Goal: Information Seeking & Learning: Learn about a topic

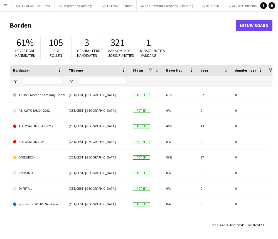
click at [10, 3] on button "Menu" at bounding box center [5, 5] width 11 height 11
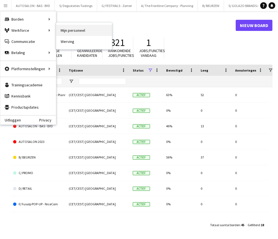
click at [72, 32] on link "Mijn personeel" at bounding box center [84, 30] width 56 height 11
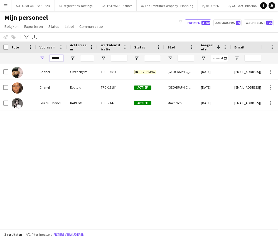
click at [58, 57] on input "******" at bounding box center [57, 58] width 14 height 7
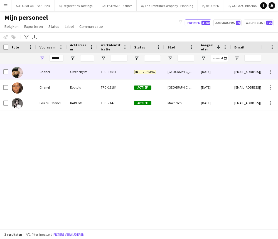
click at [77, 69] on div "Givenchy m" at bounding box center [82, 71] width 31 height 15
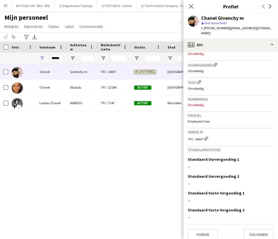
scroll to position [178, 0]
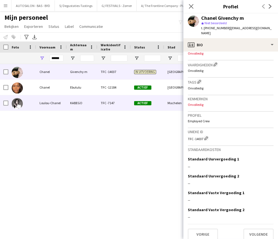
click at [57, 92] on div "Chanel" at bounding box center [51, 87] width 31 height 15
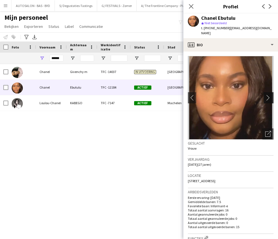
click at [234, 95] on app-icon "chevron-right" at bounding box center [269, 98] width 9 height 6
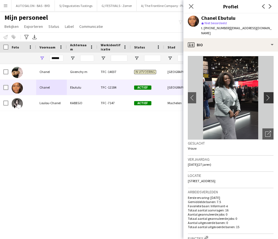
click at [234, 95] on app-icon "chevron-right" at bounding box center [269, 98] width 9 height 6
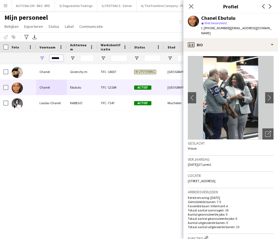
click at [56, 60] on input "******" at bounding box center [57, 58] width 14 height 7
click at [55, 60] on input "*********" at bounding box center [57, 58] width 14 height 7
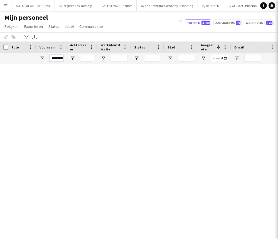
click at [54, 58] on input "*********" at bounding box center [57, 58] width 14 height 7
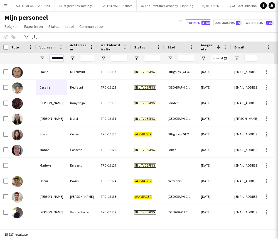
click at [54, 58] on input "*********" at bounding box center [57, 58] width 14 height 7
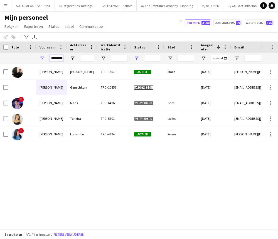
type input "*********"
click at [137, 56] on span "Open Filtermenu" at bounding box center [136, 58] width 5 height 5
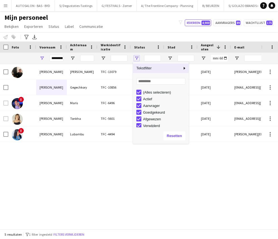
click at [137, 56] on span "Open Filtermenu" at bounding box center [136, 58] width 5 height 5
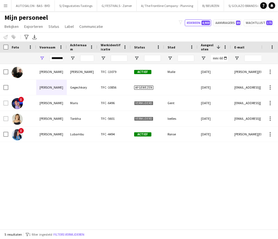
click at [72, 171] on div "[PERSON_NAME] TFC -13079 Actief Malle [DATE] [PERSON_NAME][EMAIL_ADDRESS][DOMAI…" at bounding box center [130, 144] width 261 height 161
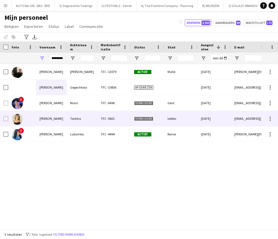
click at [76, 138] on div "Lubambu" at bounding box center [82, 133] width 31 height 15
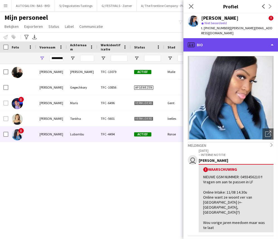
click at [234, 45] on div "profile Bio" at bounding box center [231, 44] width 95 height 13
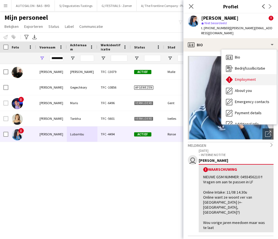
click at [234, 77] on span "Employment" at bounding box center [245, 79] width 21 height 5
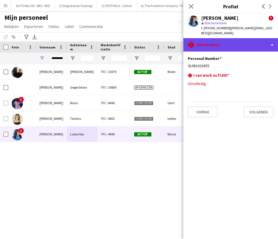
click at [233, 42] on div "rhombus-alert Employment" at bounding box center [231, 44] width 95 height 13
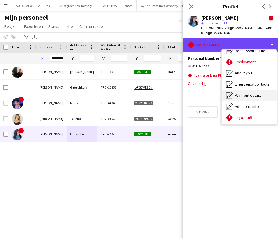
scroll to position [41, 0]
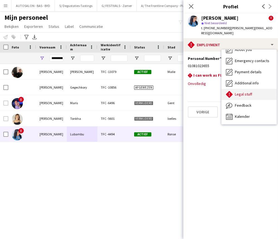
click at [234, 89] on div "Legal stuff Legal stuff" at bounding box center [249, 94] width 55 height 11
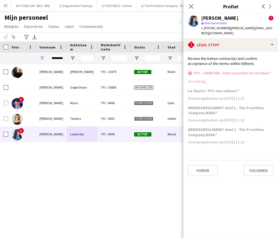
click at [109, 179] on div "[PERSON_NAME] TFC -13079 Actief Malle [DATE] [PERSON_NAME][EMAIL_ADDRESS][DOMAI…" at bounding box center [130, 144] width 261 height 161
click at [190, 8] on icon "Sluit pop-in" at bounding box center [191, 6] width 5 height 5
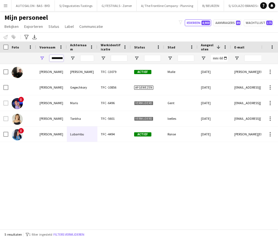
click at [57, 58] on input "*********" at bounding box center [57, 58] width 14 height 7
click at [85, 60] on input "Achternaam Filter Invoer" at bounding box center [87, 58] width 14 height 7
paste input "***"
click at [85, 60] on input "***" at bounding box center [87, 58] width 14 height 7
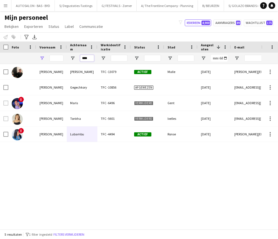
click at [85, 60] on input "***" at bounding box center [87, 58] width 14 height 7
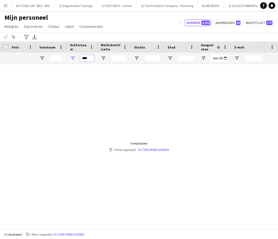
click at [89, 60] on input "***" at bounding box center [87, 58] width 14 height 7
paste input "***"
click at [90, 58] on input "******" at bounding box center [87, 58] width 14 height 7
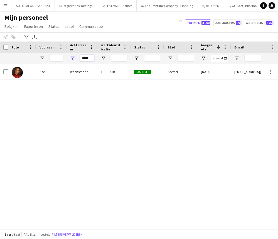
type input "*****"
click at [84, 76] on div "wachsmann" at bounding box center [82, 71] width 31 height 15
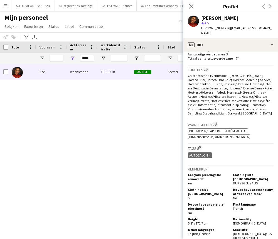
scroll to position [0, 0]
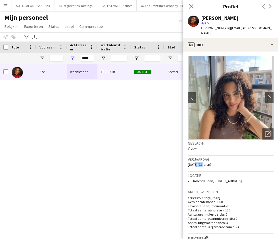
drag, startPoint x: 193, startPoint y: 160, endPoint x: 209, endPoint y: 160, distance: 16.2
click at [209, 162] on span "[DATE] (23 jaren)" at bounding box center [199, 164] width 23 height 4
click at [221, 160] on div "Verjaardag [DATE] (23 jaren)" at bounding box center [231, 164] width 86 height 16
click at [89, 57] on input "*****" at bounding box center [87, 58] width 14 height 7
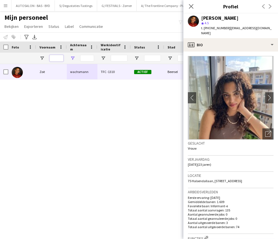
click at [61, 60] on input "Voornaam Filter Invoer" at bounding box center [57, 58] width 14 height 7
click at [58, 58] on input "Voornaam Filter Invoer" at bounding box center [57, 58] width 14 height 7
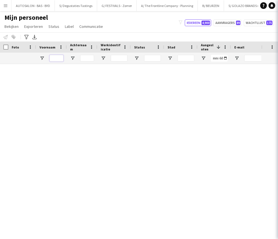
click at [55, 59] on input "Voornaam Filter Invoer" at bounding box center [57, 58] width 14 height 7
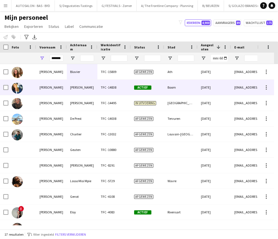
click at [84, 89] on div "[PERSON_NAME]" at bounding box center [82, 87] width 31 height 15
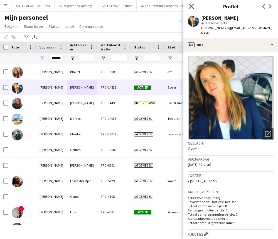
click at [191, 6] on icon at bounding box center [191, 6] width 5 height 5
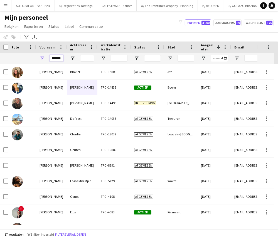
click at [61, 58] on input "*******" at bounding box center [57, 58] width 14 height 7
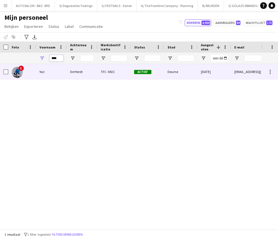
type input "****"
click at [52, 73] on div "Yari" at bounding box center [51, 71] width 31 height 15
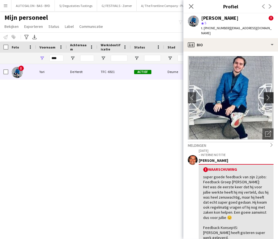
click at [234, 97] on button "chevron-right" at bounding box center [269, 97] width 11 height 11
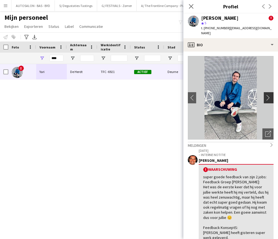
click at [234, 95] on app-icon "chevron-right" at bounding box center [269, 98] width 9 height 6
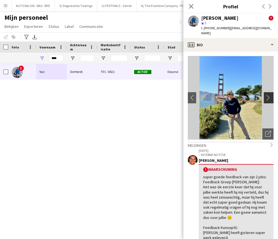
click at [234, 95] on app-icon "chevron-right" at bounding box center [269, 98] width 9 height 6
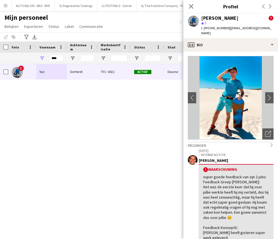
click at [234, 27] on span "| [EMAIL_ADDRESS][DOMAIN_NAME]" at bounding box center [236, 30] width 70 height 9
drag, startPoint x: 262, startPoint y: 27, endPoint x: 226, endPoint y: 31, distance: 36.7
click at [226, 31] on div "[PERSON_NAME] ! star 5 t. [PHONE_NUMBER] | [EMAIL_ADDRESS][DOMAIN_NAME]" at bounding box center [231, 25] width 95 height 25
copy span "[EMAIL_ADDRESS][DOMAIN_NAME]"
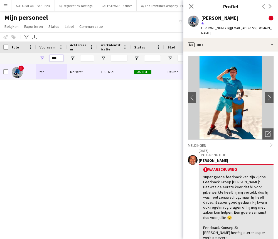
click at [59, 57] on input "****" at bounding box center [57, 58] width 14 height 7
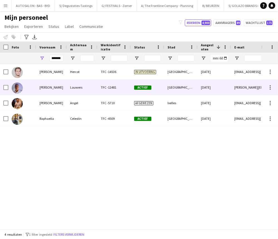
click at [53, 87] on div "[PERSON_NAME]" at bounding box center [51, 87] width 31 height 15
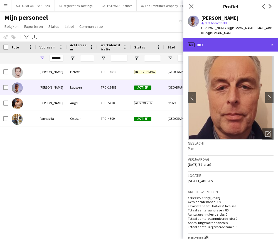
click at [231, 38] on div "profile Bio" at bounding box center [231, 44] width 95 height 13
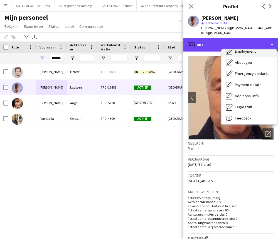
scroll to position [41, 0]
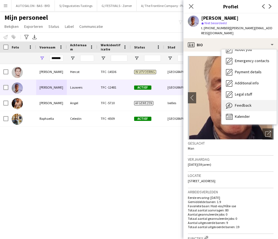
click at [234, 102] on div "Feedback Feedback" at bounding box center [249, 105] width 55 height 11
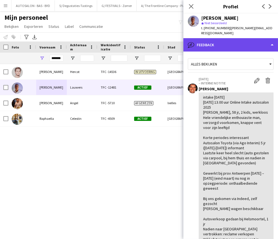
click at [221, 38] on div "bubble-pencil Feedback" at bounding box center [231, 44] width 95 height 13
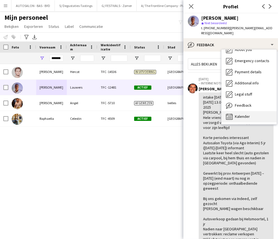
click at [234, 114] on span "Kalender" at bounding box center [242, 116] width 15 height 5
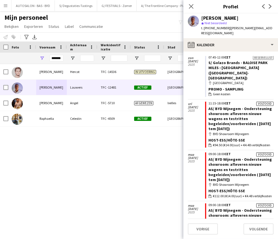
scroll to position [1104, 0]
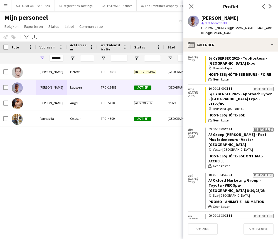
click at [95, 158] on div "[PERSON_NAME] TFC -14536 In uitvoering [GEOGRAPHIC_DATA] [DATE] [EMAIL_ADDRESS]…" at bounding box center [130, 144] width 261 height 161
click at [55, 58] on input "*******" at bounding box center [57, 58] width 14 height 7
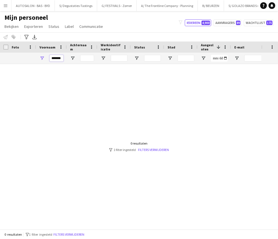
click at [60, 58] on input "*******" at bounding box center [57, 58] width 14 height 7
type input "*******"
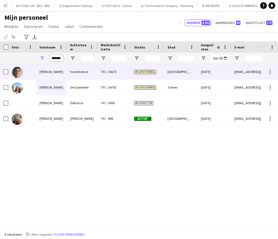
click at [59, 60] on input "*******" at bounding box center [57, 58] width 14 height 7
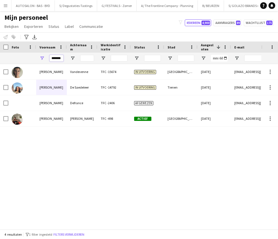
click at [59, 60] on input "*******" at bounding box center [57, 58] width 14 height 7
click at [60, 58] on input "*******" at bounding box center [57, 58] width 14 height 7
click at [86, 60] on input "Achternaam Filter Invoer" at bounding box center [87, 58] width 14 height 7
paste input "*********"
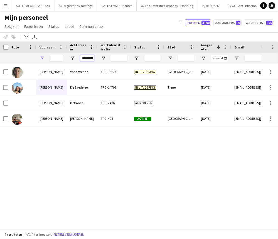
click at [84, 59] on input "*********" at bounding box center [87, 58] width 14 height 7
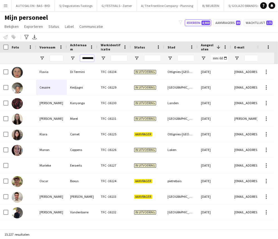
scroll to position [0, 3]
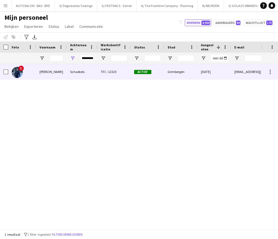
click at [83, 72] on div "Schaekels" at bounding box center [82, 71] width 31 height 15
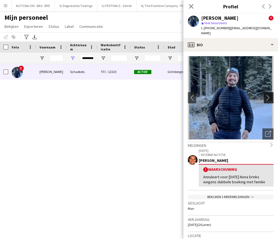
click at [234, 95] on app-icon "chevron-right" at bounding box center [269, 98] width 9 height 6
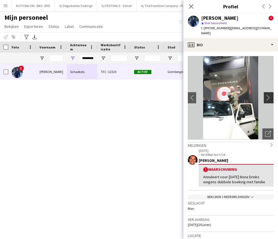
click at [234, 95] on app-icon "chevron-right" at bounding box center [269, 98] width 9 height 6
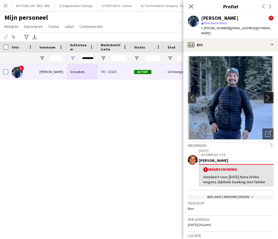
click at [234, 95] on app-icon "chevron-right" at bounding box center [269, 98] width 9 height 6
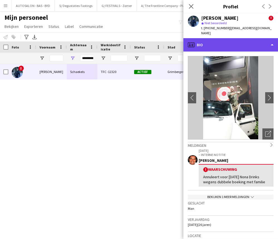
click at [210, 38] on div "profile Bio" at bounding box center [231, 44] width 95 height 13
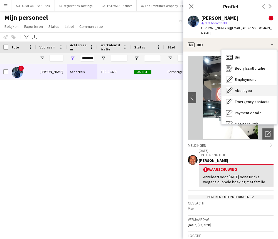
click at [234, 89] on div "About you About you" at bounding box center [249, 90] width 55 height 11
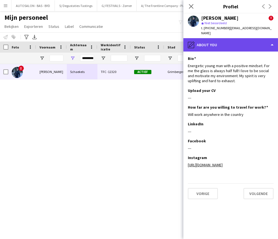
click at [204, 39] on div "pencil4 About you" at bounding box center [231, 44] width 95 height 13
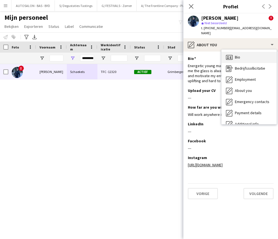
click at [234, 55] on span "Bio" at bounding box center [237, 57] width 5 height 5
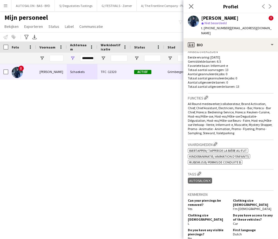
scroll to position [337, 0]
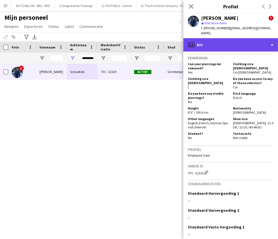
click at [209, 38] on div "profile Bio" at bounding box center [231, 44] width 95 height 13
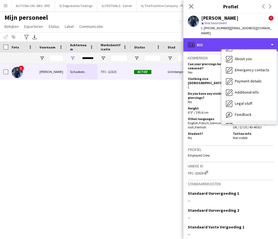
scroll to position [41, 0]
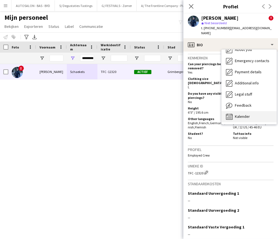
click at [234, 114] on span "Kalender" at bounding box center [242, 116] width 15 height 5
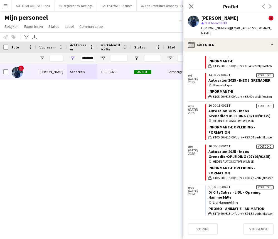
scroll to position [335, 0]
click at [234, 175] on span "€105.00 (€15.00/uur) + €38.72 verblijfkosten" at bounding box center [243, 177] width 61 height 5
click at [234, 176] on div "Voltooid 10:00-18:00 CET Autosalon 2025 - Ineos GrenadierOPLEIDING (07+08/01/25…" at bounding box center [239, 162] width 69 height 40
click at [67, 84] on div "! [PERSON_NAME] TFC -12320 Actief Grimbergen [DATE] [EMAIL_ADDRESS][DOMAIN_NAME]" at bounding box center [130, 144] width 261 height 161
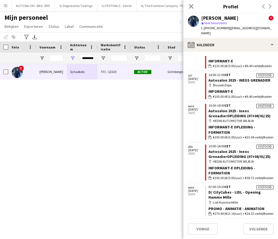
drag, startPoint x: 92, startPoint y: 101, endPoint x: 80, endPoint y: 75, distance: 28.3
click at [91, 99] on div "! [PERSON_NAME] TFC -12320 Actief Grimbergen [DATE] [EMAIL_ADDRESS][DOMAIN_NAME]" at bounding box center [130, 144] width 261 height 161
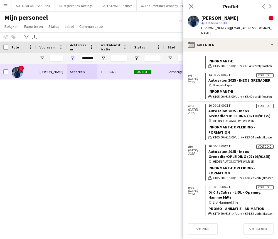
click at [79, 74] on div "Schaekels" at bounding box center [82, 71] width 31 height 15
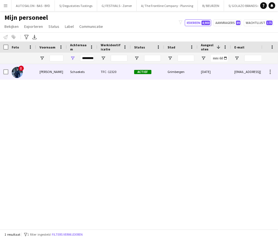
click at [196, 72] on div "Grimbergen" at bounding box center [180, 71] width 33 height 15
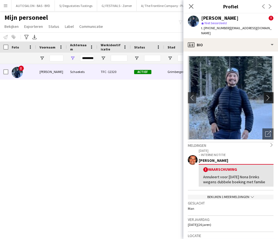
click at [234, 95] on app-icon "chevron-right" at bounding box center [269, 98] width 9 height 6
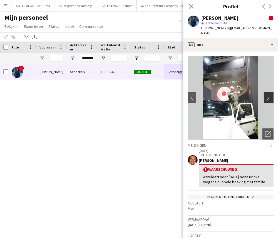
click at [234, 95] on app-icon "chevron-right" at bounding box center [269, 98] width 9 height 6
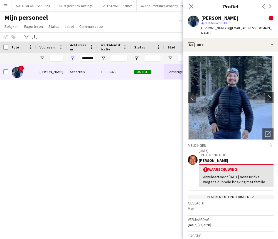
click at [128, 103] on div "! [PERSON_NAME] TFC -12320 Actief Grimbergen [DATE] [EMAIL_ADDRESS][DOMAIN_NAME]" at bounding box center [130, 144] width 261 height 161
click at [214, 28] on span "t. [PHONE_NUMBER]" at bounding box center [215, 28] width 29 height 4
copy span "32471394379"
click at [100, 117] on div "! [PERSON_NAME] TFC -12320 Actief Grimbergen [DATE] [EMAIL_ADDRESS][DOMAIN_NAME]" at bounding box center [130, 144] width 261 height 161
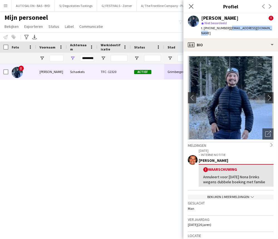
drag, startPoint x: 226, startPoint y: 28, endPoint x: 270, endPoint y: 28, distance: 44.0
click at [234, 28] on div "[PERSON_NAME] ! star Niet beoordeeld t. [PHONE_NUMBER] | [EMAIL_ADDRESS][DOMAIN…" at bounding box center [231, 25] width 95 height 25
copy span "[EMAIL_ADDRESS][DOMAIN_NAME]"
drag, startPoint x: 109, startPoint y: 129, endPoint x: 88, endPoint y: 67, distance: 66.1
click at [109, 129] on div "! [PERSON_NAME] TFC -12320 Actief Grimbergen [DATE] [EMAIL_ADDRESS][DOMAIN_NAME]" at bounding box center [130, 144] width 261 height 161
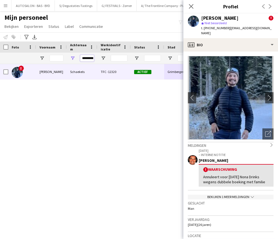
click at [87, 56] on input "*********" at bounding box center [87, 58] width 14 height 7
paste input "Achternaam Filter Invoer"
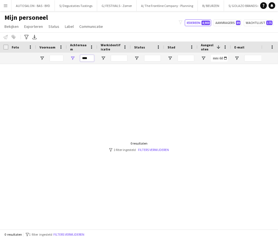
scroll to position [0, 0]
type input "*"
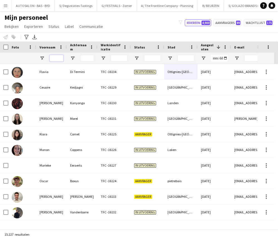
click at [53, 60] on input "Voornaam Filter Invoer" at bounding box center [57, 58] width 14 height 7
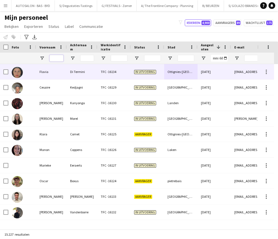
click at [58, 60] on input "Voornaam Filter Invoer" at bounding box center [57, 58] width 14 height 7
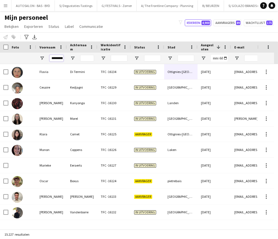
type input "*********"
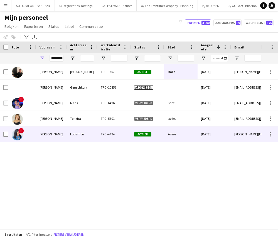
click at [57, 133] on div "[PERSON_NAME]" at bounding box center [51, 133] width 31 height 15
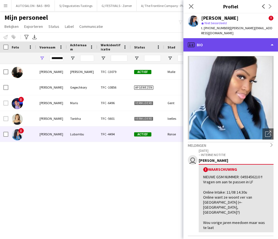
click at [230, 38] on div "profile Bio" at bounding box center [231, 44] width 95 height 13
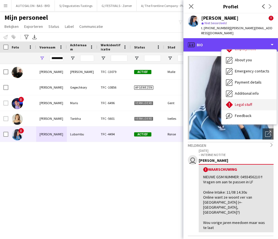
scroll to position [41, 0]
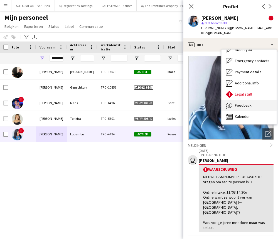
click at [234, 103] on span "Feedback" at bounding box center [243, 105] width 17 height 5
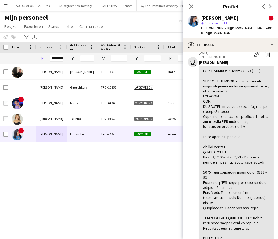
scroll to position [77, 0]
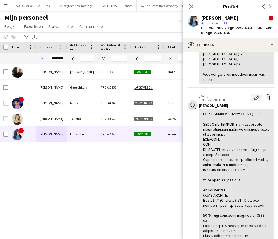
click at [234, 94] on app-icon "Bewerk interne notitie" at bounding box center [257, 97] width 6 height 6
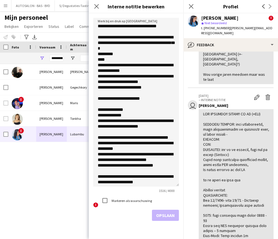
drag, startPoint x: 177, startPoint y: 50, endPoint x: 155, endPoint y: 156, distance: 108.7
click at [177, 186] on textarea at bounding box center [136, 102] width 86 height 169
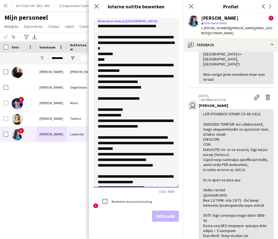
click at [115, 96] on textarea at bounding box center [136, 103] width 86 height 170
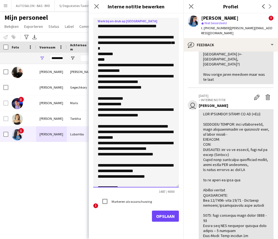
click at [97, 98] on textarea at bounding box center [136, 103] width 86 height 170
click at [98, 97] on textarea at bounding box center [136, 103] width 86 height 170
click at [116, 99] on textarea at bounding box center [136, 103] width 86 height 170
click at [126, 97] on textarea at bounding box center [136, 103] width 86 height 170
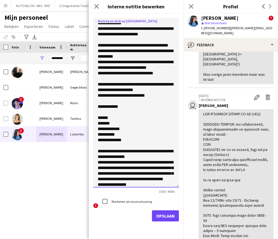
scroll to position [90, 0]
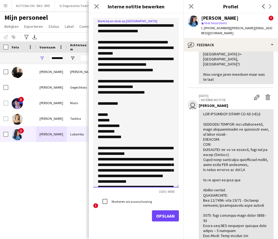
click at [169, 42] on textarea at bounding box center [136, 103] width 86 height 170
drag, startPoint x: 103, startPoint y: 47, endPoint x: 96, endPoint y: 47, distance: 7.2
click at [96, 47] on textarea at bounding box center [136, 103] width 86 height 170
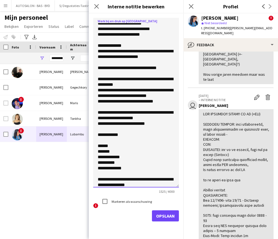
drag, startPoint x: 161, startPoint y: 73, endPoint x: 158, endPoint y: 56, distance: 17.3
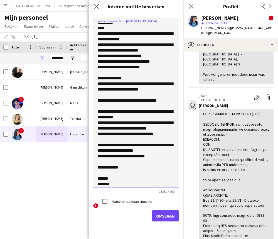
scroll to position [0, 0]
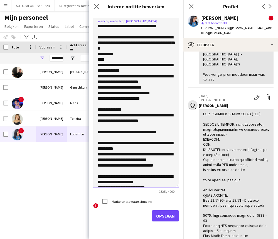
drag, startPoint x: 118, startPoint y: 81, endPoint x: 122, endPoint y: 63, distance: 18.5
click at [123, 55] on textarea at bounding box center [136, 103] width 86 height 170
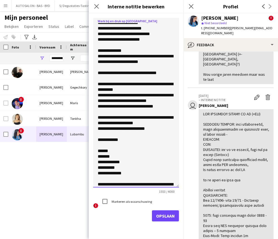
scroll to position [60, 0]
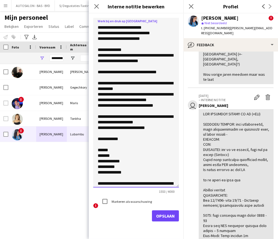
click at [119, 74] on textarea at bounding box center [136, 103] width 86 height 170
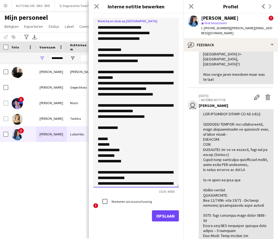
scroll to position [75, 0]
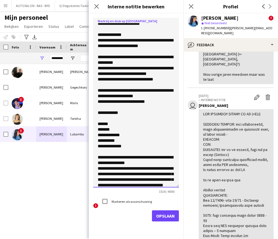
drag, startPoint x: 120, startPoint y: 118, endPoint x: 97, endPoint y: 119, distance: 23.1
click at [97, 119] on textarea at bounding box center [136, 103] width 86 height 170
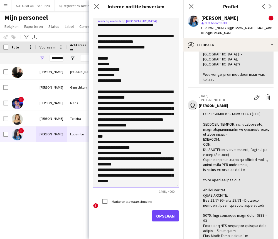
scroll to position [128, 0]
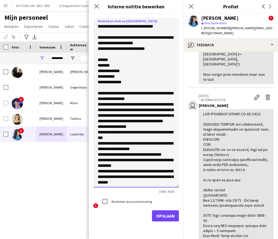
click at [150, 55] on textarea at bounding box center [136, 103] width 86 height 170
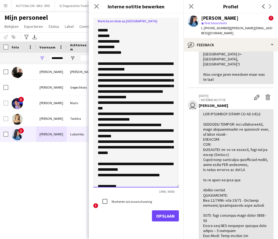
scroll to position [159, 0]
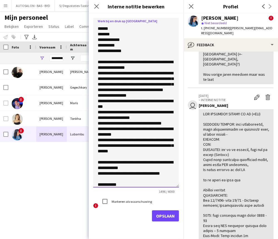
click at [143, 71] on textarea at bounding box center [136, 103] width 86 height 170
click at [148, 101] on textarea at bounding box center [136, 103] width 86 height 170
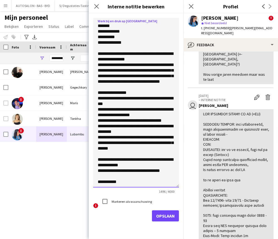
scroll to position [184, 0]
click at [102, 144] on textarea at bounding box center [136, 103] width 86 height 170
click at [108, 149] on textarea at bounding box center [136, 103] width 86 height 170
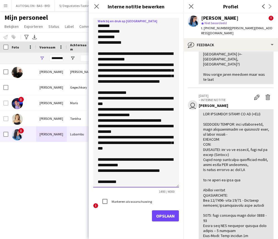
click at [165, 136] on textarea at bounding box center [136, 103] width 86 height 170
click at [157, 153] on textarea at bounding box center [136, 103] width 86 height 170
click at [153, 164] on textarea at bounding box center [136, 103] width 86 height 170
click at [128, 184] on textarea at bounding box center [136, 103] width 86 height 170
drag, startPoint x: 123, startPoint y: 183, endPoint x: 92, endPoint y: 181, distance: 31.5
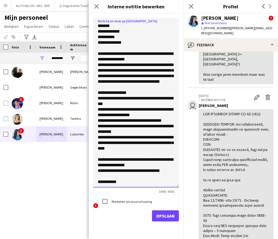
click at [92, 181] on form "Werk bij en druk op Opslaan 1498 / 4000 ! Markeren als waarschuwing Opslaan" at bounding box center [136, 119] width 95 height 212
type textarea "**********"
click at [164, 216] on button "Opslaan" at bounding box center [165, 215] width 27 height 11
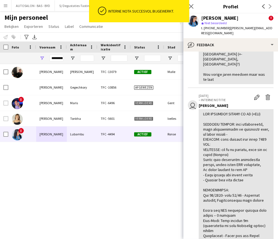
click at [66, 155] on div "[PERSON_NAME] TFC -13079 Actief Malle [DATE] [PERSON_NAME][EMAIL_ADDRESS][DOMAI…" at bounding box center [130, 144] width 261 height 161
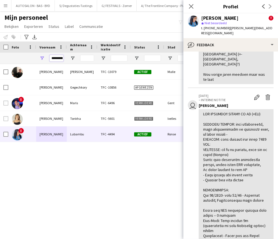
click at [57, 57] on input "*********" at bounding box center [57, 58] width 14 height 7
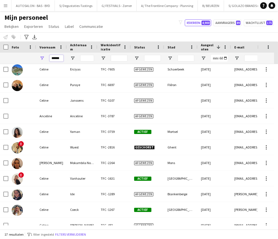
scroll to position [99, 0]
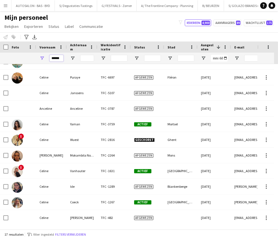
click at [57, 58] on input "******" at bounding box center [57, 58] width 14 height 7
click at [54, 57] on input "******" at bounding box center [57, 58] width 14 height 7
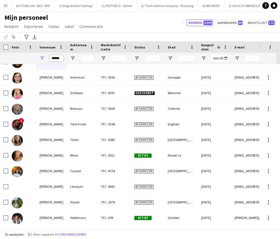
type input "******"
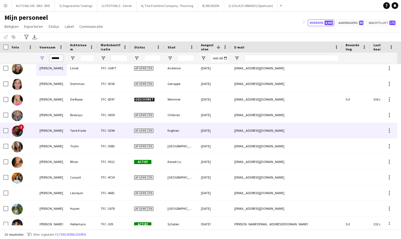
scroll to position [72, 0]
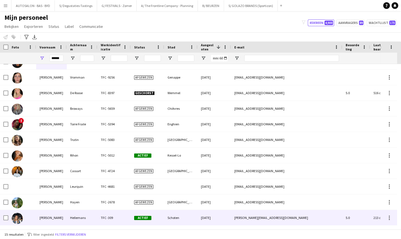
click at [82, 218] on div "Hellemans" at bounding box center [82, 217] width 31 height 15
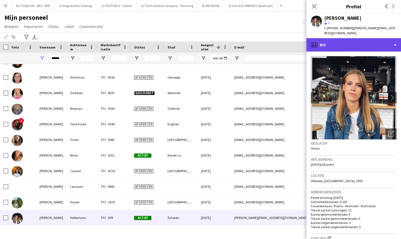
click at [234, 40] on div "profile Bio" at bounding box center [354, 44] width 95 height 13
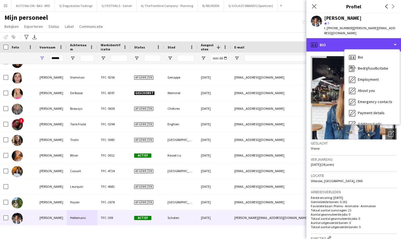
scroll to position [41, 0]
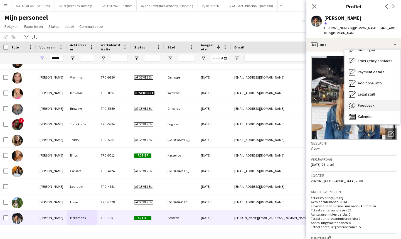
click at [234, 103] on span "Feedback" at bounding box center [366, 105] width 17 height 5
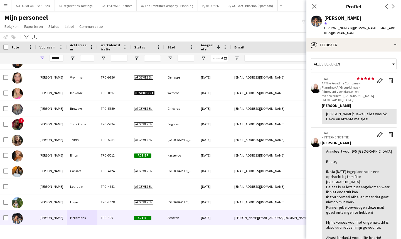
scroll to position [168, 0]
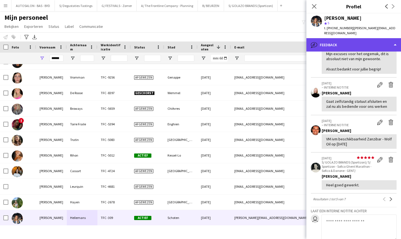
click at [234, 38] on div "bubble-pencil Feedback" at bounding box center [354, 44] width 95 height 13
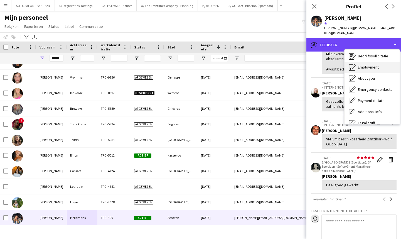
scroll to position [0, 0]
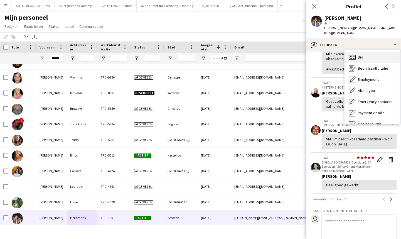
click at [234, 54] on div "Bio Bio" at bounding box center [372, 57] width 55 height 11
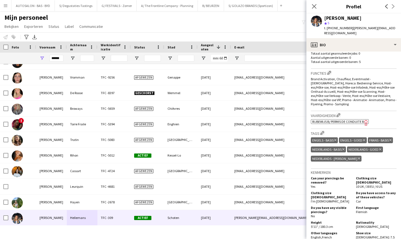
scroll to position [165, 0]
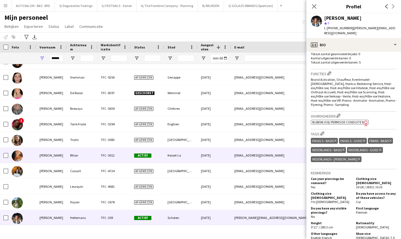
click at [94, 156] on div "Rihon" at bounding box center [82, 155] width 31 height 15
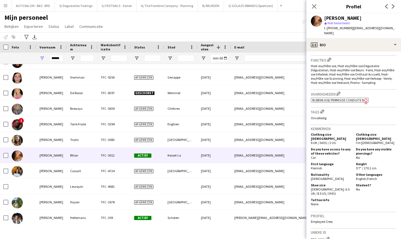
scroll to position [167, 0]
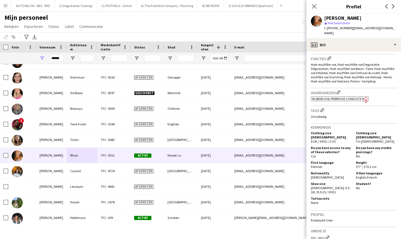
drag, startPoint x: 315, startPoint y: 161, endPoint x: 331, endPoint y: 164, distance: 16.6
click at [234, 164] on div "First language Flemish" at bounding box center [332, 164] width 43 height 8
drag, startPoint x: 371, startPoint y: 174, endPoint x: 376, endPoint y: 174, distance: 4.5
click at [234, 174] on div "Other languages English , French" at bounding box center [375, 175] width 43 height 8
click at [234, 182] on div "Student? No" at bounding box center [375, 188] width 43 height 13
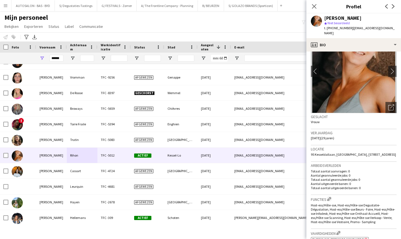
scroll to position [0, 0]
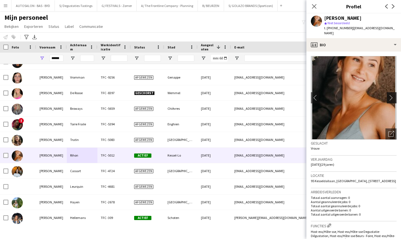
click at [234, 95] on app-icon "chevron-right" at bounding box center [392, 98] width 9 height 6
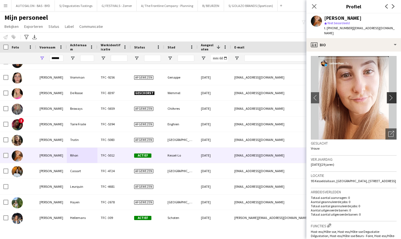
click at [234, 95] on app-icon "chevron-right" at bounding box center [392, 98] width 9 height 6
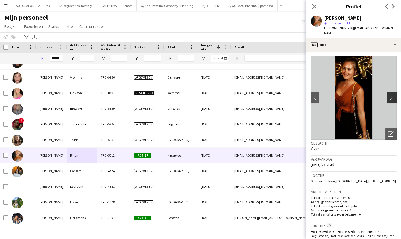
click at [234, 95] on app-icon "chevron-right" at bounding box center [392, 98] width 9 height 6
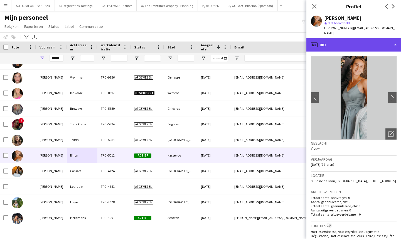
click at [234, 45] on div "profile Bio" at bounding box center [354, 44] width 95 height 13
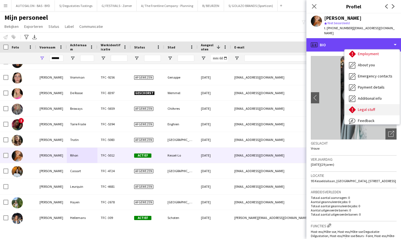
scroll to position [41, 0]
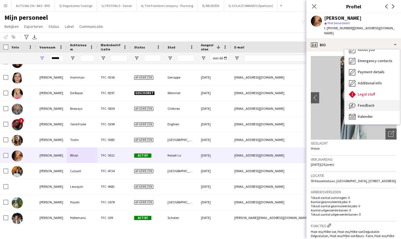
click at [234, 103] on span "Feedback" at bounding box center [366, 105] width 17 height 5
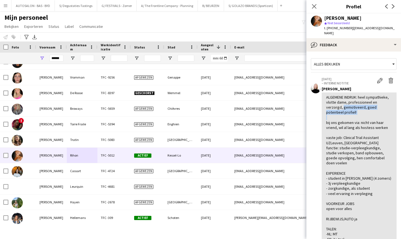
click at [234, 114] on app-crew-profile-feedback-tab "Alles bekijken [DATE] – INTERNE NOTITIE Bewerk interne notitie Verwijder intern…" at bounding box center [354, 145] width 95 height 187
click at [234, 128] on div "ALGEMENE INDRUK: heel sympathieke, vlotte dame, professioneel en verzorgd, gemo…" at bounding box center [359, 171] width 66 height 152
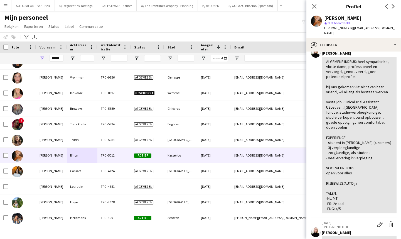
scroll to position [38, 0]
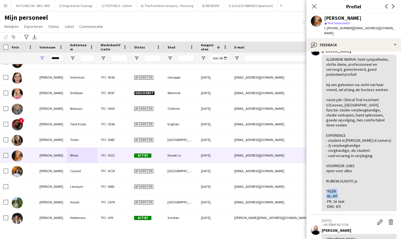
drag, startPoint x: 334, startPoint y: 191, endPoint x: 351, endPoint y: 197, distance: 17.4
click at [234, 197] on div "ALGEMENE INDRUK: heel sympathieke, vlotte dame, professioneel en verzorgd, gemo…" at bounding box center [359, 133] width 66 height 152
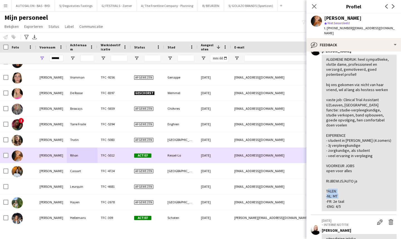
click at [64, 159] on div "[PERSON_NAME]" at bounding box center [51, 155] width 31 height 15
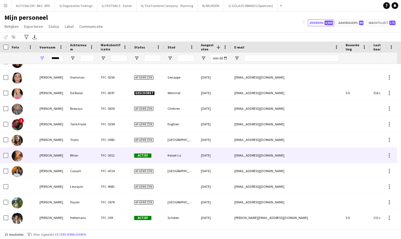
click at [66, 157] on div "[PERSON_NAME]" at bounding box center [51, 155] width 31 height 15
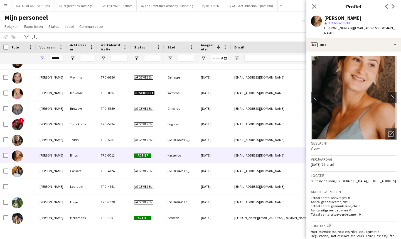
click at [234, 27] on span "t. [PHONE_NUMBER]" at bounding box center [338, 28] width 29 height 4
copy span "32475579425"
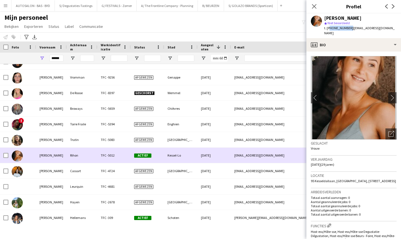
click at [61, 158] on div "[PERSON_NAME]" at bounding box center [51, 155] width 31 height 15
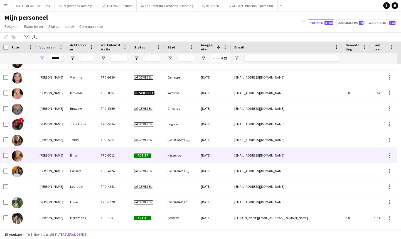
click at [67, 156] on div "[PERSON_NAME]" at bounding box center [51, 155] width 31 height 15
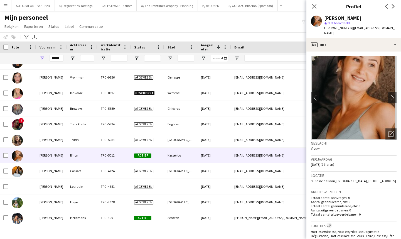
click at [234, 28] on span "| [EMAIL_ADDRESS][DOMAIN_NAME]" at bounding box center [359, 30] width 70 height 9
drag, startPoint x: 371, startPoint y: 28, endPoint x: 385, endPoint y: 28, distance: 13.9
click at [234, 28] on span "| [EMAIL_ADDRESS][DOMAIN_NAME]" at bounding box center [359, 30] width 70 height 9
drag, startPoint x: 390, startPoint y: 28, endPoint x: 349, endPoint y: 31, distance: 40.2
click at [234, 31] on div "[PERSON_NAME] star Niet beoordeeld t. [PHONE_NUMBER] | [EMAIL_ADDRESS][DOMAIN_N…" at bounding box center [354, 25] width 95 height 25
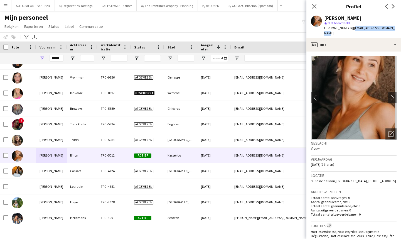
copy span "[EMAIL_ADDRESS][DOMAIN_NAME]"
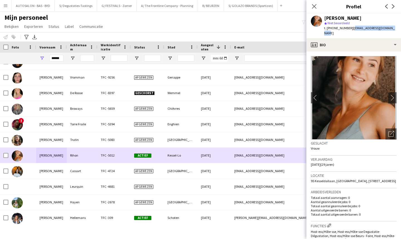
click at [59, 149] on div "[PERSON_NAME]" at bounding box center [51, 155] width 31 height 15
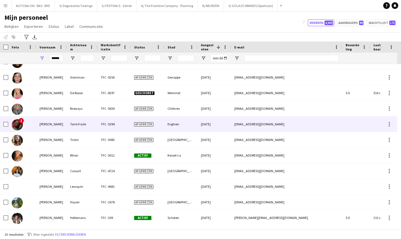
scroll to position [0, 0]
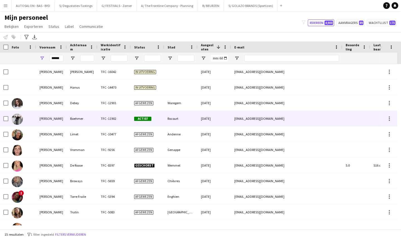
click at [53, 117] on div "[PERSON_NAME]" at bounding box center [51, 118] width 31 height 15
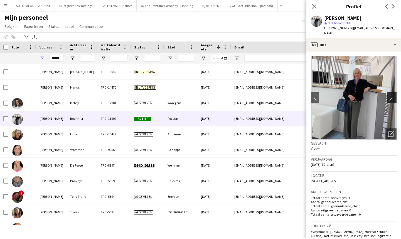
click at [234, 95] on app-icon "chevron-right" at bounding box center [392, 98] width 9 height 6
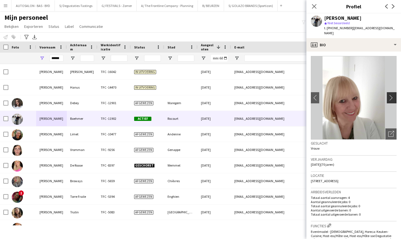
click at [234, 95] on app-icon "chevron-right" at bounding box center [392, 98] width 9 height 6
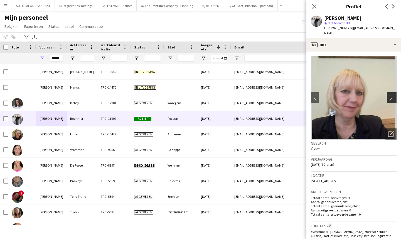
click at [234, 95] on app-icon "chevron-right" at bounding box center [392, 98] width 9 height 6
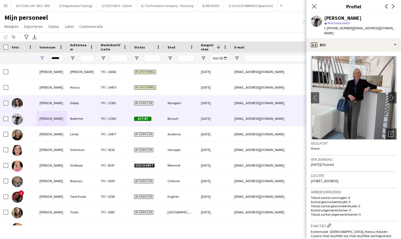
click at [47, 81] on div "[PERSON_NAME]" at bounding box center [51, 87] width 31 height 15
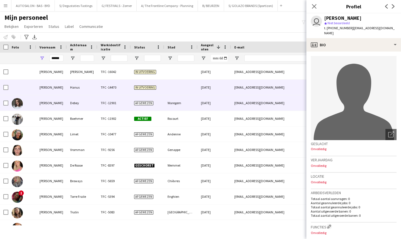
click at [57, 101] on div "[PERSON_NAME]" at bounding box center [51, 102] width 31 height 15
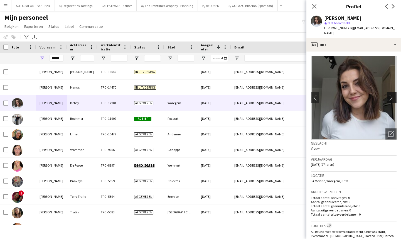
click at [234, 95] on app-icon "chevron-right" at bounding box center [392, 98] width 9 height 6
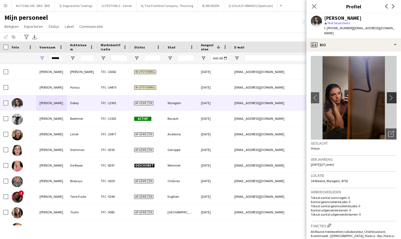
click at [234, 95] on app-icon "chevron-right" at bounding box center [392, 98] width 9 height 6
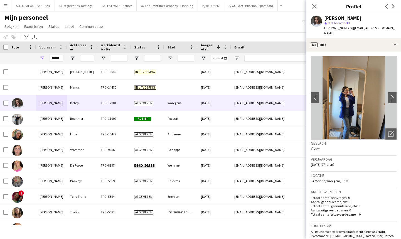
click at [234, 56] on img at bounding box center [354, 98] width 86 height 84
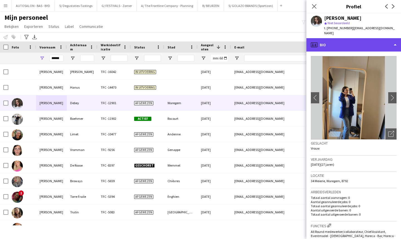
click at [234, 42] on div "profile Bio" at bounding box center [354, 44] width 95 height 13
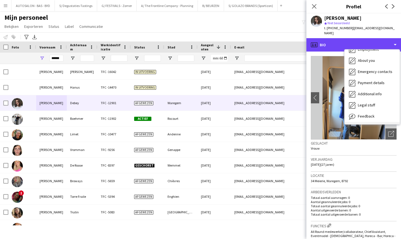
scroll to position [41, 0]
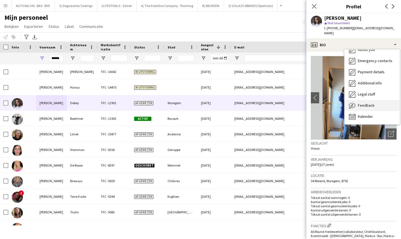
click at [234, 103] on span "Feedback" at bounding box center [366, 105] width 17 height 5
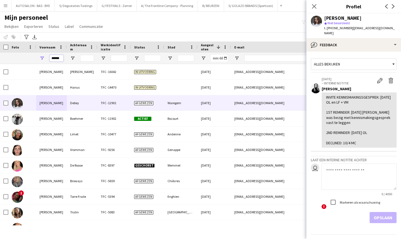
click at [58, 58] on input "******" at bounding box center [57, 58] width 14 height 7
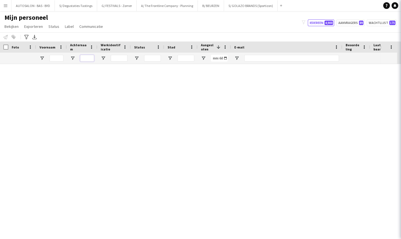
click at [82, 58] on input "Achternaam Filter Invoer" at bounding box center [87, 58] width 14 height 7
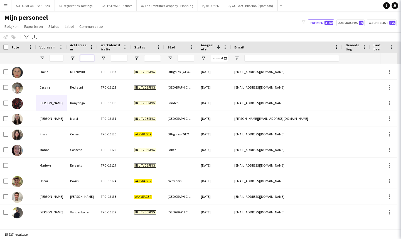
paste input "********"
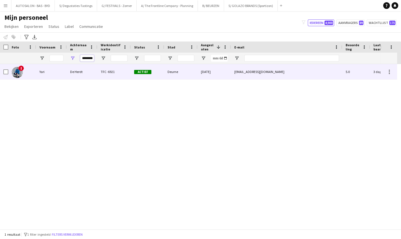
type input "********"
click at [78, 71] on div "De Herdt" at bounding box center [82, 71] width 31 height 15
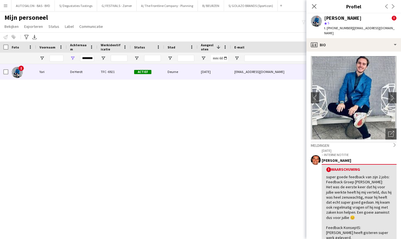
click at [234, 28] on span "t. [PHONE_NUMBER]" at bounding box center [338, 28] width 29 height 4
copy span "32468469992"
click at [88, 57] on input "********" at bounding box center [87, 58] width 14 height 7
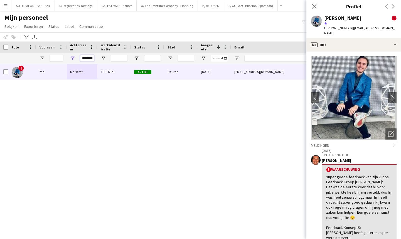
click at [88, 57] on input "********" at bounding box center [87, 58] width 14 height 7
paste input "**********"
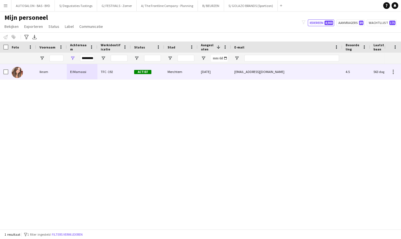
click at [86, 70] on div "El Marnassi" at bounding box center [82, 71] width 31 height 15
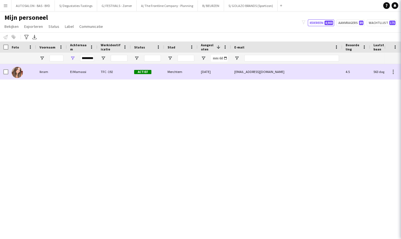
scroll to position [0, 0]
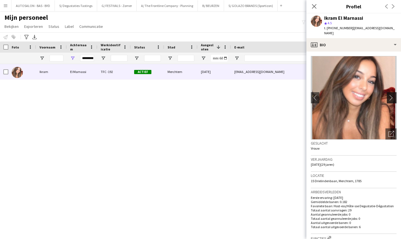
click at [234, 95] on app-icon "chevron-right" at bounding box center [392, 98] width 9 height 6
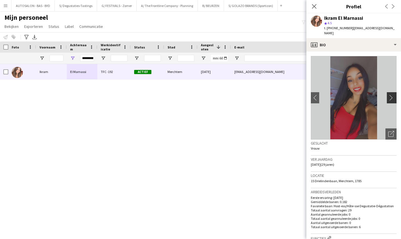
click at [234, 95] on app-icon "chevron-right" at bounding box center [392, 98] width 9 height 6
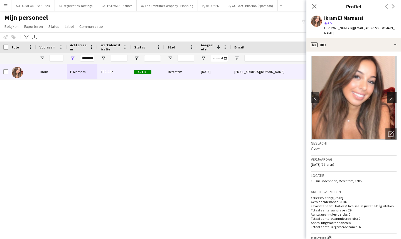
click at [234, 95] on app-icon "chevron-right" at bounding box center [392, 98] width 9 height 6
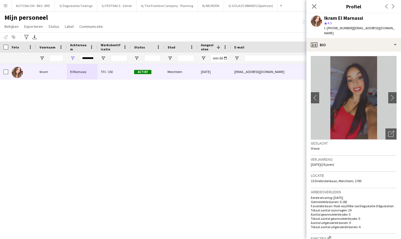
click at [234, 28] on span "t. [PHONE_NUMBER]" at bounding box center [338, 28] width 29 height 4
copy span "32497170946"
drag, startPoint x: 46, startPoint y: 111, endPoint x: 137, endPoint y: 75, distance: 98.1
click at [46, 111] on div "Ikram El Marnassi TFC -192 Actief Merchtem [DATE] [EMAIL_ADDRESS][DOMAIN_NAME] …" at bounding box center [192, 144] width 385 height 161
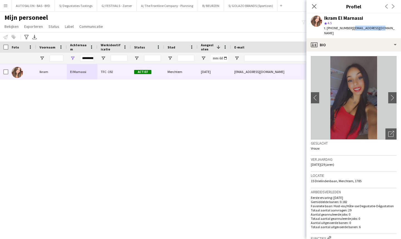
drag, startPoint x: 349, startPoint y: 28, endPoint x: 379, endPoint y: 28, distance: 29.8
click at [234, 28] on app-profile-header "Ikram El Marnassi star 4.5 t. [PHONE_NUMBER] | [EMAIL_ADDRESS][DOMAIN_NAME]" at bounding box center [354, 25] width 95 height 25
copy span "[EMAIL_ADDRESS][DOMAIN_NAME]"
drag, startPoint x: 70, startPoint y: 128, endPoint x: 111, endPoint y: 67, distance: 73.7
click at [70, 128] on div "Ikram El Marnassi TFC -192 Actief Merchtem [DATE] [EMAIL_ADDRESS][DOMAIN_NAME] …" at bounding box center [192, 144] width 385 height 161
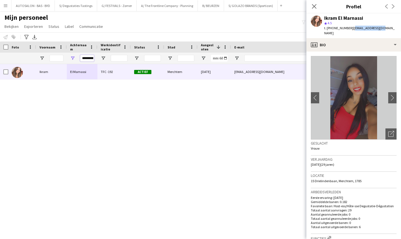
click at [89, 57] on input "**********" at bounding box center [87, 58] width 14 height 7
click at [89, 58] on input "**********" at bounding box center [87, 58] width 14 height 7
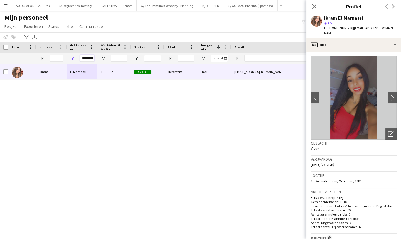
paste input "Achternaam Filter Invoer"
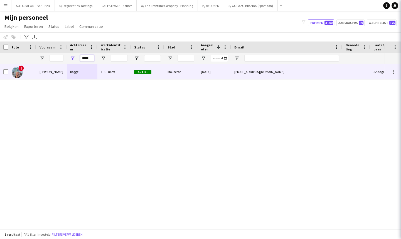
type input "*****"
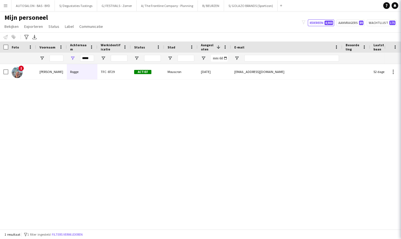
click at [96, 91] on div "Ikram El Marnassi TFC -192 Actief Merchtem [DATE] [EMAIL_ADDRESS][DOMAIN_NAME] …" at bounding box center [192, 144] width 385 height 161
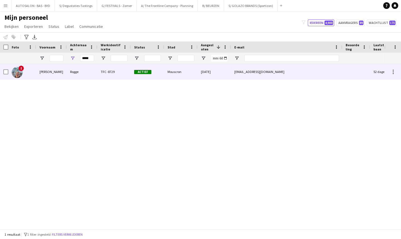
click at [82, 73] on div "Rogge" at bounding box center [82, 71] width 31 height 15
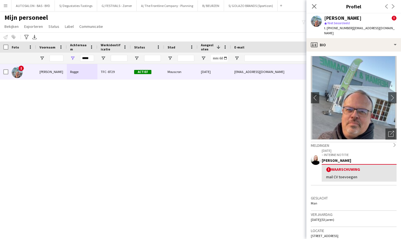
click at [234, 26] on span "| [EMAIL_ADDRESS][DOMAIN_NAME]" at bounding box center [359, 30] width 70 height 9
drag, startPoint x: 380, startPoint y: 26, endPoint x: 349, endPoint y: 32, distance: 31.1
click at [234, 32] on div "[PERSON_NAME] ! star Niet beoordeeld t. [PHONE_NUMBER] | [EMAIL_ADDRESS][DOMAIN…" at bounding box center [354, 25] width 95 height 25
copy span "[EMAIL_ADDRESS][DOMAIN_NAME]"
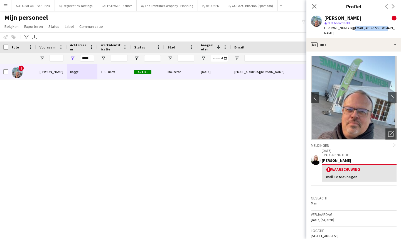
click at [7, 212] on div "! [PERSON_NAME] TFC -8729 Actief Mouscron [DATE] [EMAIL_ADDRESS][DOMAIN_NAME] 5…" at bounding box center [192, 144] width 385 height 161
click at [88, 60] on input "*****" at bounding box center [87, 58] width 14 height 7
click at [88, 58] on input "Achternaam Filter Invoer" at bounding box center [87, 58] width 14 height 7
click at [89, 58] on input "Achternaam Filter Invoer" at bounding box center [87, 58] width 14 height 7
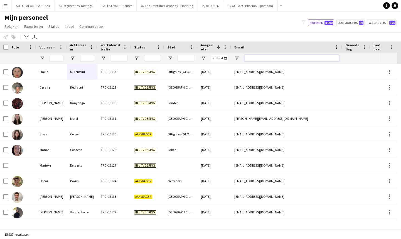
click at [234, 59] on input "E-mail Filter Invoer" at bounding box center [291, 58] width 95 height 7
paste input "******"
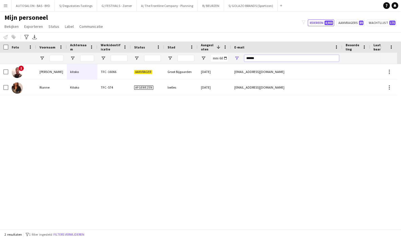
type input "******"
click at [234, 58] on div "******" at bounding box center [286, 58] width 111 height 11
click at [234, 58] on input "******" at bounding box center [291, 58] width 95 height 7
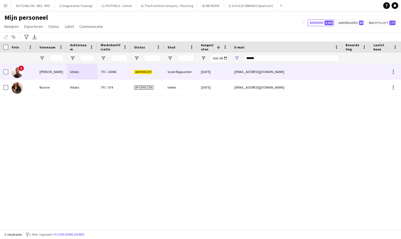
click at [86, 73] on div "kitoko" at bounding box center [82, 71] width 31 height 15
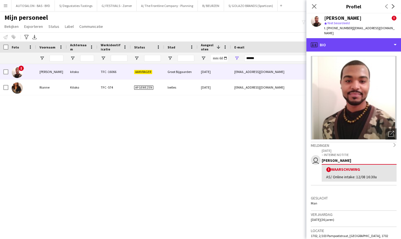
click at [234, 42] on div "profile Bio" at bounding box center [354, 44] width 95 height 13
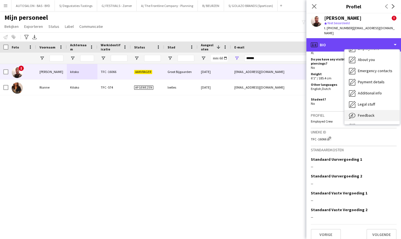
scroll to position [41, 0]
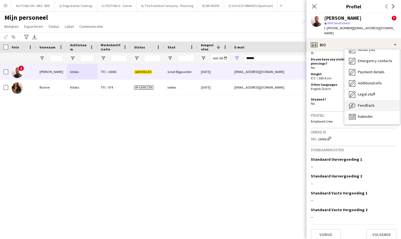
click at [234, 101] on div "Feedback Feedback" at bounding box center [372, 105] width 55 height 11
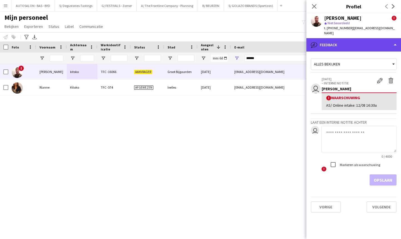
click at [234, 42] on div "bubble-pencil Feedback" at bounding box center [354, 44] width 95 height 13
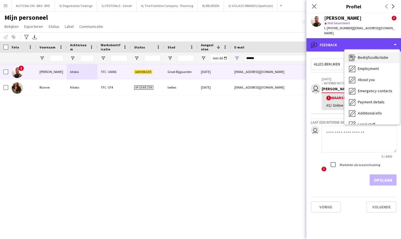
scroll to position [0, 0]
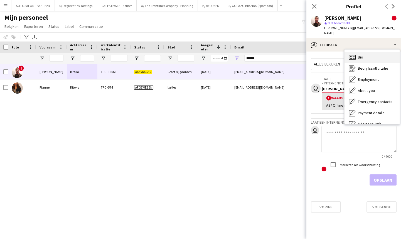
click at [234, 56] on div "Bio Bio" at bounding box center [372, 57] width 55 height 11
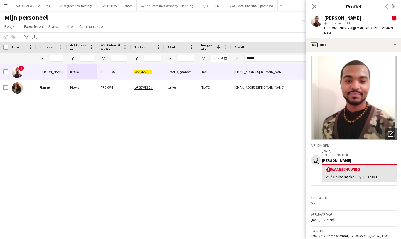
click at [231, 125] on div "! [PERSON_NAME] TFC -16066 [PERSON_NAME] Bijgaarden [DATE] [EMAIL_ADDRESS][DOMA…" at bounding box center [192, 144] width 385 height 161
click at [234, 60] on input "******" at bounding box center [291, 58] width 95 height 7
click at [226, 122] on div "! [PERSON_NAME] TFC -16066 [PERSON_NAME] Bijgaarden [DATE] [EMAIL_ADDRESS][DOMA…" at bounding box center [192, 144] width 385 height 161
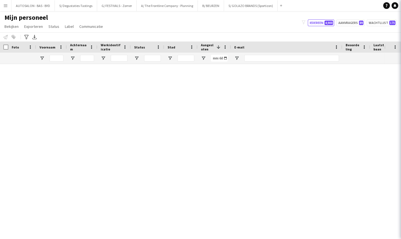
click at [234, 6] on icon "Sluit pop-in" at bounding box center [409, 6] width 4 height 4
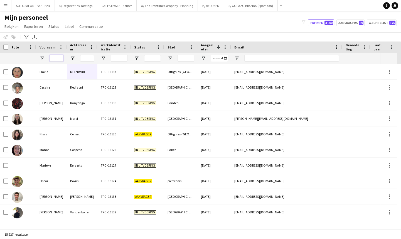
click at [56, 58] on input "Voornaam Filter Invoer" at bounding box center [57, 58] width 14 height 7
click at [86, 56] on input "Achternaam Filter Invoer" at bounding box center [87, 58] width 14 height 7
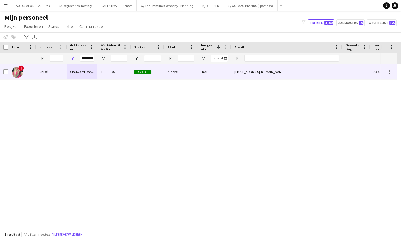
click at [74, 78] on div "Clauwaert Darquennes" at bounding box center [82, 71] width 31 height 15
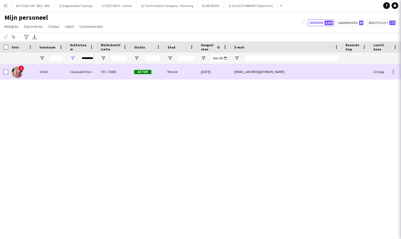
scroll to position [0, 0]
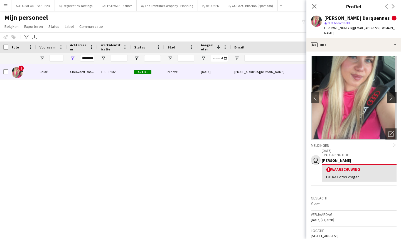
click at [234, 95] on app-icon "chevron-right" at bounding box center [392, 98] width 9 height 6
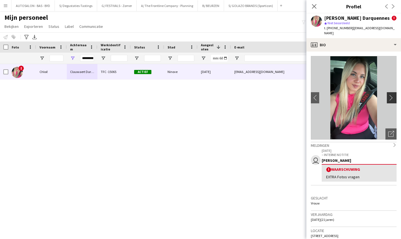
click at [234, 95] on app-icon "chevron-right" at bounding box center [392, 98] width 9 height 6
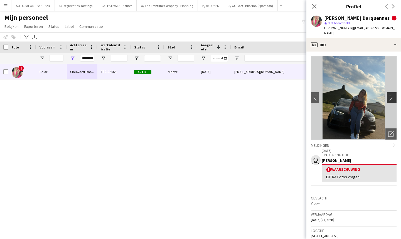
click at [234, 95] on app-icon "chevron-right" at bounding box center [392, 98] width 9 height 6
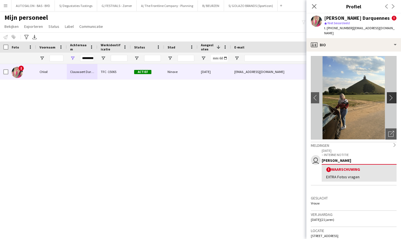
click at [234, 95] on app-icon "chevron-right" at bounding box center [392, 98] width 9 height 6
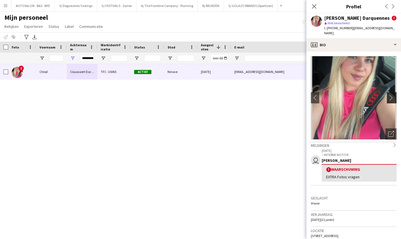
click at [234, 95] on app-icon "chevron-right" at bounding box center [392, 98] width 9 height 6
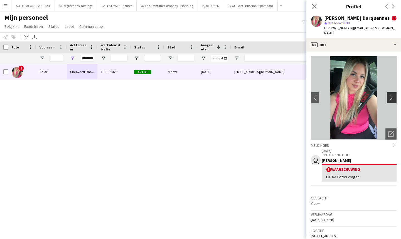
click at [234, 95] on app-icon "chevron-right" at bounding box center [392, 98] width 9 height 6
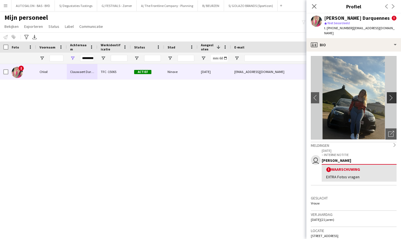
click at [234, 95] on app-icon "chevron-right" at bounding box center [392, 98] width 9 height 6
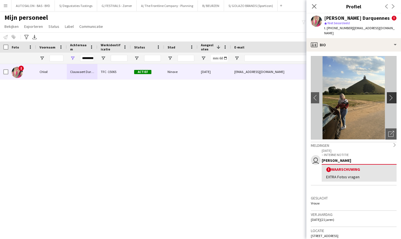
click at [234, 95] on app-icon "chevron-right" at bounding box center [392, 98] width 9 height 6
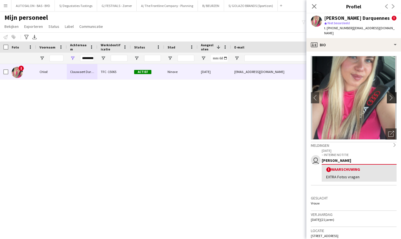
click at [234, 95] on app-icon "chevron-right" at bounding box center [392, 98] width 9 height 6
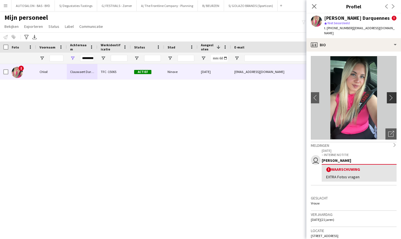
click at [234, 95] on app-icon "chevron-right" at bounding box center [392, 98] width 9 height 6
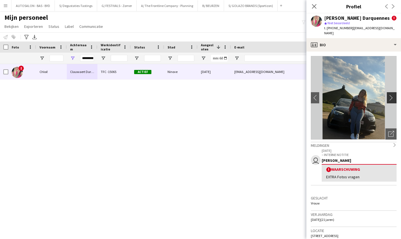
click at [234, 95] on app-icon "chevron-right" at bounding box center [392, 98] width 9 height 6
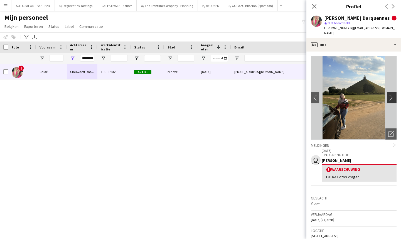
click at [234, 95] on app-icon "chevron-right" at bounding box center [392, 98] width 9 height 6
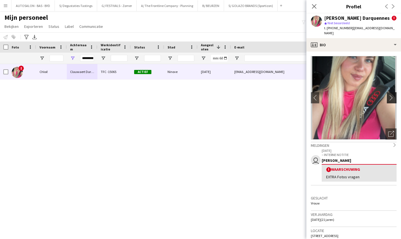
click at [234, 95] on app-icon "chevron-right" at bounding box center [392, 98] width 9 height 6
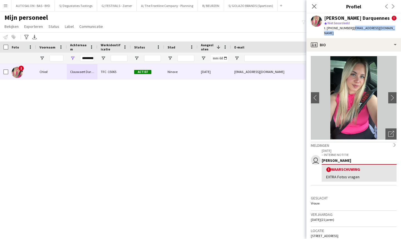
drag, startPoint x: 349, startPoint y: 28, endPoint x: 397, endPoint y: 26, distance: 48.2
click at [234, 26] on div "[PERSON_NAME] Darquennes ! star Niet beoordeeld t. [PHONE_NUMBER] | [PERSON_NAM…" at bounding box center [354, 25] width 95 height 25
copy span "[EMAIL_ADDRESS][DOMAIN_NAME]"
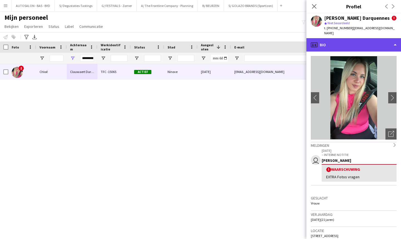
click at [234, 38] on div "profile Bio" at bounding box center [354, 44] width 95 height 13
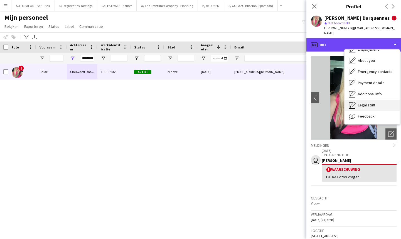
scroll to position [41, 0]
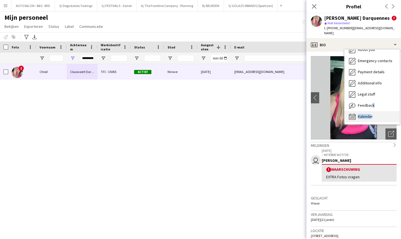
drag, startPoint x: 370, startPoint y: 102, endPoint x: 370, endPoint y: 114, distance: 12.0
click at [234, 114] on div "Bio Bio Bedrijfssollicitatie Bedrijfssollicitatie Employment Employment About y…" at bounding box center [372, 87] width 55 height 75
click at [234, 114] on span "Kalender" at bounding box center [365, 116] width 15 height 5
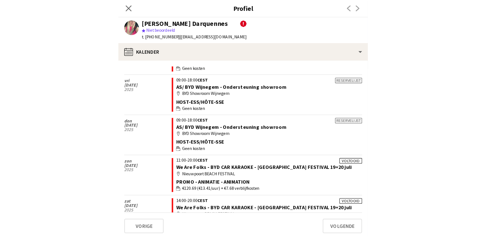
scroll to position [391, 0]
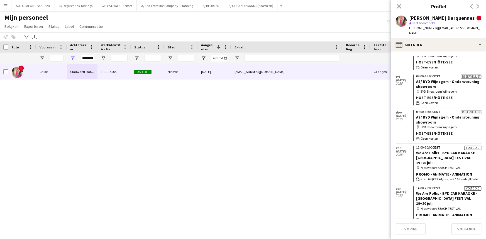
click at [234, 18] on div "[PERSON_NAME] Darquennes" at bounding box center [441, 18] width 65 height 5
click at [234, 6] on icon "Sluit pop-in" at bounding box center [399, 6] width 4 height 4
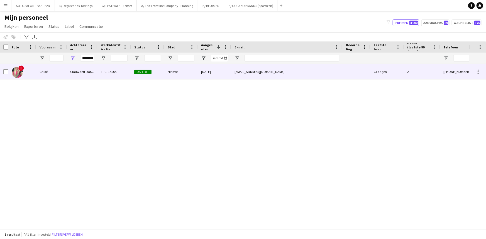
click at [234, 76] on div "23 dagen" at bounding box center [386, 71] width 33 height 15
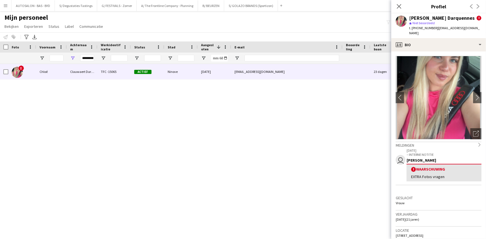
scroll to position [0, 0]
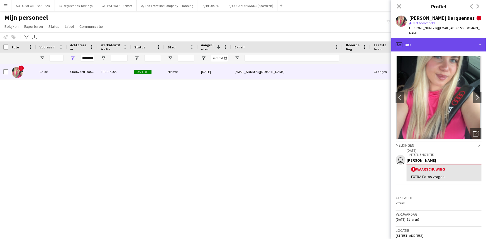
click at [234, 43] on div "profile Bio" at bounding box center [438, 44] width 95 height 13
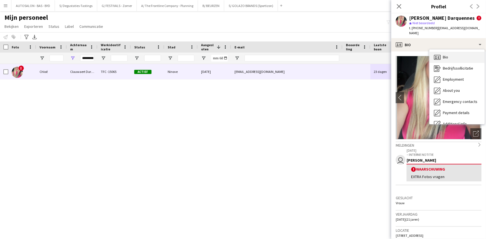
click at [234, 55] on span "Bio" at bounding box center [445, 57] width 5 height 5
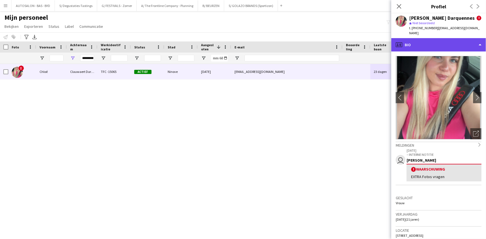
click at [234, 46] on div "profile Bio" at bounding box center [438, 44] width 95 height 13
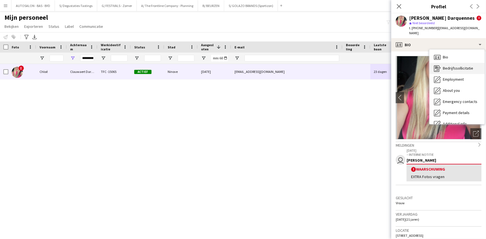
click at [234, 66] on span "Bedrijfssollicitatie" at bounding box center [458, 68] width 30 height 5
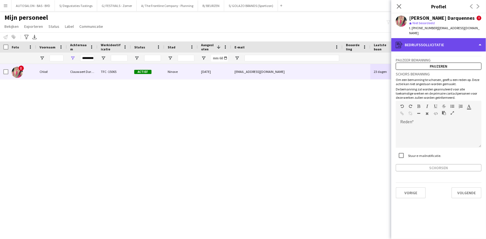
click at [234, 41] on div "register Bedrijfssollicitatie" at bounding box center [438, 44] width 95 height 13
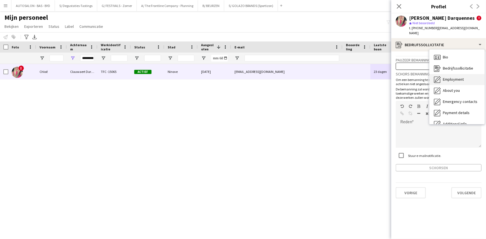
click at [234, 77] on span "Employment" at bounding box center [453, 79] width 21 height 5
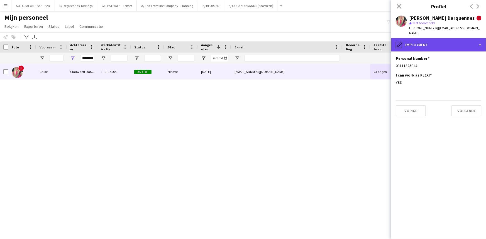
click at [234, 39] on div "pencil4 Employment" at bounding box center [438, 44] width 95 height 13
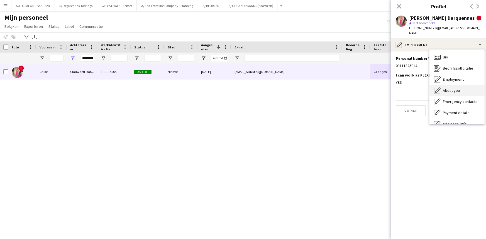
click at [234, 88] on span "About you" at bounding box center [451, 90] width 17 height 5
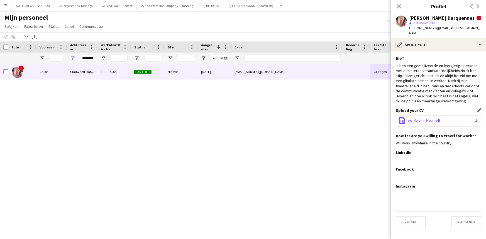
click at [234, 116] on button "office-file-sheet cv_flexi_Chloe.pdf download-bottom" at bounding box center [439, 121] width 86 height 11
drag, startPoint x: 440, startPoint y: 92, endPoint x: 440, endPoint y: 81, distance: 11.4
click at [234, 92] on div "Ik ben een gemotiveerde en leergierige persoon, met een sterke verantwoordelijk…" at bounding box center [439, 83] width 86 height 41
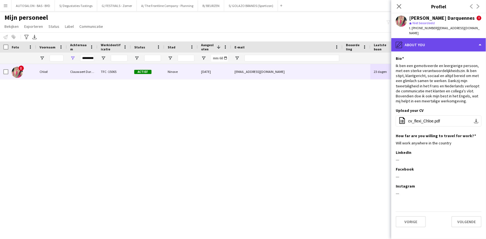
click at [234, 42] on div "pencil4 About you" at bounding box center [438, 44] width 95 height 13
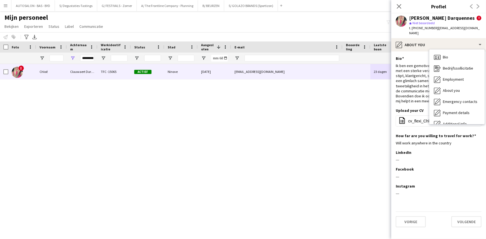
click at [234, 85] on app-section-data-types "Bio Dit veld bewerken Ik ben een gemotiveerde en leergierige persoon, met een s…" at bounding box center [438, 146] width 95 height 188
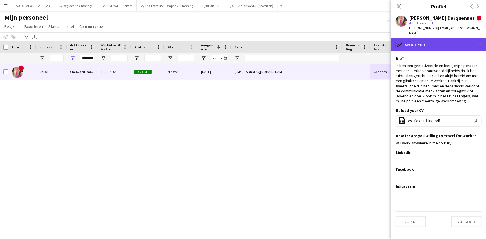
click at [234, 43] on div "pencil4 About you" at bounding box center [438, 44] width 95 height 13
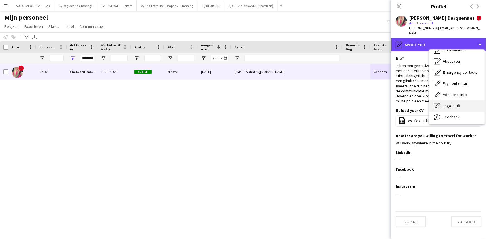
scroll to position [41, 0]
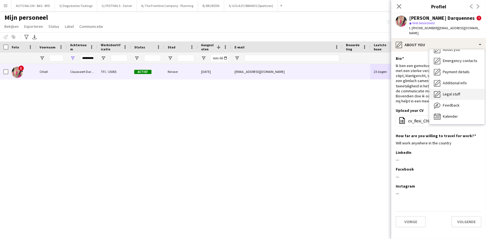
click at [234, 92] on span "Legal stuff" at bounding box center [451, 94] width 17 height 5
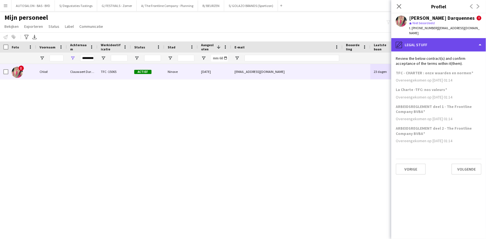
click at [234, 43] on div "pencil4 Legal stuff" at bounding box center [438, 44] width 95 height 13
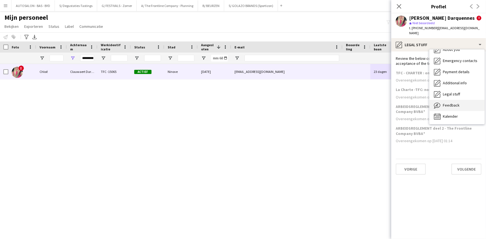
click at [234, 103] on span "Feedback" at bounding box center [451, 105] width 17 height 5
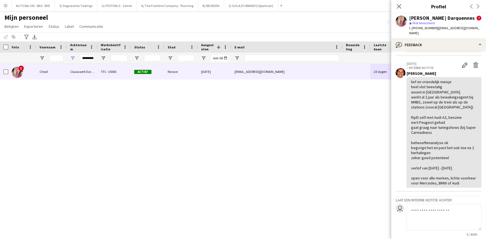
scroll to position [54, 0]
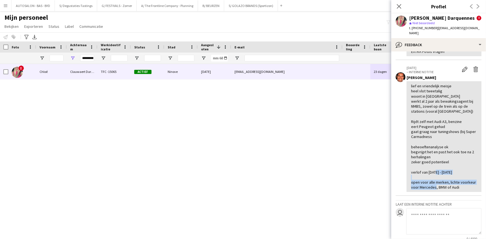
drag, startPoint x: 466, startPoint y: 182, endPoint x: 408, endPoint y: 178, distance: 57.8
click at [234, 178] on div "lief en vriendelijk meisje heel vlot tweetalig woont in [GEOGRAPHIC_DATA] werkt…" at bounding box center [444, 136] width 75 height 111
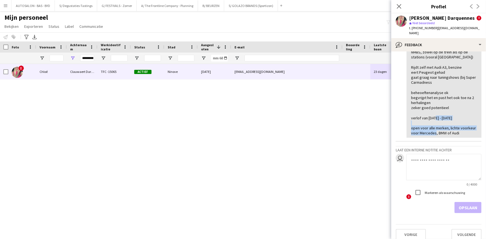
scroll to position [0, 0]
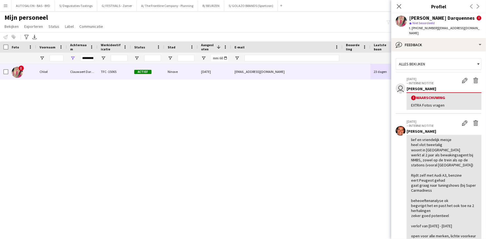
click at [234, 103] on div "EXTRA Fotos vragen" at bounding box center [444, 105] width 66 height 5
click at [234, 7] on icon "Sluit pop-in" at bounding box center [398, 6] width 5 height 5
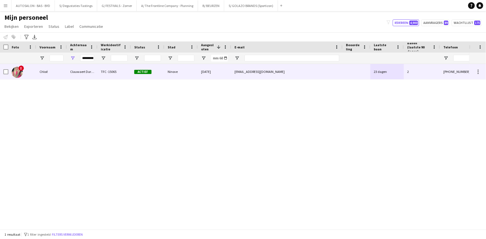
click at [234, 76] on div at bounding box center [357, 71] width 28 height 15
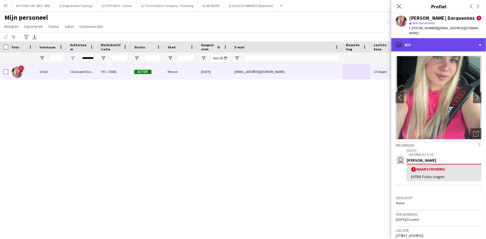
click at [234, 39] on div "profile Bio" at bounding box center [438, 44] width 95 height 13
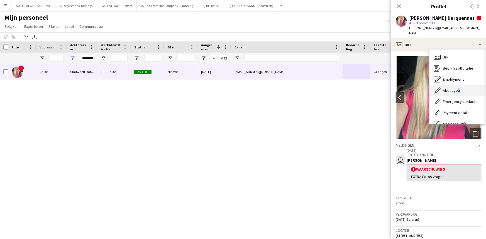
click at [234, 88] on span "About you" at bounding box center [451, 90] width 17 height 5
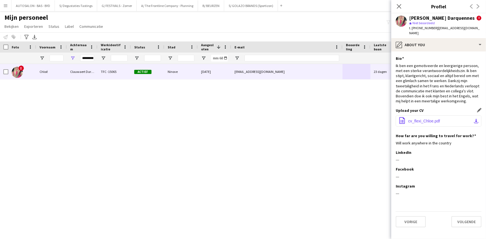
click at [234, 119] on span "cv_flexi_Chloe.pdf" at bounding box center [424, 121] width 32 height 4
click at [10, 177] on div "! [PERSON_NAME] Darquennes TFC -15065 Actief Ninove [DATE] [EMAIL_ADDRESS][DOMA…" at bounding box center [234, 145] width 469 height 162
click at [88, 57] on input "**********" at bounding box center [87, 58] width 14 height 7
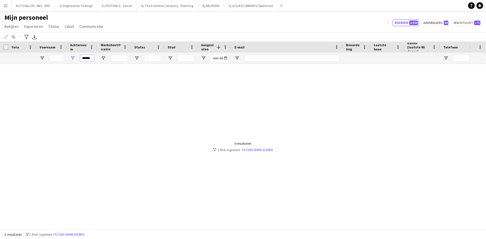
click at [91, 56] on input "******" at bounding box center [87, 58] width 14 height 7
click at [89, 57] on input "******" at bounding box center [87, 58] width 14 height 7
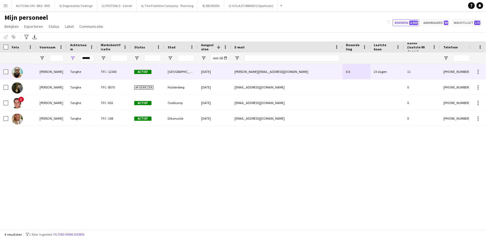
click at [79, 74] on div "Tanghe" at bounding box center [82, 71] width 31 height 15
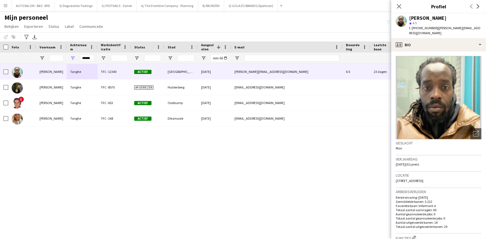
click at [234, 56] on img at bounding box center [439, 98] width 86 height 84
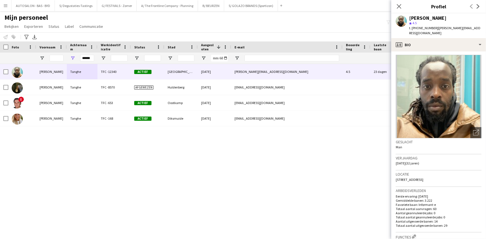
click at [234, 87] on img at bounding box center [439, 97] width 86 height 84
click at [234, 94] on img at bounding box center [439, 97] width 86 height 84
click at [234, 130] on icon at bounding box center [475, 132] width 5 height 5
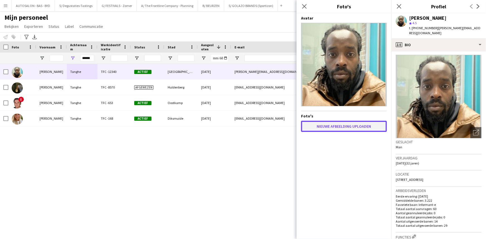
click at [234, 126] on button "Nieuwe afbeelding uploaden" at bounding box center [344, 126] width 86 height 11
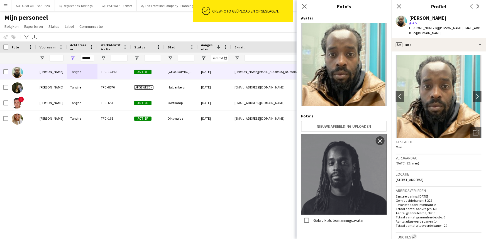
click at [234, 211] on img at bounding box center [344, 174] width 86 height 81
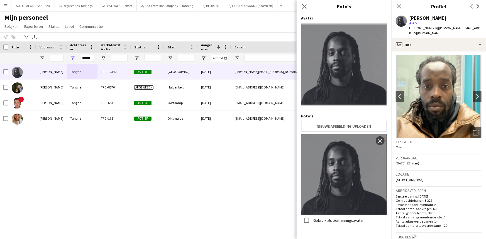
click at [234, 172] on h3 "Locatie" at bounding box center [439, 174] width 86 height 5
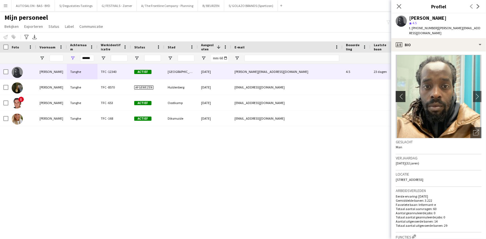
click at [234, 95] on button "chevron-left" at bounding box center [399, 96] width 11 height 11
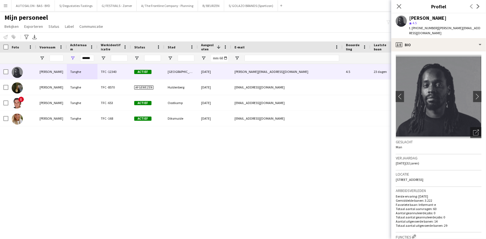
drag, startPoint x: 438, startPoint y: 165, endPoint x: 419, endPoint y: 164, distance: 19.8
click at [234, 171] on div "Locatie [STREET_ADDRESS]" at bounding box center [439, 179] width 86 height 16
click at [234, 163] on div "[PERSON_NAME] TFC -12340 Actief [GEOGRAPHIC_DATA] [DATE] [PERSON_NAME][EMAIL_AD…" at bounding box center [234, 145] width 469 height 162
click at [234, 94] on app-icon "chevron-right" at bounding box center [477, 97] width 9 height 6
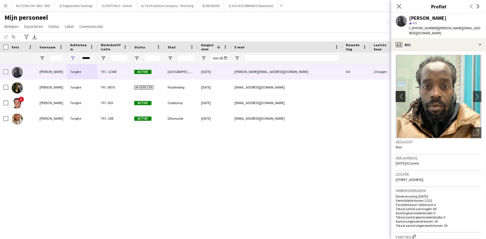
click at [234, 94] on app-icon "chevron-left" at bounding box center [400, 97] width 9 height 6
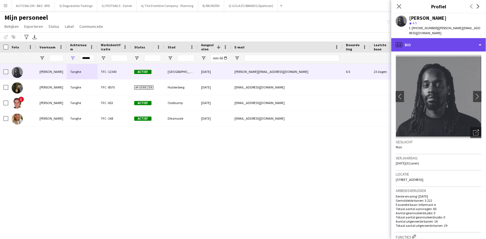
click at [234, 38] on div "profile Bio" at bounding box center [438, 44] width 95 height 13
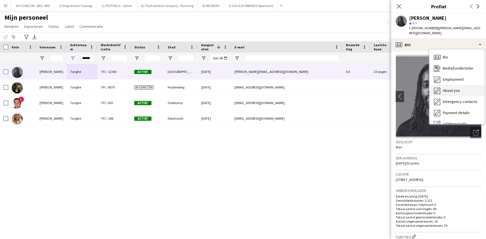
click at [234, 87] on div "About you About you" at bounding box center [456, 90] width 55 height 11
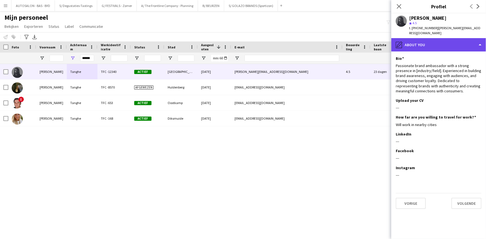
click at [234, 44] on div "pencil4 About you" at bounding box center [438, 44] width 95 height 13
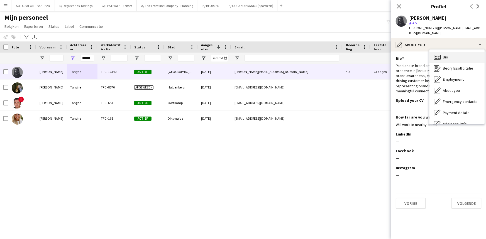
click at [234, 52] on div "Bio Bio" at bounding box center [456, 57] width 55 height 11
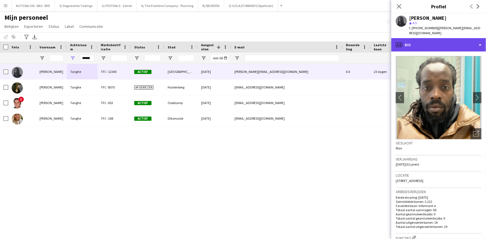
click at [234, 41] on div "profile Bio" at bounding box center [438, 44] width 95 height 13
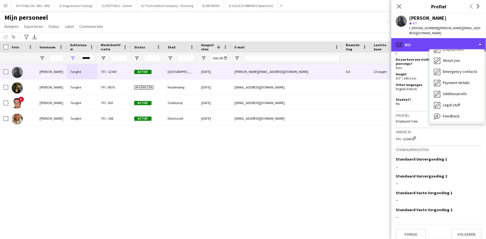
scroll to position [41, 0]
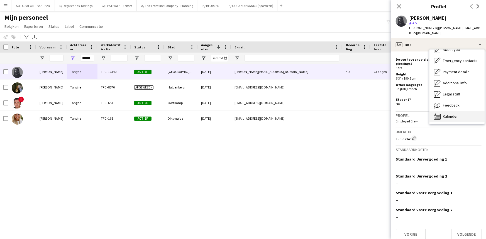
click at [234, 114] on span "Kalender" at bounding box center [450, 116] width 15 height 5
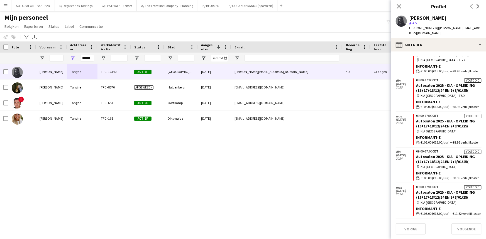
scroll to position [1726, 0]
drag, startPoint x: 482, startPoint y: 213, endPoint x: 482, endPoint y: 189, distance: 23.7
click at [234, 189] on app-calendar-tab "calendar-full Selecteer datum [DATE] Bevestigd 10:30-22:00 CEST G/ Festival Puk…" at bounding box center [438, 146] width 95 height 188
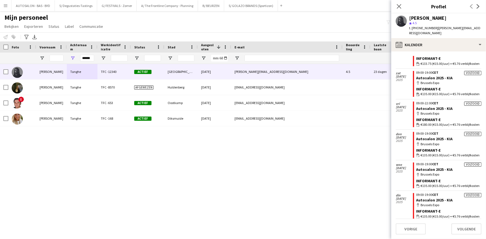
scroll to position [1379, 0]
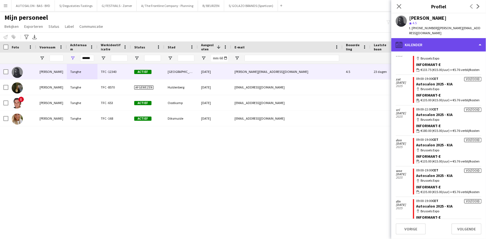
click at [234, 41] on div "calendar-full Kalender" at bounding box center [438, 44] width 95 height 13
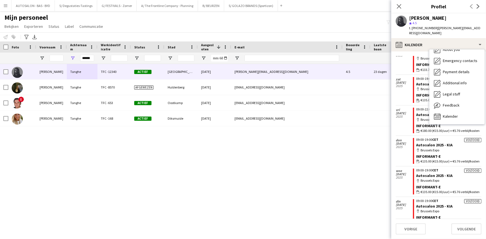
drag, startPoint x: 289, startPoint y: 194, endPoint x: 270, endPoint y: 193, distance: 19.0
click at [234, 193] on div "[PERSON_NAME] TFC -12340 Actief [GEOGRAPHIC_DATA] [DATE] [PERSON_NAME][EMAIL_AD…" at bounding box center [234, 145] width 469 height 162
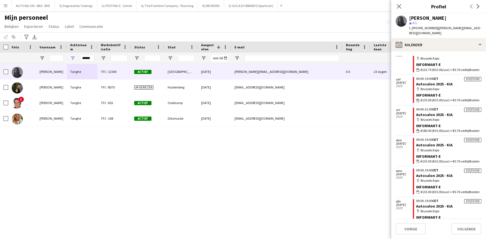
click at [95, 180] on div "[PERSON_NAME] TFC -12340 Actief [GEOGRAPHIC_DATA] [DATE] [PERSON_NAME][EMAIL_AD…" at bounding box center [234, 145] width 469 height 162
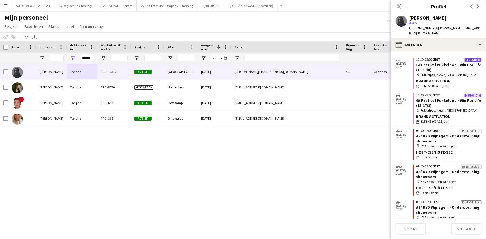
scroll to position [0, 0]
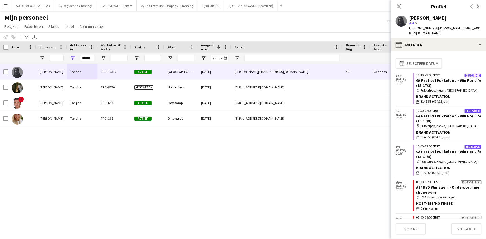
click at [4, 181] on div "[PERSON_NAME] TFC -12340 Actief [GEOGRAPHIC_DATA] [DATE] [PERSON_NAME][EMAIL_AD…" at bounding box center [234, 145] width 469 height 162
click at [88, 58] on input "******" at bounding box center [87, 58] width 14 height 7
paste input "Achternaam Filter Invoer"
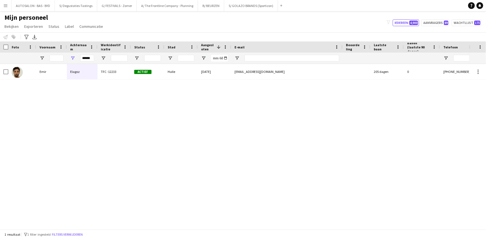
click at [81, 75] on div "Elagoz" at bounding box center [82, 71] width 31 height 15
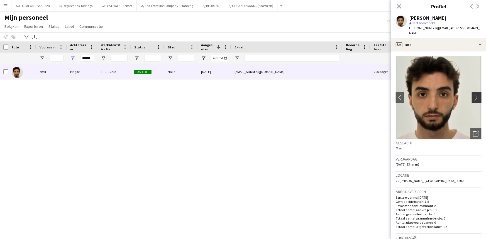
click at [234, 95] on app-icon "chevron-right" at bounding box center [477, 98] width 9 height 6
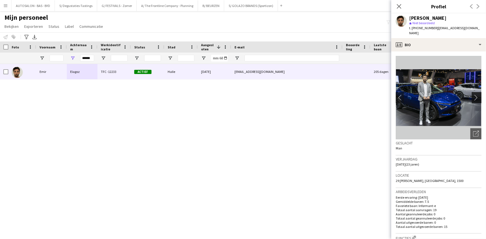
click at [234, 95] on app-icon "chevron-right" at bounding box center [477, 98] width 9 height 6
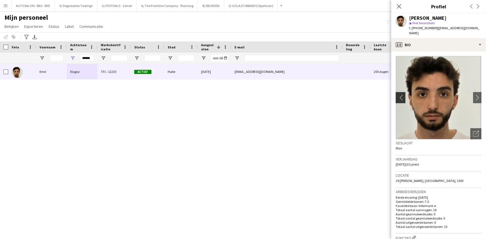
click at [234, 95] on app-icon "chevron-left" at bounding box center [400, 98] width 9 height 6
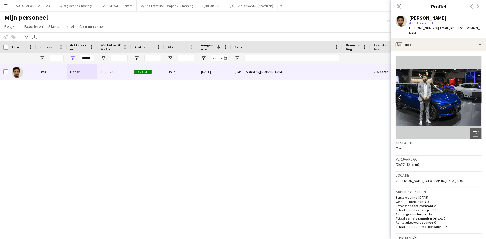
click at [234, 95] on app-icon "chevron-right" at bounding box center [477, 98] width 9 height 6
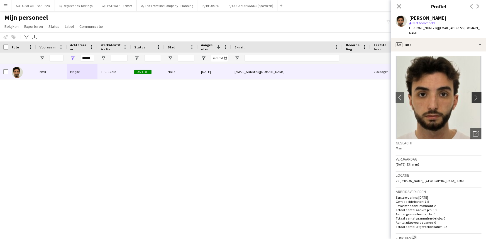
click at [234, 95] on app-icon "chevron-right" at bounding box center [477, 98] width 9 height 6
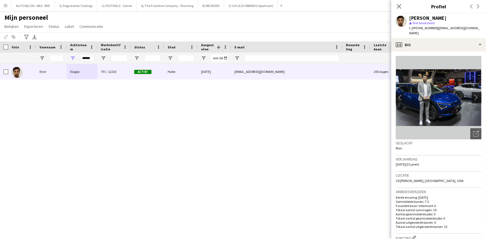
click at [234, 95] on app-icon "chevron-right" at bounding box center [477, 98] width 9 height 6
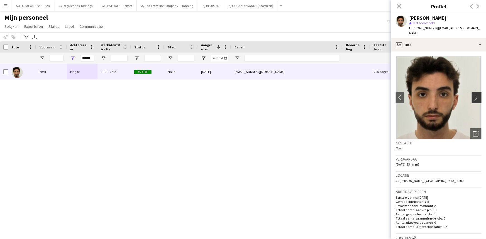
click at [234, 95] on app-icon "chevron-right" at bounding box center [477, 98] width 9 height 6
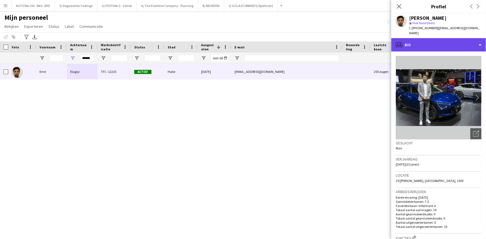
drag, startPoint x: 410, startPoint y: 44, endPoint x: 414, endPoint y: 46, distance: 3.8
click at [234, 44] on div "profile Bio" at bounding box center [438, 44] width 95 height 13
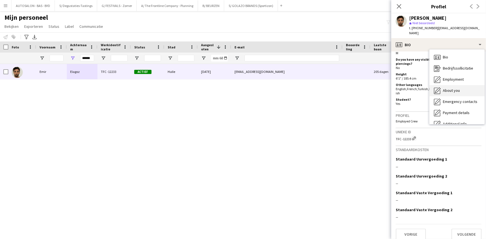
click at [234, 85] on div "About you About you" at bounding box center [456, 90] width 55 height 11
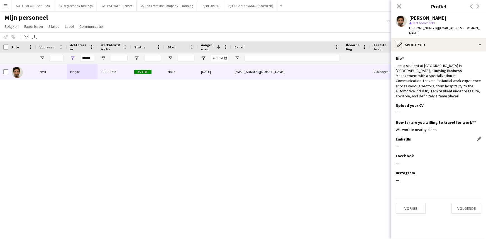
click at [234, 147] on div "LinkedIn Dit veld bewerken ---" at bounding box center [439, 145] width 86 height 17
drag, startPoint x: 435, startPoint y: 28, endPoint x: 484, endPoint y: 25, distance: 49.4
click at [234, 25] on app-profile-header "[PERSON_NAME] star Niet beoordeeld t. [PHONE_NUMBER] | [EMAIL_ADDRESS][DOMAIN_N…" at bounding box center [438, 25] width 95 height 25
click at [234, 26] on div "[PERSON_NAME] star Niet beoordeeld t. [PHONE_NUMBER] | [EMAIL_ADDRESS][DOMAIN_N…" at bounding box center [438, 25] width 95 height 25
drag, startPoint x: 446, startPoint y: 31, endPoint x: 434, endPoint y: 32, distance: 11.5
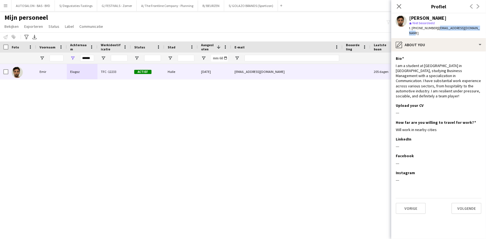
click at [234, 32] on div "[PERSON_NAME] star Niet beoordeeld t. [PHONE_NUMBER] | [EMAIL_ADDRESS][DOMAIN_N…" at bounding box center [438, 25] width 95 height 25
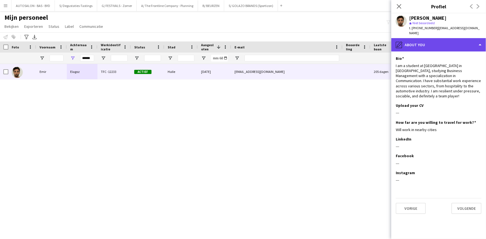
click at [234, 44] on div "pencil4 About you" at bounding box center [438, 44] width 95 height 13
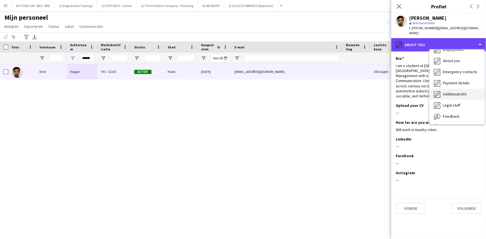
scroll to position [41, 0]
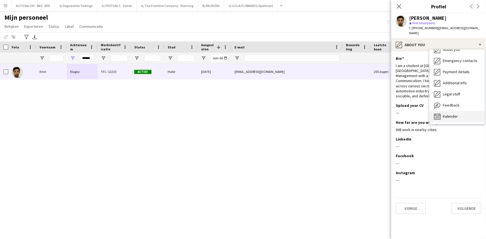
click at [234, 114] on span "Kalender" at bounding box center [450, 116] width 15 height 5
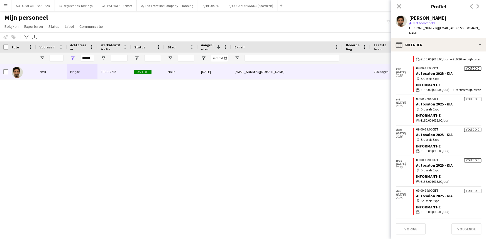
scroll to position [214, 0]
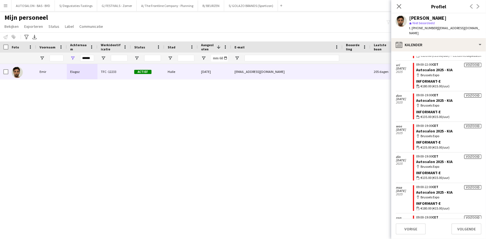
drag, startPoint x: 122, startPoint y: 134, endPoint x: 109, endPoint y: 72, distance: 63.5
click at [116, 125] on div "[PERSON_NAME] TFC -12233 Actief Halle [DATE] [EMAIL_ADDRESS][DOMAIN_NAME] 205 d…" at bounding box center [234, 145] width 469 height 162
click at [92, 110] on div "[PERSON_NAME] TFC -12233 Actief Halle [DATE] [EMAIL_ADDRESS][DOMAIN_NAME] 205 d…" at bounding box center [234, 145] width 469 height 162
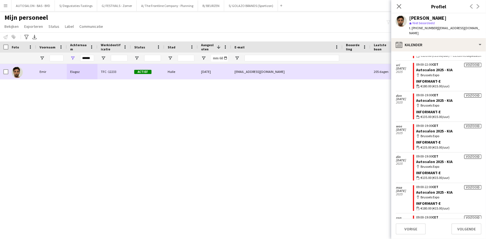
click at [234, 69] on div "[EMAIL_ADDRESS][DOMAIN_NAME]" at bounding box center [286, 71] width 111 height 15
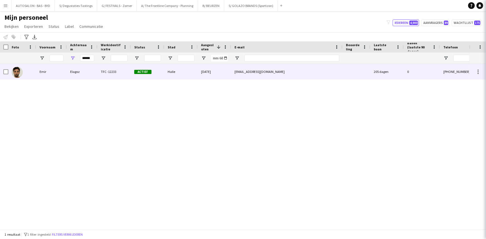
click at [234, 72] on div "[EMAIL_ADDRESS][DOMAIN_NAME]" at bounding box center [286, 71] width 111 height 15
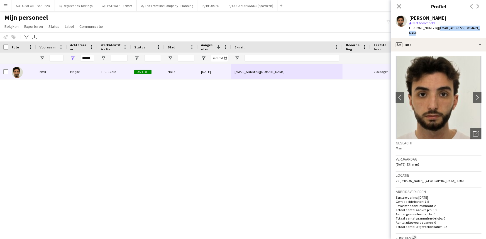
drag, startPoint x: 434, startPoint y: 28, endPoint x: 486, endPoint y: 28, distance: 51.2
click at [234, 28] on app-profile-header "[PERSON_NAME] star Niet beoordeeld t. [PHONE_NUMBER] | [EMAIL_ADDRESS][DOMAIN_N…" at bounding box center [438, 25] width 95 height 25
drag, startPoint x: 1, startPoint y: 95, endPoint x: 4, endPoint y: 94, distance: 3.1
click at [1, 95] on div "[PERSON_NAME] TFC -12233 Actief Halle [DATE] [EMAIL_ADDRESS][DOMAIN_NAME] 205 d…" at bounding box center [234, 145] width 469 height 162
click at [84, 56] on input "******" at bounding box center [87, 58] width 14 height 7
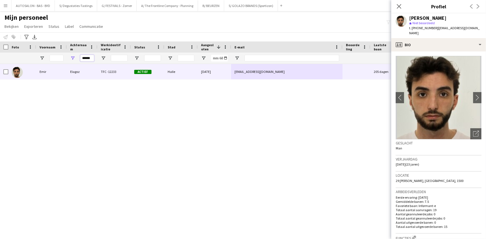
click at [84, 56] on input "******" at bounding box center [87, 58] width 14 height 7
paste input "Achternaam Filter Invoer"
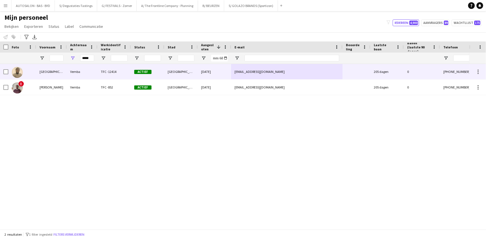
click at [55, 76] on div "[GEOGRAPHIC_DATA]" at bounding box center [51, 71] width 31 height 15
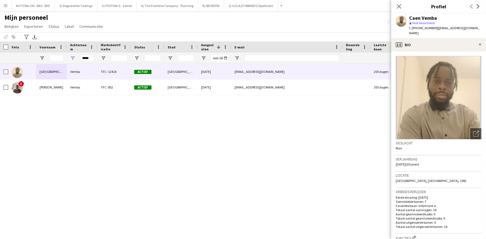
click at [234, 31] on div "Caen Vemba star Niet beoordeeld t. [PHONE_NUMBER] | [EMAIL_ADDRESS][DOMAIN_NAME]" at bounding box center [438, 25] width 95 height 25
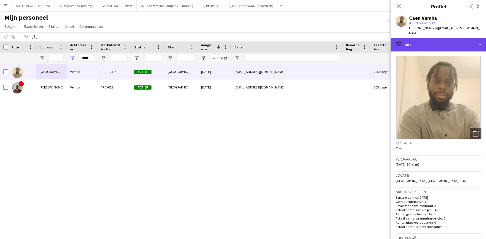
click at [234, 38] on div "profile Bio" at bounding box center [438, 44] width 95 height 13
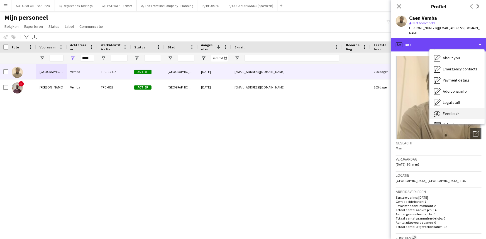
scroll to position [41, 0]
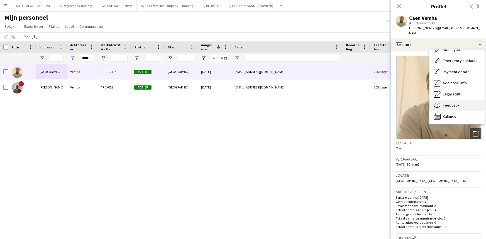
click at [234, 103] on span "Feedback" at bounding box center [451, 105] width 17 height 5
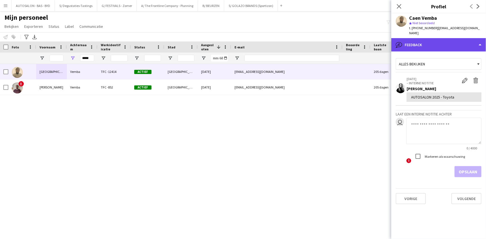
click at [234, 46] on div "bubble-pencil Feedback" at bounding box center [438, 44] width 95 height 13
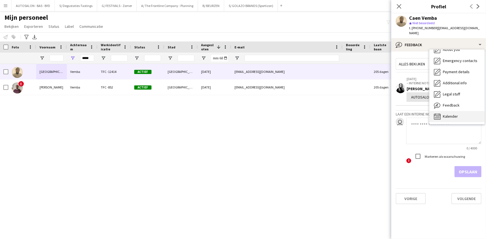
click at [234, 114] on span "Kalender" at bounding box center [450, 116] width 15 height 5
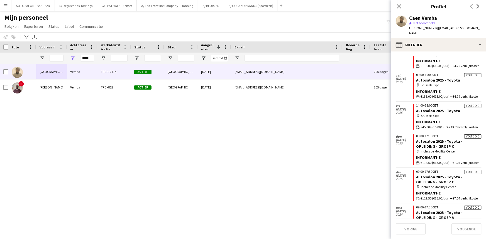
scroll to position [0, 0]
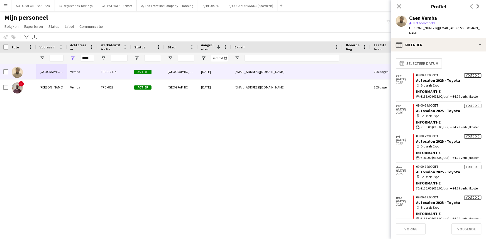
click at [234, 52] on app-calendar-tab "calendar-full Selecteer datum [DATE] Voltooid 09:00-19:00 CET Autosalon 2025 - …" at bounding box center [438, 146] width 95 height 188
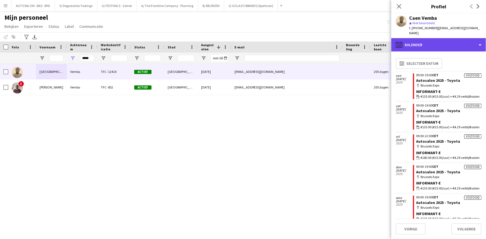
click at [234, 44] on div "calendar-full Kalender" at bounding box center [438, 44] width 95 height 13
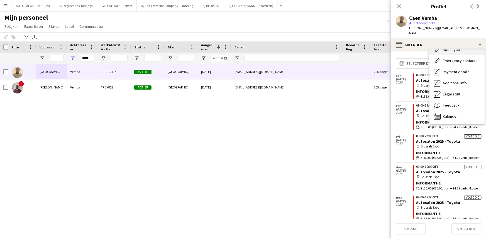
click at [234, 48] on div "About you About you" at bounding box center [456, 49] width 55 height 11
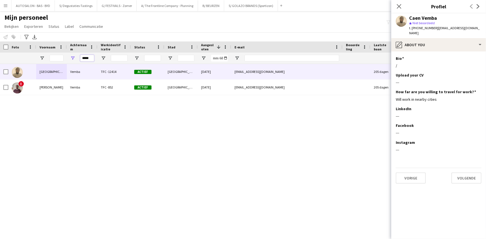
click at [84, 58] on input "*****" at bounding box center [87, 58] width 14 height 7
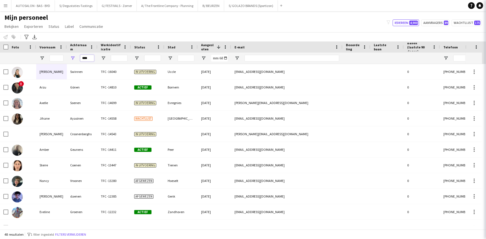
type input "*****"
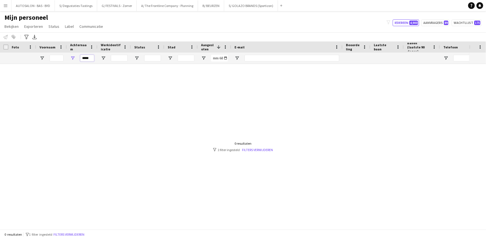
click at [90, 58] on input "*****" at bounding box center [87, 58] width 14 height 7
click at [87, 59] on input "*****" at bounding box center [87, 58] width 14 height 7
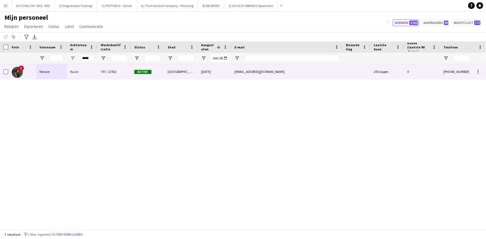
click at [80, 72] on div "Kucin" at bounding box center [82, 71] width 31 height 15
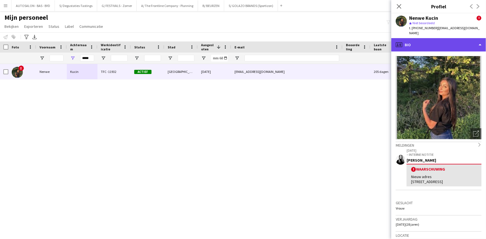
click at [234, 38] on div "profile Bio" at bounding box center [438, 44] width 95 height 13
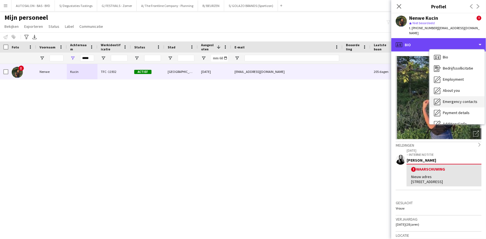
scroll to position [41, 0]
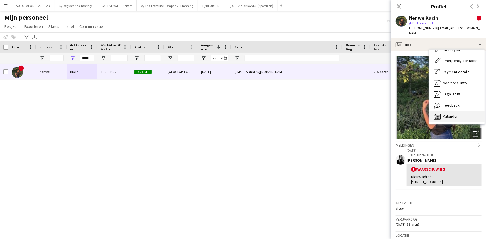
click at [234, 114] on span "Kalender" at bounding box center [450, 116] width 15 height 5
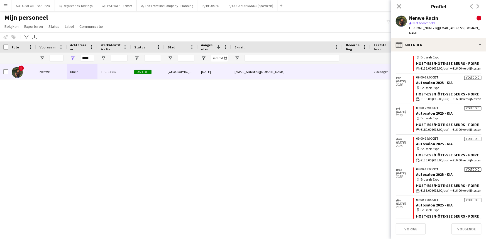
scroll to position [14, 0]
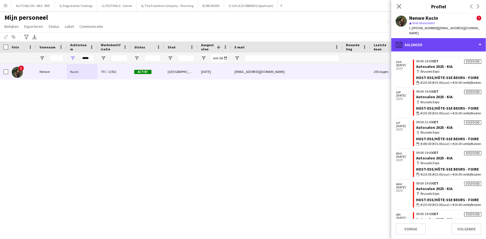
drag, startPoint x: 433, startPoint y: 39, endPoint x: 453, endPoint y: 67, distance: 34.3
click at [234, 39] on div "calendar-full Kalender" at bounding box center [438, 44] width 95 height 13
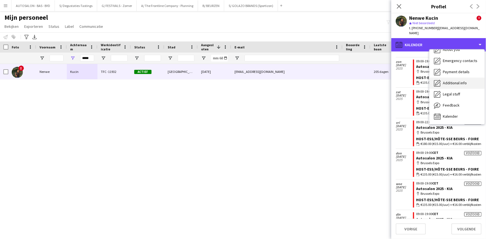
scroll to position [0, 0]
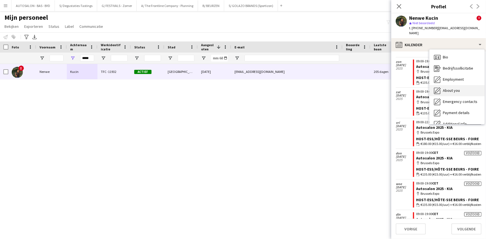
click at [234, 88] on span "About you" at bounding box center [451, 90] width 17 height 5
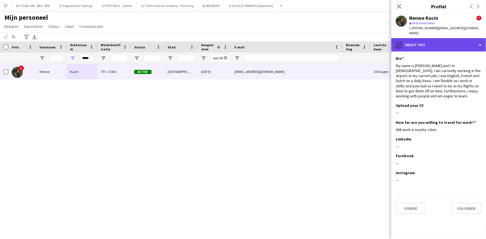
click at [234, 42] on div "pencil4 About you" at bounding box center [438, 44] width 95 height 13
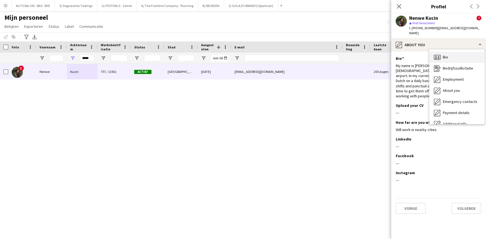
click at [234, 55] on span "Bio" at bounding box center [445, 57] width 5 height 5
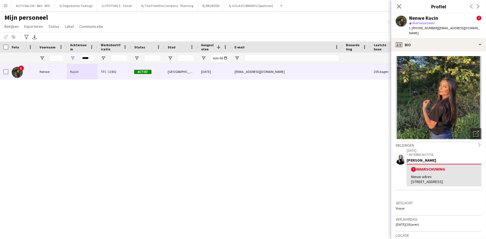
click at [87, 115] on div "! Nenwe Kucin TFC -11932 Actief [GEOGRAPHIC_DATA] [DATE] [EMAIL_ADDRESS][DOMAIN…" at bounding box center [234, 145] width 469 height 162
click at [53, 119] on div "! Nenwe Kucin TFC -11932 Actief [GEOGRAPHIC_DATA] [DATE] [EMAIL_ADDRESS][DOMAIN…" at bounding box center [234, 145] width 469 height 162
click at [75, 60] on div "*****" at bounding box center [82, 58] width 31 height 11
click at [87, 58] on input "*****" at bounding box center [87, 58] width 14 height 7
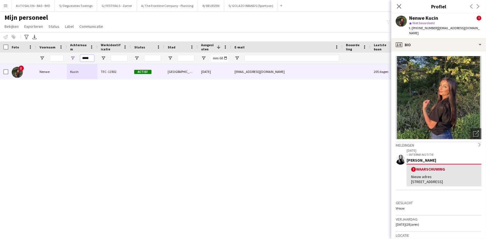
paste input "Achternaam Filter Invoer"
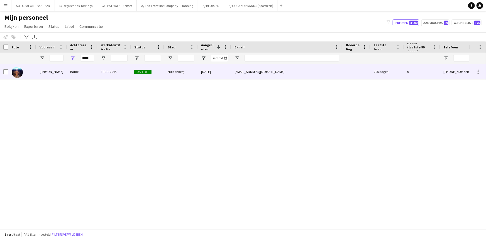
click at [79, 75] on div "Barbé" at bounding box center [82, 71] width 31 height 15
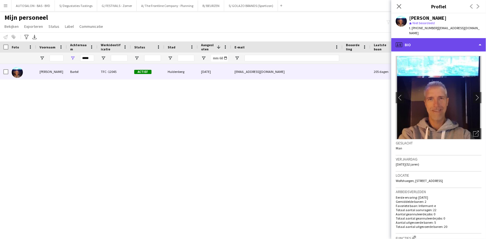
click at [234, 43] on div "profile Bio" at bounding box center [438, 44] width 95 height 13
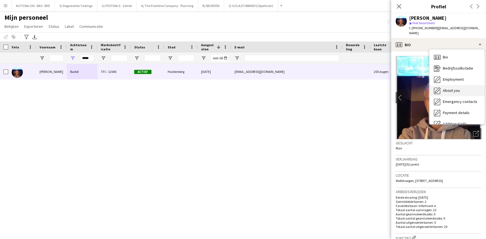
click at [234, 88] on span "About you" at bounding box center [451, 90] width 17 height 5
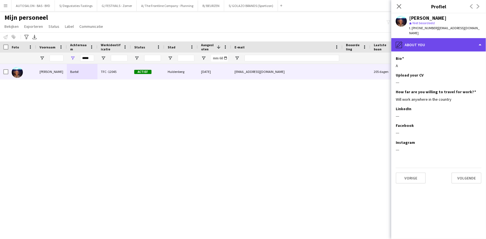
click at [234, 44] on div "pencil4 About you" at bounding box center [438, 44] width 95 height 13
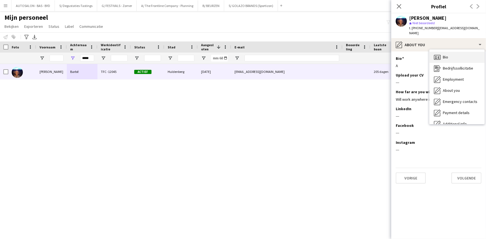
click at [234, 53] on div "Bio Bio" at bounding box center [456, 57] width 55 height 11
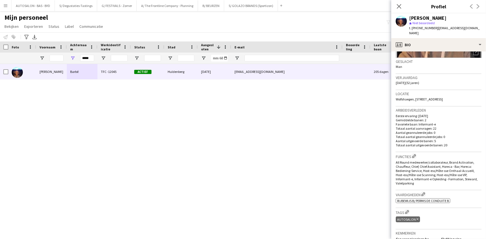
drag, startPoint x: 439, startPoint y: 171, endPoint x: 434, endPoint y: 203, distance: 32.2
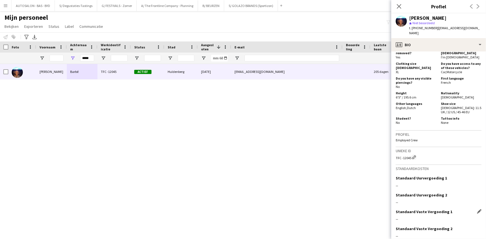
drag, startPoint x: 441, startPoint y: 125, endPoint x: 436, endPoint y: 193, distance: 68.1
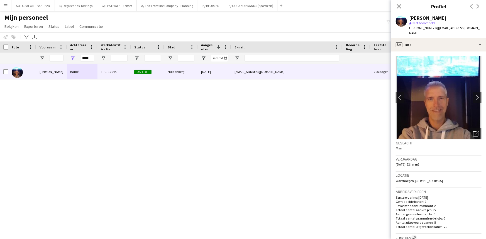
drag, startPoint x: 432, startPoint y: 183, endPoint x: 437, endPoint y: 126, distance: 57.3
click at [100, 88] on div "[PERSON_NAME] TFC -12045 Actief Huldenberg [DATE] [EMAIL_ADDRESS][DOMAIN_NAME] …" at bounding box center [234, 145] width 469 height 162
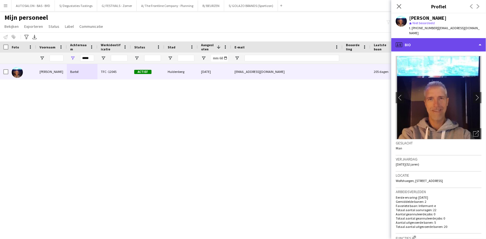
drag, startPoint x: 427, startPoint y: 33, endPoint x: 422, endPoint y: 41, distance: 9.7
click at [234, 38] on div "profile Bio" at bounding box center [438, 44] width 95 height 13
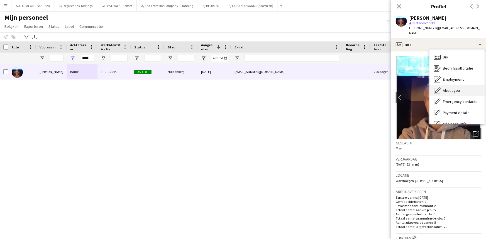
click at [234, 85] on div "About you About you" at bounding box center [456, 90] width 55 height 11
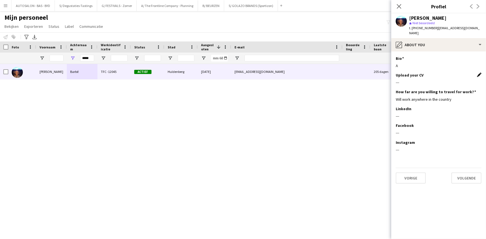
click at [234, 73] on app-icon "Dit veld bewerken" at bounding box center [479, 75] width 4 height 4
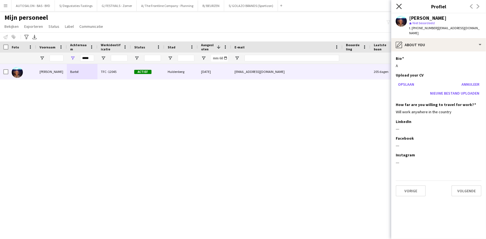
click at [234, 8] on icon "Sluit pop-in" at bounding box center [398, 6] width 5 height 5
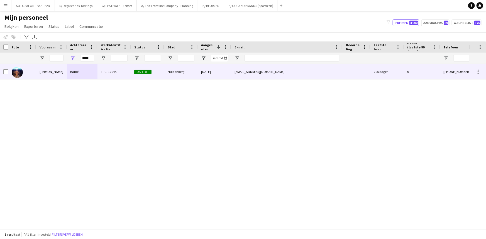
click at [75, 74] on div "Barbé" at bounding box center [82, 71] width 31 height 15
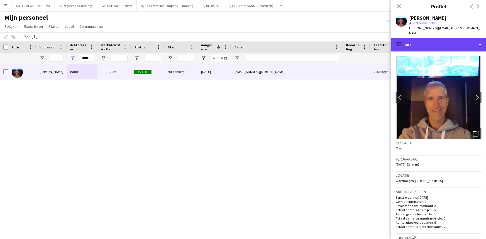
drag, startPoint x: 410, startPoint y: 38, endPoint x: 412, endPoint y: 65, distance: 27.1
click at [234, 38] on div "profile Bio" at bounding box center [438, 44] width 95 height 13
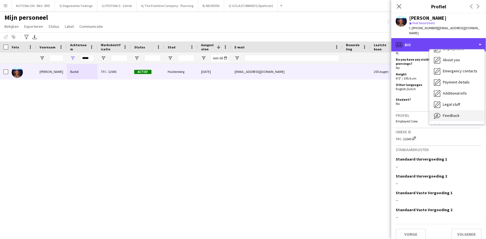
scroll to position [41, 0]
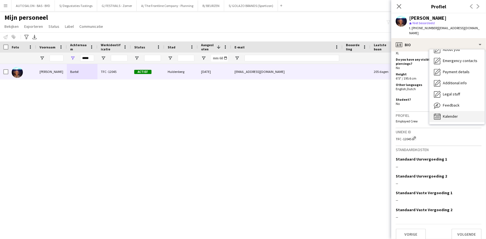
click at [234, 114] on span "Kalender" at bounding box center [450, 116] width 15 height 5
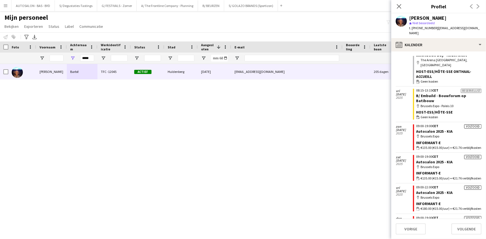
scroll to position [264, 0]
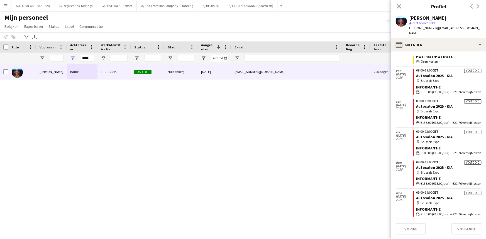
click at [80, 100] on div "[PERSON_NAME] TFC -12045 Actief Huldenberg [DATE] [EMAIL_ADDRESS][DOMAIN_NAME] …" at bounding box center [234, 145] width 469 height 162
click at [87, 57] on input "*****" at bounding box center [87, 58] width 14 height 7
paste input "**"
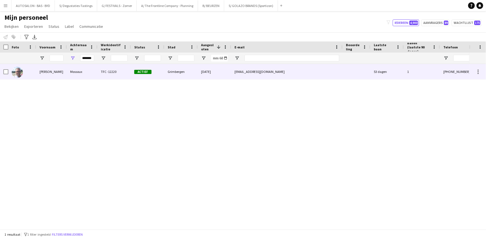
click at [93, 75] on div "Mossoux" at bounding box center [82, 71] width 31 height 15
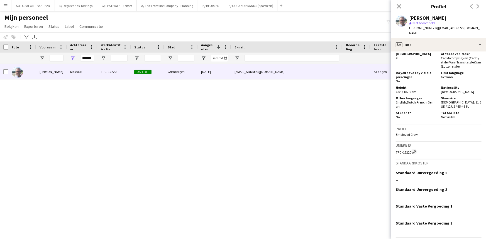
scroll to position [0, 0]
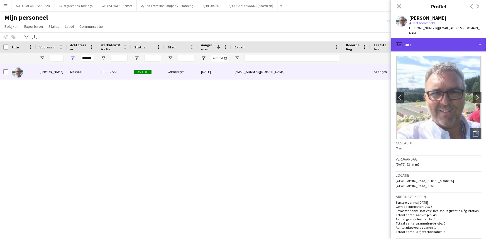
click at [234, 42] on div "profile Bio" at bounding box center [438, 44] width 95 height 13
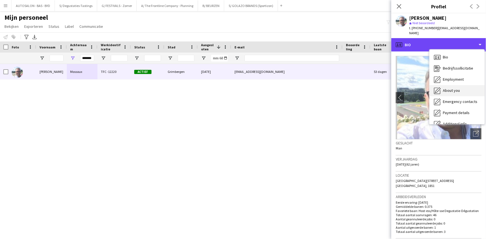
scroll to position [41, 0]
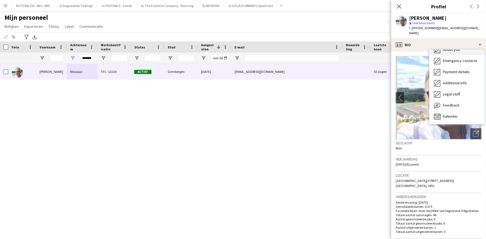
click at [234, 47] on div "About you About you" at bounding box center [456, 49] width 55 height 11
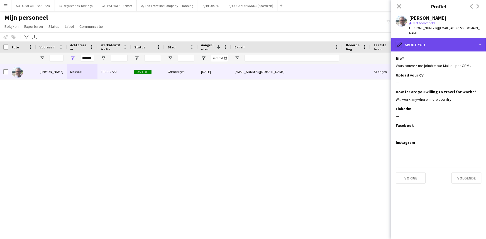
click at [234, 41] on div "pencil4 About you" at bounding box center [438, 44] width 95 height 13
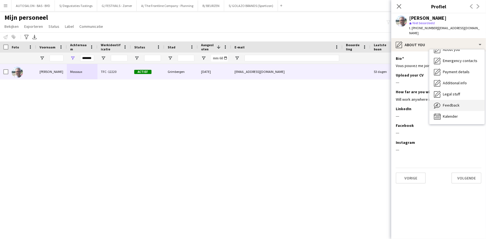
click at [234, 103] on span "Feedback" at bounding box center [451, 105] width 17 height 5
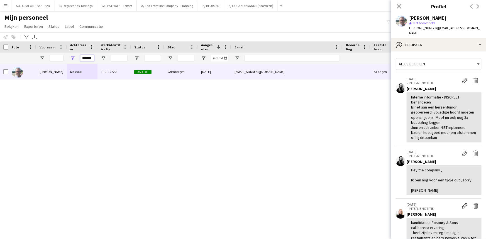
click at [89, 58] on input "*******" at bounding box center [87, 58] width 14 height 7
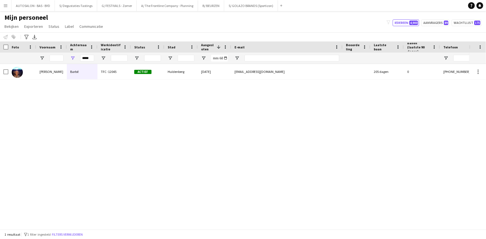
click at [84, 78] on div "Barbé" at bounding box center [82, 71] width 31 height 15
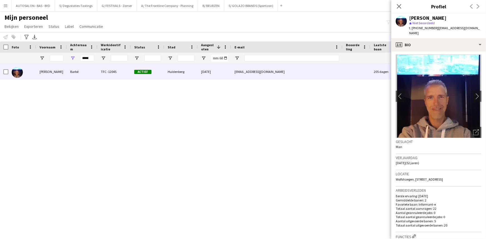
scroll to position [0, 0]
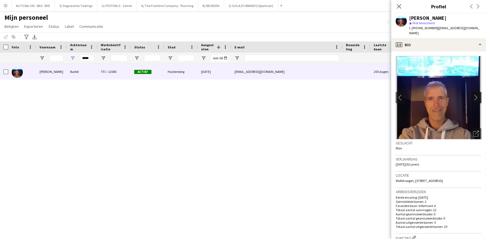
click at [234, 96] on button "chevron-right" at bounding box center [477, 97] width 11 height 11
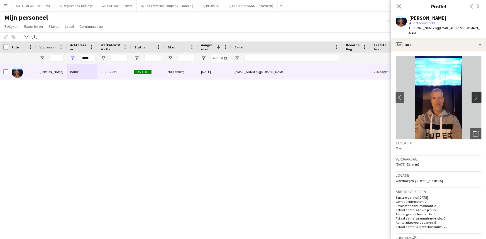
click at [234, 96] on button "chevron-right" at bounding box center [477, 97] width 11 height 11
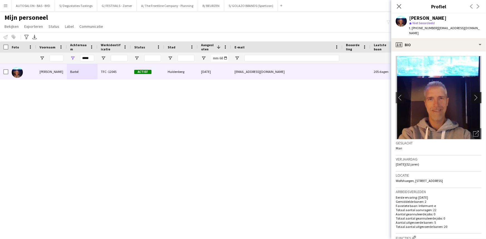
click at [234, 96] on button "chevron-right" at bounding box center [477, 97] width 11 height 11
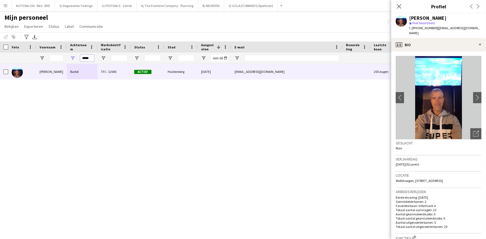
click at [86, 55] on input "*****" at bounding box center [87, 58] width 14 height 7
paste input "*"
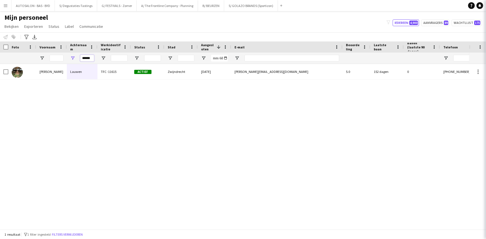
type input "******"
click at [81, 80] on div "[PERSON_NAME] TFC -11615 Actief Zwijndrecht [DATE] [EMAIL_ADDRESS][DOMAIN_NAME]…" at bounding box center [234, 145] width 469 height 162
click at [79, 75] on div "Lauwen" at bounding box center [82, 71] width 31 height 15
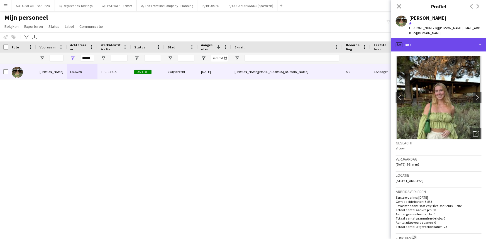
click at [234, 38] on div "profile Bio" at bounding box center [438, 44] width 95 height 13
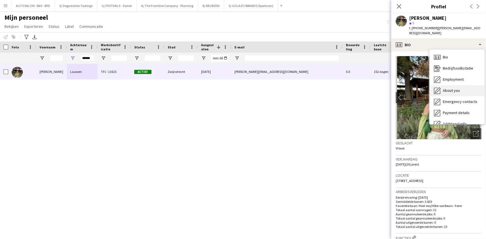
click at [234, 85] on div "About you About you" at bounding box center [456, 90] width 55 height 11
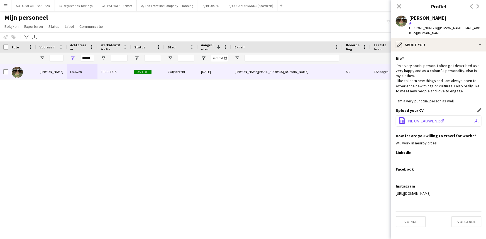
click at [234, 116] on button "office-file-sheet NL CV LAUWEN.pdf download-bottom" at bounding box center [439, 121] width 86 height 11
click at [234, 74] on div "I’m a very social person. I often get described as a very happy and as a colour…" at bounding box center [439, 83] width 86 height 41
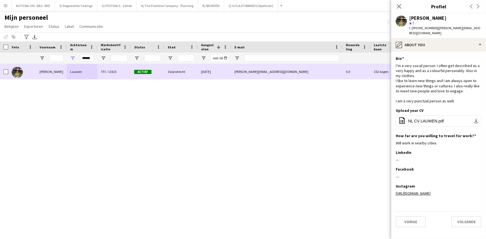
click at [234, 77] on div "[PERSON_NAME][EMAIL_ADDRESS][DOMAIN_NAME]" at bounding box center [286, 71] width 111 height 15
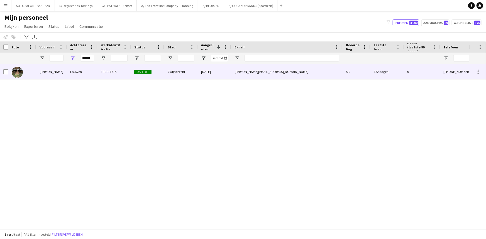
click at [234, 75] on div "[PERSON_NAME][EMAIL_ADDRESS][DOMAIN_NAME]" at bounding box center [286, 71] width 111 height 15
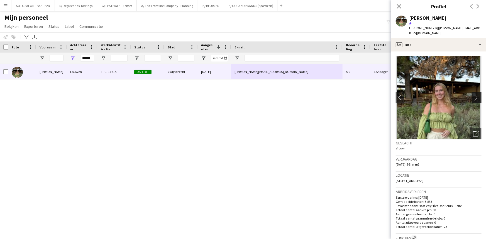
click at [234, 96] on button "chevron-right" at bounding box center [477, 97] width 11 height 11
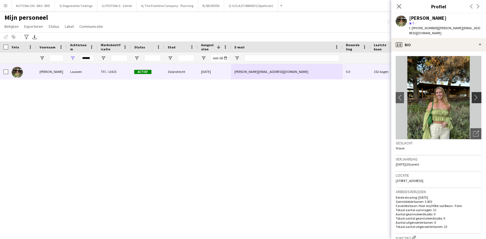
click at [234, 95] on app-icon "chevron-right" at bounding box center [477, 98] width 9 height 6
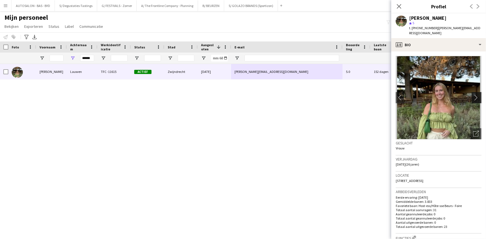
click at [234, 95] on app-icon "chevron-right" at bounding box center [477, 98] width 9 height 6
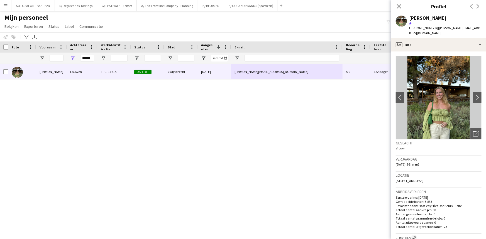
click at [234, 173] on h3 "Locatie" at bounding box center [439, 175] width 86 height 5
click at [234, 95] on app-icon "chevron-right" at bounding box center [477, 98] width 9 height 6
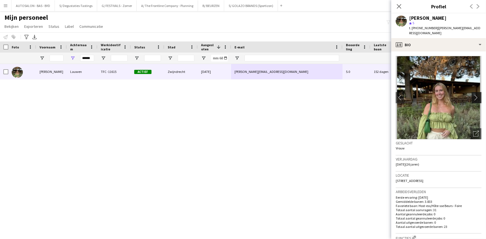
click at [234, 95] on app-icon "chevron-right" at bounding box center [477, 98] width 9 height 6
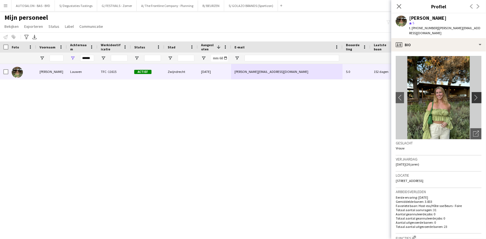
click at [234, 95] on app-icon "chevron-right" at bounding box center [477, 98] width 9 height 6
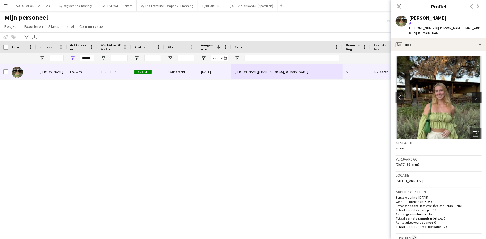
click at [234, 95] on app-icon "chevron-right" at bounding box center [477, 98] width 9 height 6
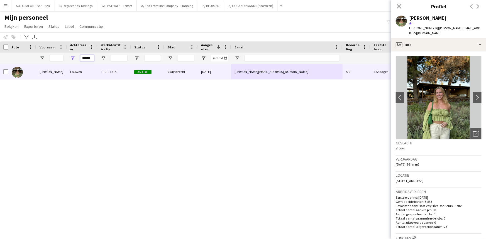
click at [88, 56] on input "******" at bounding box center [87, 58] width 14 height 7
click at [87, 59] on input "******" at bounding box center [87, 58] width 14 height 7
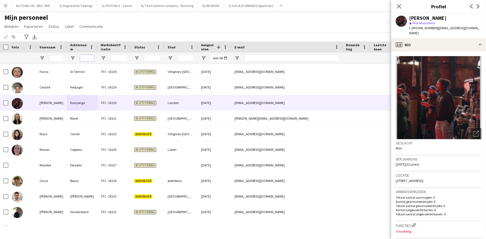
click at [93, 58] on input "Achternaam Filter Invoer" at bounding box center [87, 58] width 14 height 7
type input "******"
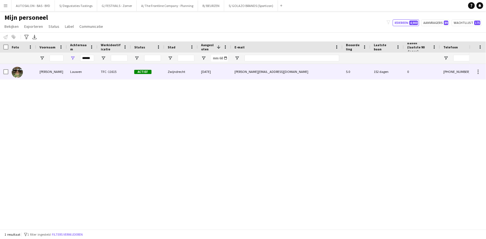
click at [113, 74] on div "TFC -11615" at bounding box center [113, 71] width 33 height 15
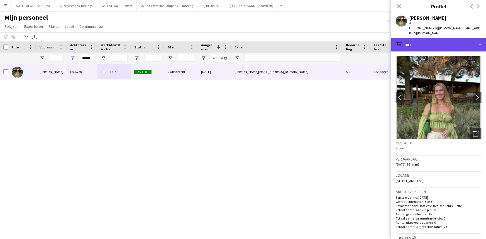
click at [234, 46] on div "profile Bio" at bounding box center [438, 44] width 95 height 13
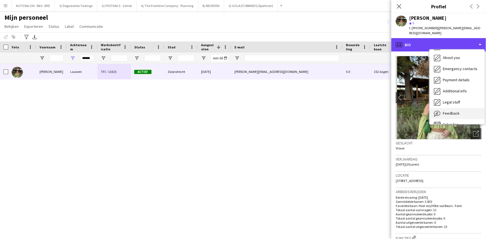
scroll to position [41, 0]
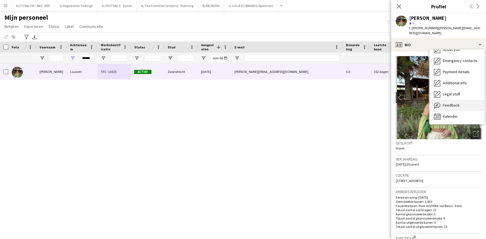
click at [234, 100] on div "Feedback Feedback" at bounding box center [456, 105] width 55 height 11
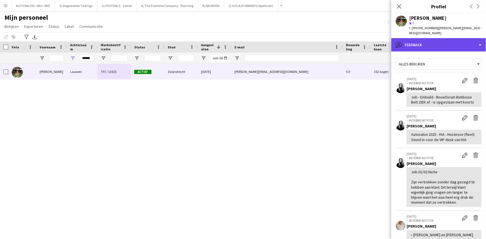
click at [234, 41] on div "bubble-pencil Feedback" at bounding box center [438, 44] width 95 height 13
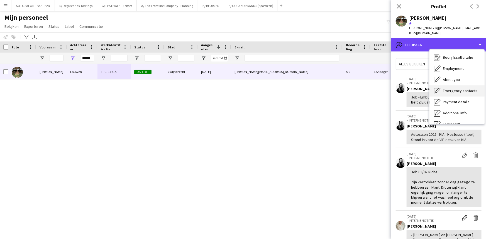
scroll to position [0, 0]
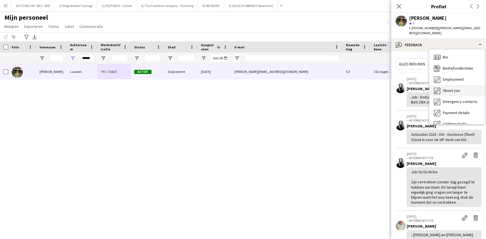
click at [234, 85] on div "About you About you" at bounding box center [456, 90] width 55 height 11
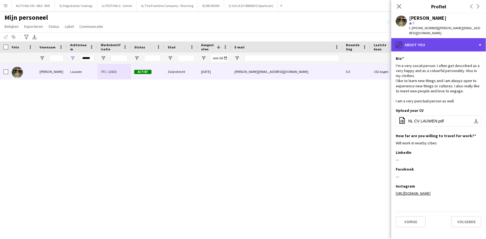
click at [234, 41] on div "pencil4 About you" at bounding box center [438, 44] width 95 height 13
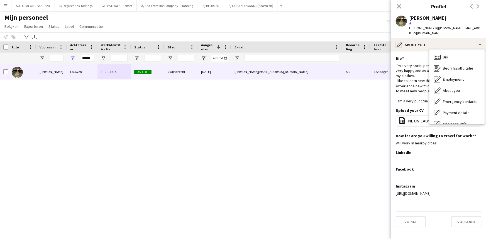
click at [234, 70] on div "I’m a very social person. I often get described as a very happy and as a colour…" at bounding box center [439, 83] width 86 height 41
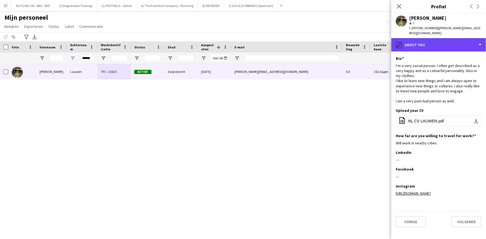
drag, startPoint x: 430, startPoint y: 43, endPoint x: 442, endPoint y: 67, distance: 27.6
click at [234, 43] on div "pencil4 About you" at bounding box center [438, 44] width 95 height 13
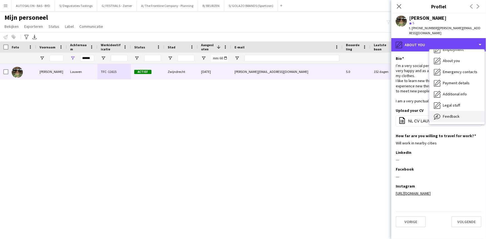
scroll to position [41, 0]
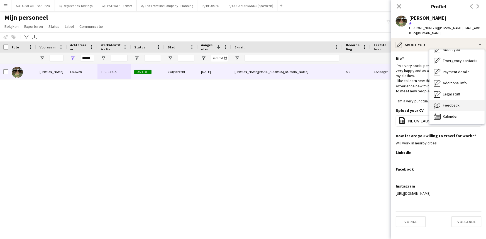
click at [234, 103] on div "Feedback Feedback" at bounding box center [456, 105] width 55 height 11
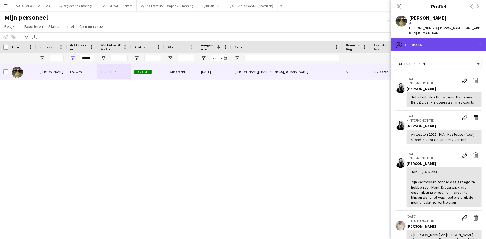
click at [234, 42] on div "bubble-pencil Feedback" at bounding box center [438, 44] width 95 height 13
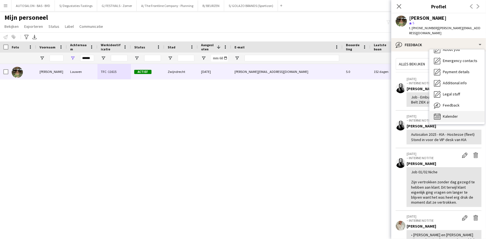
click at [234, 114] on span "Kalender" at bounding box center [450, 116] width 15 height 5
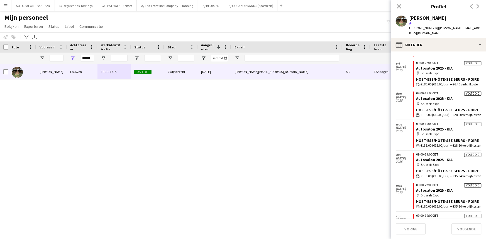
scroll to position [304, 0]
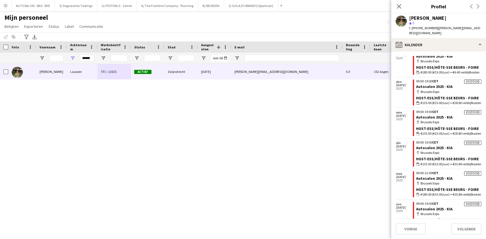
drag, startPoint x: 84, startPoint y: 115, endPoint x: 102, endPoint y: 84, distance: 36.1
click at [84, 115] on div "[PERSON_NAME] TFC -11615 Actief Zwijndrecht [DATE] [EMAIL_ADDRESS][DOMAIN_NAME]…" at bounding box center [234, 145] width 469 height 162
click at [89, 58] on input "******" at bounding box center [87, 58] width 14 height 7
click at [234, 63] on div at bounding box center [291, 58] width 95 height 11
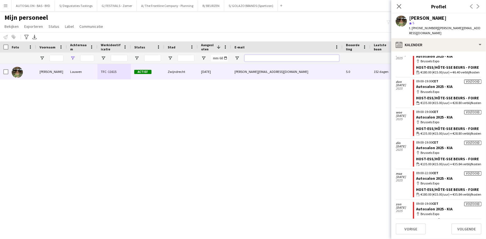
click at [234, 59] on input "E-mail Filter Invoer" at bounding box center [291, 58] width 95 height 7
click at [234, 57] on input "E-mail Filter Invoer" at bounding box center [291, 58] width 95 height 7
click at [234, 58] on input "E-mail Filter Invoer" at bounding box center [291, 58] width 95 height 7
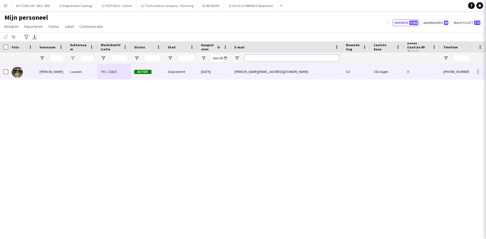
paste input "**********"
click at [234, 58] on input "**********" at bounding box center [291, 58] width 95 height 7
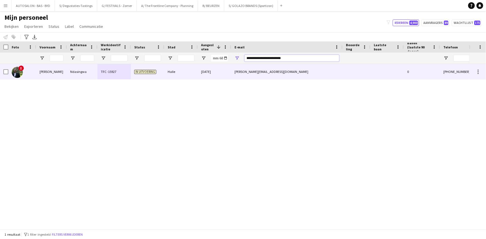
type input "**********"
click at [170, 74] on div "Halle" at bounding box center [180, 71] width 33 height 15
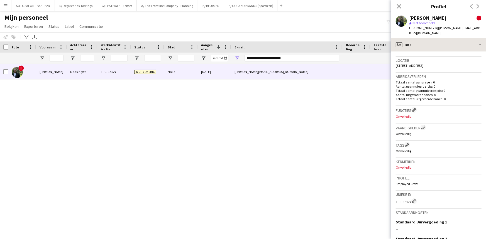
scroll to position [0, 0]
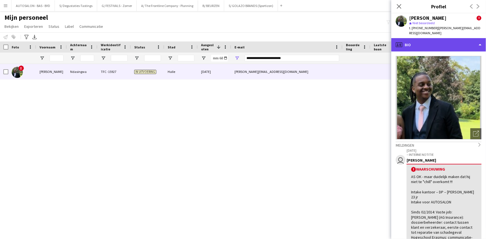
click at [234, 40] on div "profile Bio" at bounding box center [438, 44] width 95 height 13
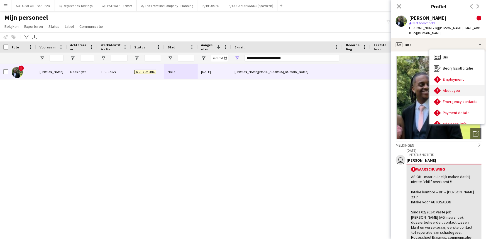
click at [234, 88] on span "About you" at bounding box center [451, 90] width 17 height 5
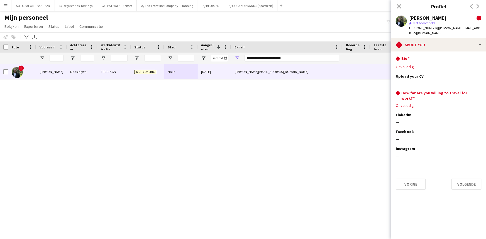
click at [234, 131] on div "! [PERSON_NAME] TFC -15927 In uitvoering [GEOGRAPHIC_DATA] [DATE] [PERSON_NAME]…" at bounding box center [234, 145] width 469 height 162
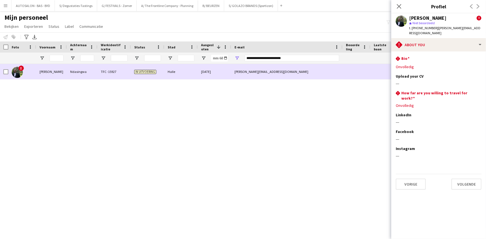
click at [57, 73] on div "[PERSON_NAME]" at bounding box center [51, 71] width 31 height 15
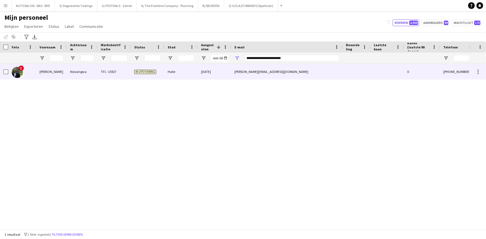
click at [234, 70] on div "[PERSON_NAME][EMAIL_ADDRESS][DOMAIN_NAME]" at bounding box center [286, 71] width 111 height 15
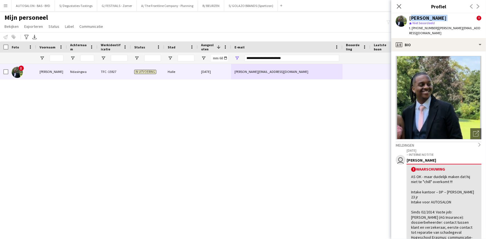
drag, startPoint x: 410, startPoint y: 18, endPoint x: 463, endPoint y: 20, distance: 53.5
click at [234, 20] on div "[PERSON_NAME] !" at bounding box center [445, 18] width 72 height 5
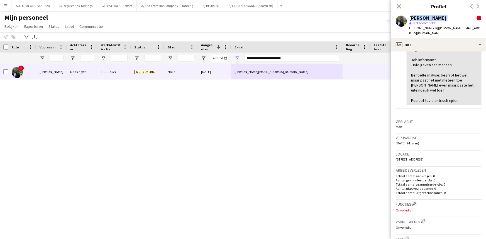
scroll to position [250, 0]
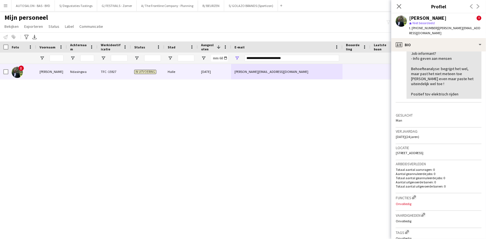
click at [234, 89] on app-crew-profile-feedback-alert "user [DATE] – INTERNE NOTITIE [PERSON_NAME] ! Waarschuwing AS OK - maar duideli…" at bounding box center [439, 0] width 86 height 205
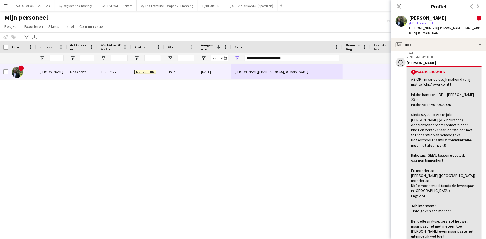
scroll to position [120, 0]
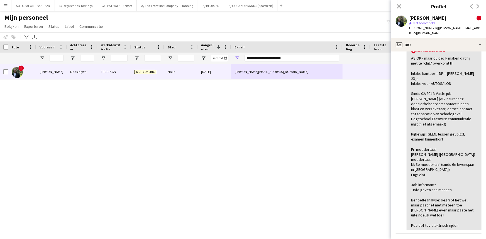
drag, startPoint x: 432, startPoint y: 163, endPoint x: 424, endPoint y: 179, distance: 18.1
drag, startPoint x: 481, startPoint y: 27, endPoint x: 434, endPoint y: 32, distance: 47.3
click at [234, 32] on app-profile-header "[PERSON_NAME] ! star Niet beoordeeld t. [PHONE_NUMBER] | [PERSON_NAME][EMAIL_AD…" at bounding box center [438, 25] width 95 height 25
drag, startPoint x: 429, startPoint y: 68, endPoint x: 422, endPoint y: 48, distance: 21.1
click at [234, 64] on div "AS OK - maar duidelijk maken dat hij niet te "chill" overkomt !!! Intake kantoo…" at bounding box center [444, 140] width 66 height 172
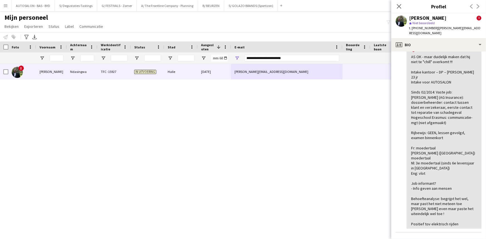
click at [234, 28] on span "t. [PHONE_NUMBER]" at bounding box center [423, 28] width 29 height 4
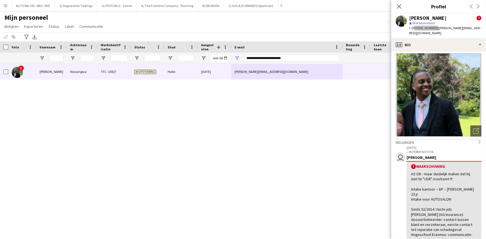
scroll to position [0, 0]
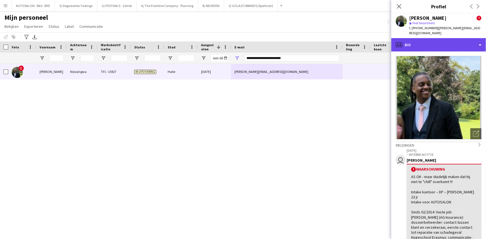
click at [234, 41] on div "profile Bio" at bounding box center [438, 44] width 95 height 13
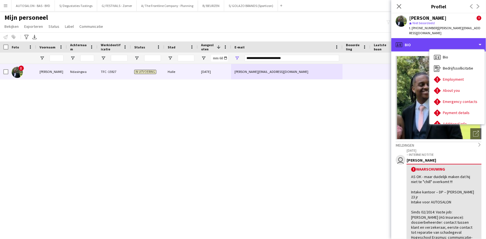
scroll to position [41, 0]
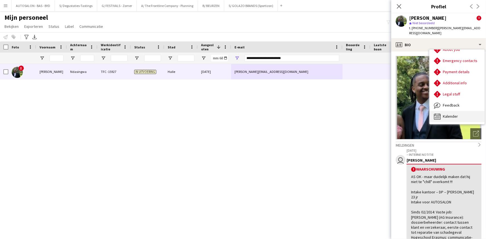
click at [234, 111] on div "Kalender Kalender" at bounding box center [456, 116] width 55 height 11
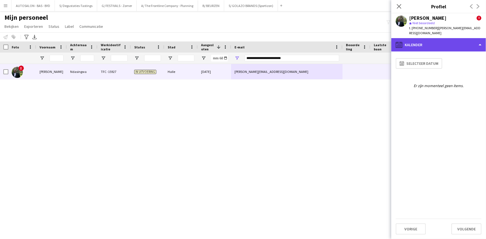
click at [234, 43] on div "calendar-full Kalender" at bounding box center [438, 44] width 95 height 13
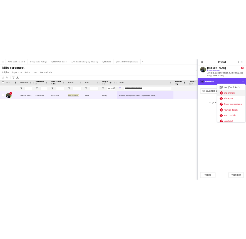
scroll to position [0, 0]
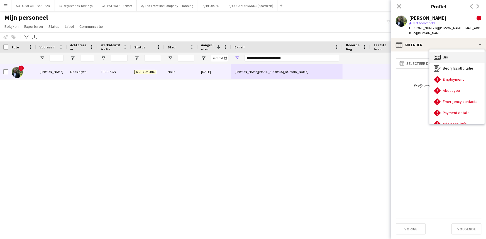
click at [234, 54] on div "Bio Bio" at bounding box center [456, 57] width 55 height 11
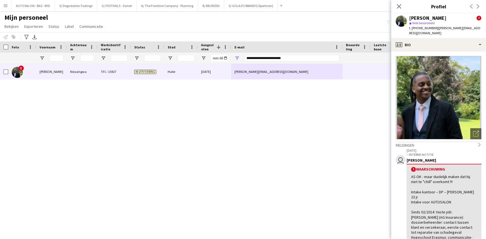
drag, startPoint x: 418, startPoint y: 172, endPoint x: 417, endPoint y: 200, distance: 28.7
drag, startPoint x: 92, startPoint y: 102, endPoint x: 76, endPoint y: 84, distance: 24.3
click at [91, 101] on div "! [PERSON_NAME] TFC -15927 In uitvoering [GEOGRAPHIC_DATA] [DATE] [PERSON_NAME]…" at bounding box center [234, 145] width 469 height 162
click at [89, 57] on input "Achternaam Filter Invoer" at bounding box center [87, 58] width 14 height 7
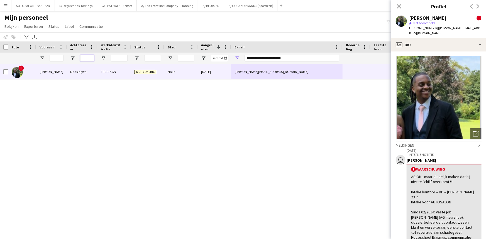
paste input "*****"
type input "*****"
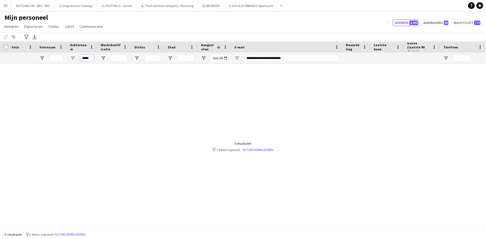
click at [85, 58] on input "*****" at bounding box center [87, 58] width 14 height 7
click at [62, 58] on input "Voornaam Filter Invoer" at bounding box center [57, 58] width 14 height 7
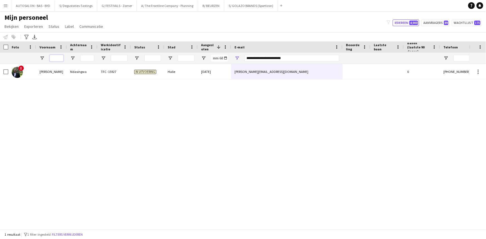
paste input "*****"
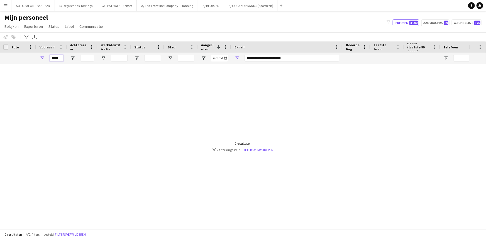
type input "*****"
click at [234, 52] on div "E-mail" at bounding box center [286, 46] width 105 height 11
click at [234, 56] on input "**********" at bounding box center [291, 58] width 95 height 7
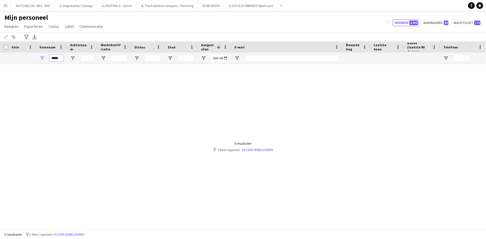
click at [59, 58] on input "*****" at bounding box center [57, 58] width 14 height 7
click at [58, 58] on input "*****" at bounding box center [57, 58] width 14 height 7
click at [86, 58] on input "Achternaam Filter Invoer" at bounding box center [87, 58] width 14 height 7
paste input "*****"
click at [87, 59] on input "*****" at bounding box center [87, 58] width 14 height 7
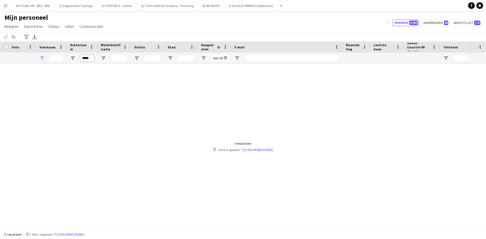
type input "*****"
click at [175, 192] on div "[GEOGRAPHIC_DATA]" at bounding box center [180, 196] width 33 height 15
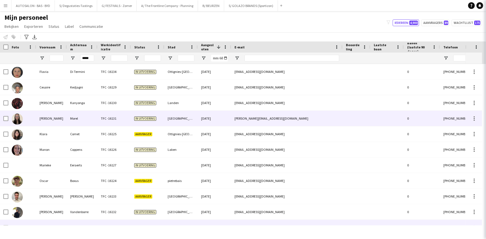
click at [150, 99] on div "In uitvoering" at bounding box center [147, 102] width 33 height 15
click at [94, 88] on div "Kedjagni" at bounding box center [82, 87] width 31 height 15
click at [88, 60] on input "*****" at bounding box center [87, 58] width 14 height 7
click at [86, 58] on input "*****" at bounding box center [87, 58] width 14 height 7
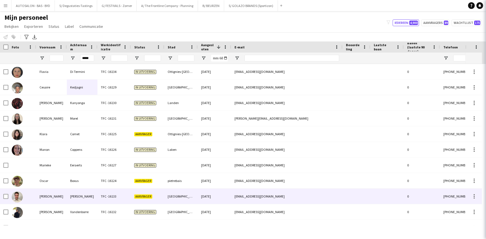
click at [86, 58] on input "*****" at bounding box center [87, 58] width 14 height 7
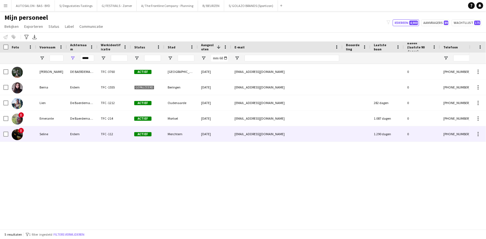
click at [73, 137] on div "Erdem" at bounding box center [82, 133] width 31 height 15
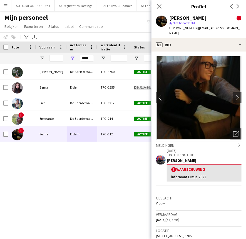
click at [165, 155] on app-user-avatar at bounding box center [161, 160] width 10 height 10
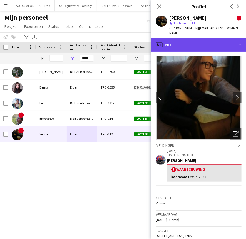
click at [218, 39] on div "profile Bio" at bounding box center [199, 44] width 95 height 13
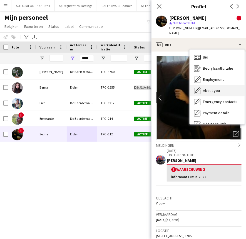
click at [219, 88] on span "About you" at bounding box center [211, 90] width 17 height 5
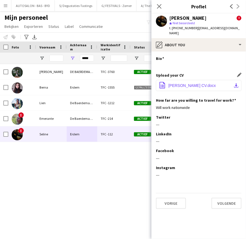
click at [199, 83] on span "[PERSON_NAME] CV.docx" at bounding box center [193, 85] width 48 height 4
click at [63, 184] on div "[PERSON_NAME] TFC -3760 Actief [GEOGRAPHIC_DATA] [DATE] [EMAIL_ADDRESS][DOMAIN_…" at bounding box center [115, 144] width 230 height 161
click at [88, 57] on input "*****" at bounding box center [87, 58] width 14 height 7
click at [89, 61] on input "*****" at bounding box center [87, 58] width 14 height 7
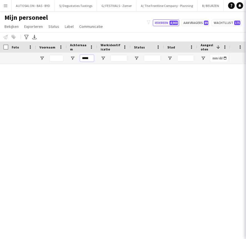
click at [93, 57] on input "*****" at bounding box center [87, 58] width 14 height 7
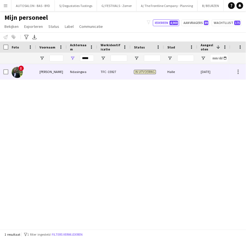
click at [74, 78] on div "Ndasingwa" at bounding box center [82, 71] width 31 height 15
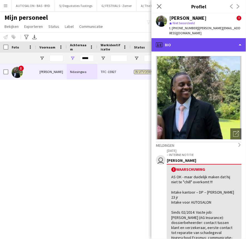
click at [207, 42] on div "profile Bio" at bounding box center [199, 44] width 95 height 13
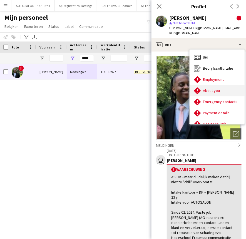
click at [217, 88] on span "About you" at bounding box center [211, 90] width 17 height 5
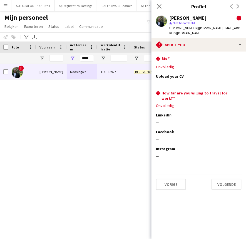
click at [234, 71] on app-section-data-types "rhombus-alert Bio Dit veld bewerken Onvolledig Upload your CV Dit veld bewerken…" at bounding box center [199, 145] width 95 height 187
click at [234, 74] on app-icon "Dit veld bewerken" at bounding box center [240, 76] width 4 height 4
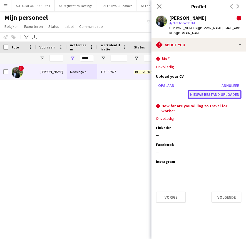
click at [209, 91] on button "Nieuwe bestand uploaden" at bounding box center [215, 94] width 54 height 9
click at [95, 154] on div "! [PERSON_NAME] TFC -15927 In uitvoering [GEOGRAPHIC_DATA] [DATE] [PERSON_NAME]…" at bounding box center [115, 144] width 230 height 161
click at [106, 99] on div "! [PERSON_NAME] TFC -15927 In uitvoering [GEOGRAPHIC_DATA] [DATE] [PERSON_NAME]…" at bounding box center [115, 144] width 230 height 161
click at [226, 90] on button "Nieuwe bestand uploaden" at bounding box center [215, 94] width 54 height 9
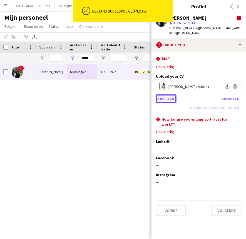
click at [166, 94] on button "Opslaan" at bounding box center [166, 98] width 21 height 9
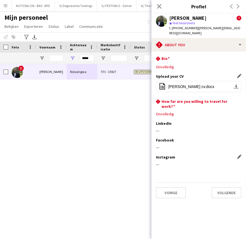
click at [218, 155] on div "Instagram Dit veld bewerken" at bounding box center [199, 157] width 86 height 5
click at [126, 148] on div "! [PERSON_NAME] TFC -15927 In uitvoering [GEOGRAPHIC_DATA] [DATE] [PERSON_NAME]…" at bounding box center [115, 144] width 230 height 161
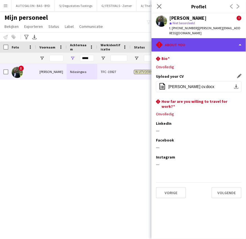
click at [194, 38] on div "rhombus-alert About you" at bounding box center [199, 44] width 95 height 13
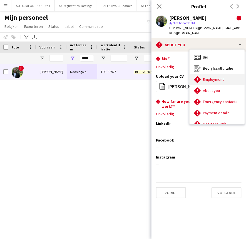
click at [214, 77] on span "Employment" at bounding box center [213, 79] width 21 height 5
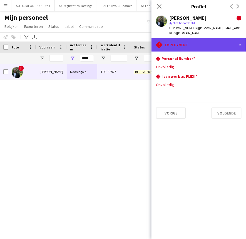
click at [189, 38] on div "rhombus-alert Employment" at bounding box center [199, 44] width 95 height 13
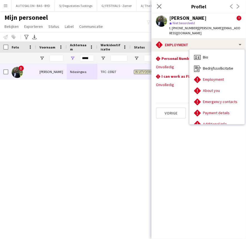
click at [209, 110] on span "Payment details" at bounding box center [216, 112] width 27 height 5
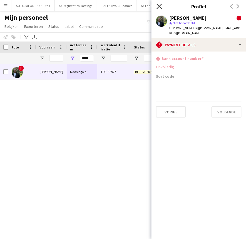
click at [158, 7] on icon "Sluit pop-in" at bounding box center [159, 6] width 5 height 5
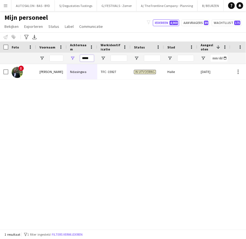
click at [89, 58] on input "*****" at bounding box center [87, 58] width 14 height 7
paste input "Achternaam Filter Invoer"
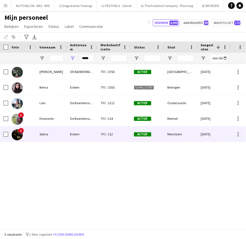
drag, startPoint x: 47, startPoint y: 136, endPoint x: 2, endPoint y: 111, distance: 51.8
click at [47, 136] on div "Seline" at bounding box center [51, 133] width 31 height 15
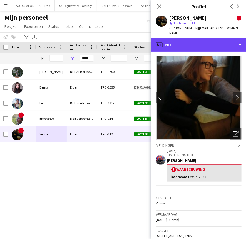
drag, startPoint x: 200, startPoint y: 41, endPoint x: 207, endPoint y: 66, distance: 25.5
click at [200, 41] on div "profile Bio" at bounding box center [199, 44] width 95 height 13
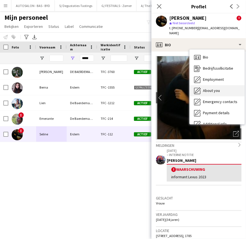
click at [218, 88] on span "About you" at bounding box center [211, 90] width 17 height 5
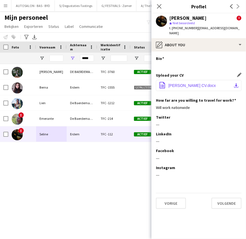
click at [195, 83] on span "[PERSON_NAME] CV.docx" at bounding box center [193, 85] width 48 height 4
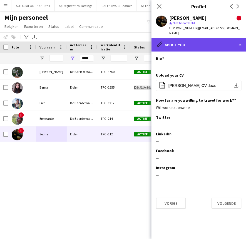
click at [192, 41] on div "pencil4 About you" at bounding box center [199, 44] width 95 height 13
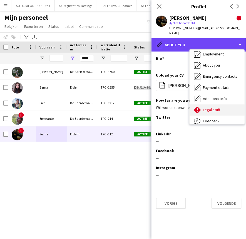
scroll to position [41, 0]
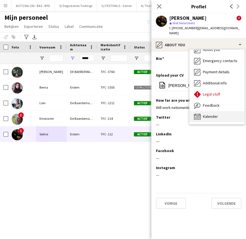
click at [217, 114] on span "Kalender" at bounding box center [210, 116] width 15 height 5
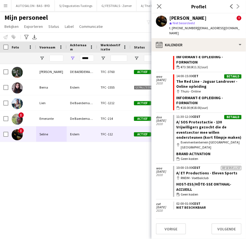
scroll to position [650, 0]
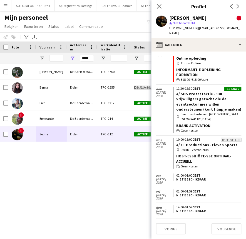
drag, startPoint x: 237, startPoint y: 177, endPoint x: 235, endPoint y: 174, distance: 3.6
click at [228, 169] on div "wallet Geen kosten" at bounding box center [209, 166] width 65 height 5
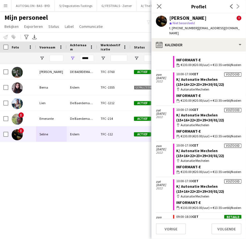
scroll to position [0, 0]
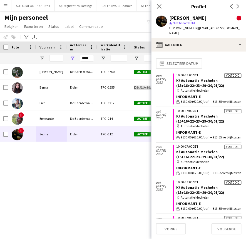
click at [152, 143] on app-calendar-tab "calendar-full Selecteer datum [DATE] Voltooid 10:00-17:00 CET K/ Autonatie [GEO…" at bounding box center [199, 145] width 95 height 187
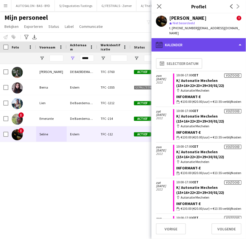
click at [187, 44] on div "calendar-full Kalender" at bounding box center [199, 44] width 95 height 13
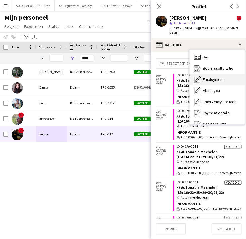
click at [215, 79] on div "Employment Employment" at bounding box center [217, 79] width 55 height 11
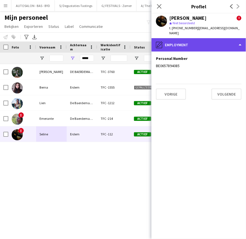
click at [200, 39] on div "pencil4 Employment" at bounding box center [199, 44] width 95 height 13
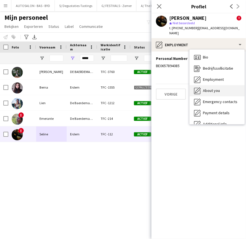
click at [221, 86] on div "About you About you" at bounding box center [217, 90] width 55 height 11
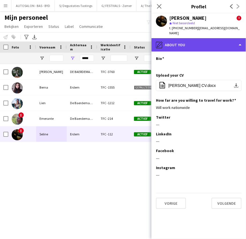
click at [198, 44] on div "pencil4 About you" at bounding box center [199, 44] width 95 height 13
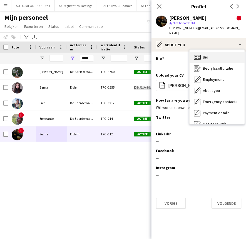
click at [214, 52] on div "Bio Bio" at bounding box center [217, 57] width 55 height 11
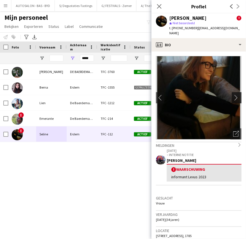
click at [232, 92] on button "chevron-right" at bounding box center [237, 97] width 11 height 11
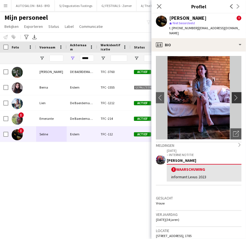
click at [234, 95] on app-icon "chevron-right" at bounding box center [238, 98] width 9 height 6
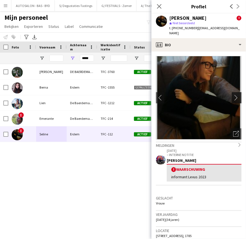
click at [234, 95] on app-icon "chevron-right" at bounding box center [238, 98] width 9 height 6
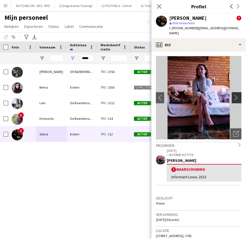
click at [234, 95] on app-icon "chevron-right" at bounding box center [238, 98] width 9 height 6
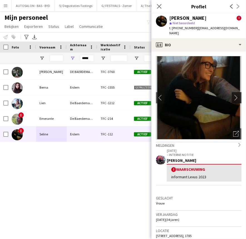
click at [234, 95] on app-icon "chevron-right" at bounding box center [238, 98] width 9 height 6
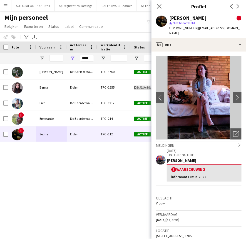
click at [84, 163] on div "[PERSON_NAME] TFC -3760 Actief [GEOGRAPHIC_DATA] [DATE] [EMAIL_ADDRESS][DOMAIN_…" at bounding box center [115, 144] width 230 height 161
click at [90, 57] on input "*****" at bounding box center [87, 58] width 14 height 7
paste input "***"
type input "********"
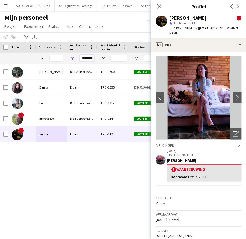
scroll to position [0, 1]
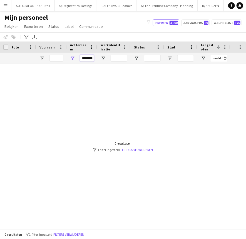
click at [85, 59] on input "********" at bounding box center [87, 58] width 14 height 7
click at [86, 59] on input "********" at bounding box center [87, 58] width 14 height 7
click at [60, 58] on input "Voornaam Filter Invoer" at bounding box center [57, 58] width 14 height 7
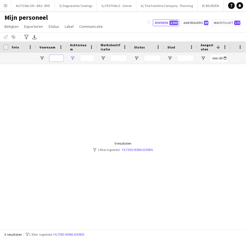
paste input "********"
click at [58, 58] on input "********" at bounding box center [57, 58] width 14 height 7
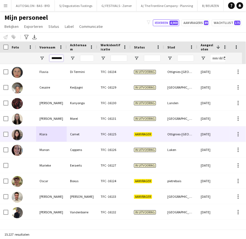
scroll to position [0, 1]
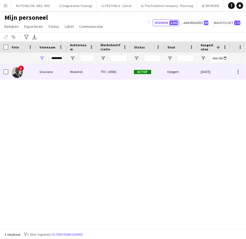
click at [56, 73] on div "Graciano" at bounding box center [51, 71] width 31 height 15
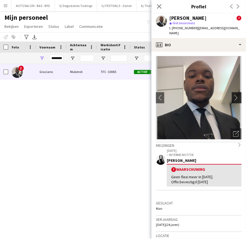
click at [234, 95] on app-icon "chevron-right" at bounding box center [238, 98] width 9 height 6
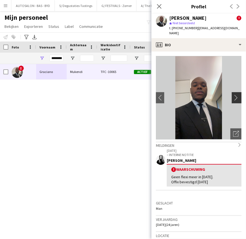
click at [234, 95] on app-icon "chevron-right" at bounding box center [238, 98] width 9 height 6
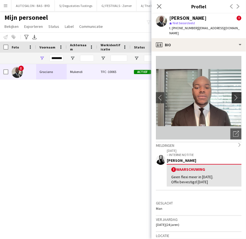
click at [234, 95] on app-icon "chevron-right" at bounding box center [238, 98] width 9 height 6
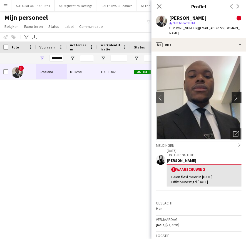
click at [234, 95] on app-icon "chevron-right" at bounding box center [238, 98] width 9 height 6
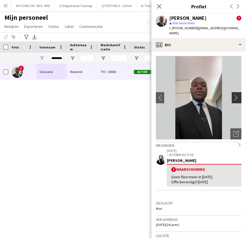
click at [234, 95] on app-icon "chevron-right" at bounding box center [238, 98] width 9 height 6
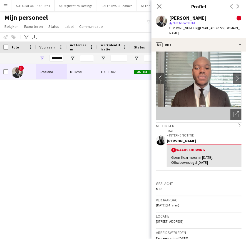
drag, startPoint x: 217, startPoint y: 173, endPoint x: 198, endPoint y: 172, distance: 19.5
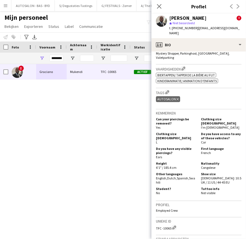
scroll to position [23, 0]
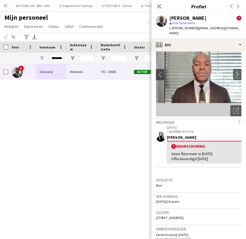
drag, startPoint x: 218, startPoint y: 169, endPoint x: 65, endPoint y: 77, distance: 178.4
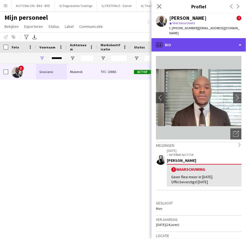
click at [184, 39] on div "profile Bio" at bounding box center [199, 44] width 95 height 13
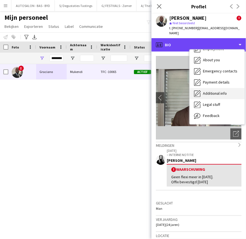
scroll to position [41, 0]
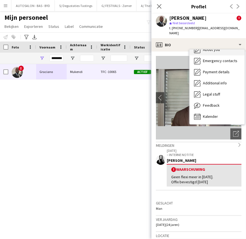
click at [217, 47] on span "About you" at bounding box center [211, 49] width 17 height 5
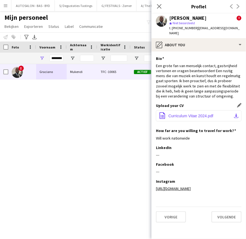
click at [200, 110] on button "office-file-sheet Curriculum Vitae 2024.pdf download-bottom" at bounding box center [199, 115] width 86 height 11
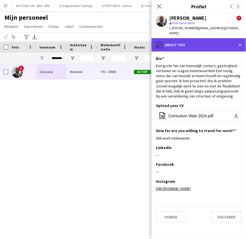
click at [190, 38] on div "pencil4 About you" at bounding box center [199, 44] width 95 height 13
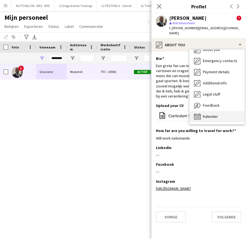
click at [217, 111] on div "Kalender Kalender" at bounding box center [217, 116] width 55 height 11
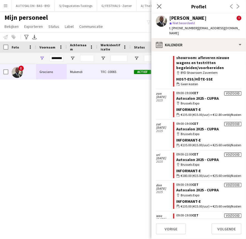
scroll to position [0, 0]
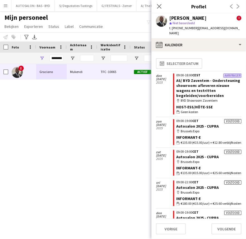
drag, startPoint x: 89, startPoint y: 105, endPoint x: 80, endPoint y: 86, distance: 20.6
click at [88, 103] on div "! [PERSON_NAME] TFC -10065 Actief Edegem [DATE] [EMAIL_ADDRESS][DOMAIN_NAME]" at bounding box center [115, 144] width 230 height 161
click at [57, 58] on input "********" at bounding box center [57, 58] width 14 height 7
paste input "Voornaam Filter Invoer"
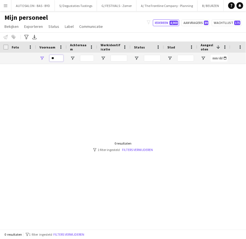
type input "*"
click at [82, 57] on input "Achternaam Filter Invoer" at bounding box center [87, 58] width 14 height 7
click at [86, 57] on input "Achternaam Filter Invoer" at bounding box center [87, 58] width 14 height 7
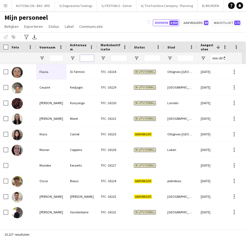
click at [86, 56] on input "Achternaam Filter Invoer" at bounding box center [87, 58] width 14 height 7
paste input "*******"
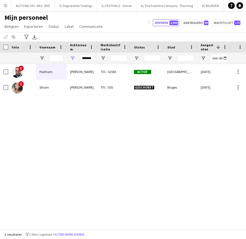
click at [89, 109] on div "! [PERSON_NAME] TFC -12565 Actief Brugge [DATE] [EMAIL_ADDRESS][DOMAIN_NAME] ! …" at bounding box center [115, 144] width 230 height 161
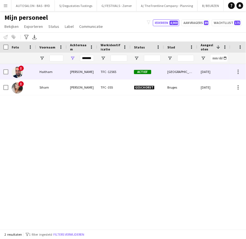
click at [52, 73] on div "Haitham" at bounding box center [51, 71] width 31 height 15
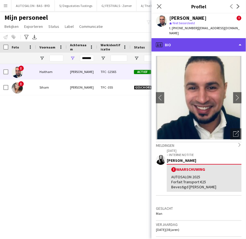
click at [209, 39] on div "profile Bio" at bounding box center [199, 44] width 95 height 13
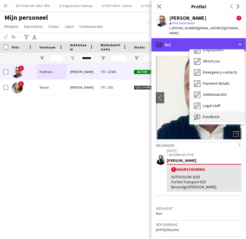
scroll to position [41, 0]
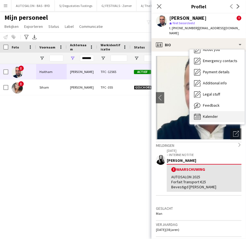
click at [216, 114] on span "Kalender" at bounding box center [210, 116] width 15 height 5
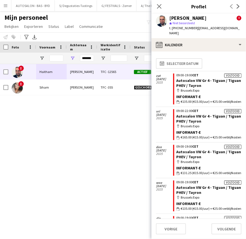
scroll to position [5, 0]
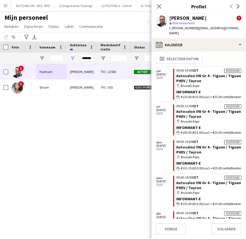
click at [163, 20] on app-user-avatar at bounding box center [161, 21] width 11 height 11
click at [109, 123] on div "! [PERSON_NAME] TFC -12565 Actief Brugge [DATE] [EMAIL_ADDRESS][DOMAIN_NAME] ! …" at bounding box center [115, 144] width 230 height 161
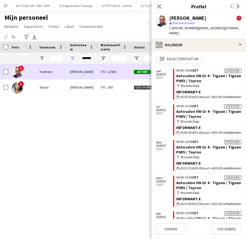
click at [102, 69] on div "TFC -12565" at bounding box center [113, 71] width 33 height 15
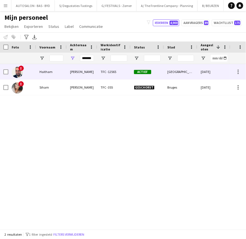
click at [112, 73] on div "TFC -12565" at bounding box center [113, 71] width 33 height 15
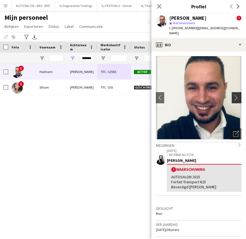
click at [234, 95] on app-icon "chevron-right" at bounding box center [238, 98] width 9 height 6
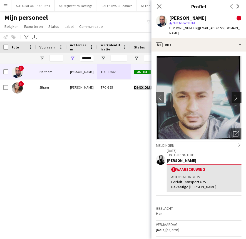
click at [234, 95] on app-icon "chevron-right" at bounding box center [238, 98] width 9 height 6
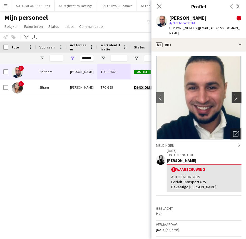
click at [234, 95] on app-icon "chevron-right" at bounding box center [238, 98] width 9 height 6
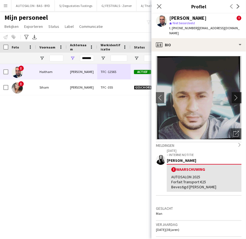
click at [234, 95] on app-icon "chevron-right" at bounding box center [238, 98] width 9 height 6
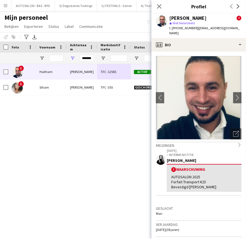
scroll to position [6, 0]
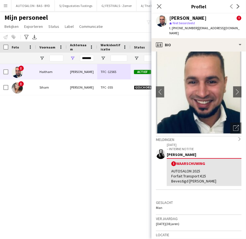
drag, startPoint x: 195, startPoint y: 198, endPoint x: 76, endPoint y: 202, distance: 119.3
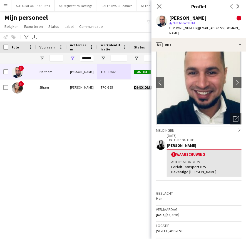
drag, startPoint x: 200, startPoint y: 182, endPoint x: 201, endPoint y: 95, distance: 86.9
click at [200, 179] on div "[DATE] – INTERNE NOTITIE [PERSON_NAME] ! Waarschuwing AUTOSALON 2025 Forfait Tr…" at bounding box center [199, 161] width 86 height 57
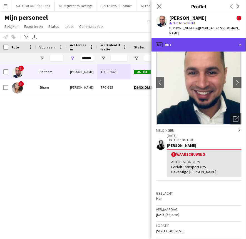
click at [195, 40] on div "profile Bio" at bounding box center [199, 44] width 95 height 13
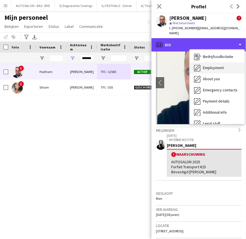
scroll to position [0, 0]
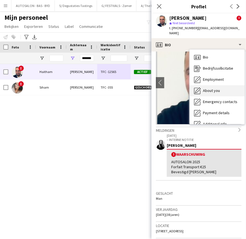
click at [218, 88] on span "About you" at bounding box center [211, 90] width 17 height 5
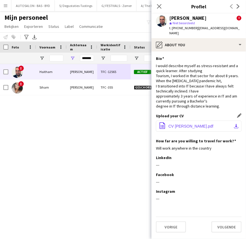
click at [196, 124] on span "CV [PERSON_NAME].pdf" at bounding box center [191, 126] width 45 height 4
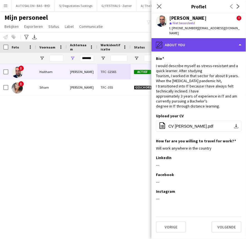
click at [178, 38] on div "pencil4 About you" at bounding box center [199, 44] width 95 height 13
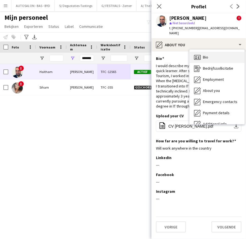
click at [207, 55] on span "Bio" at bounding box center [205, 57] width 5 height 5
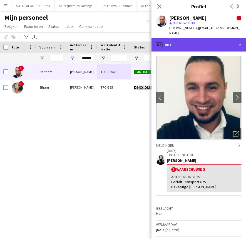
click at [200, 40] on div "profile Bio" at bounding box center [199, 44] width 95 height 13
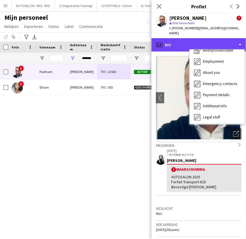
scroll to position [41, 0]
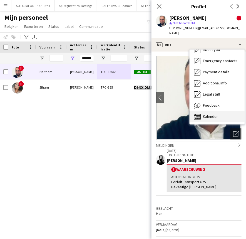
click at [217, 114] on span "Kalender" at bounding box center [210, 116] width 15 height 5
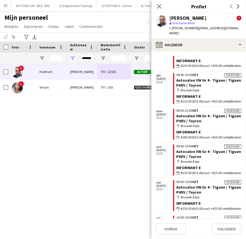
scroll to position [147, 0]
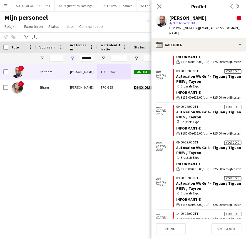
click at [193, 33] on div "[PERSON_NAME] ! star Niet beoordeeld t. [PHONE_NUMBER] | [EMAIL_ADDRESS][DOMAIN…" at bounding box center [199, 25] width 95 height 25
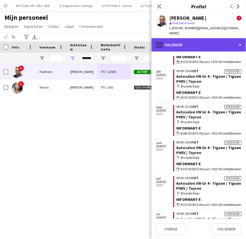
click at [195, 39] on div "calendar-full Kalender" at bounding box center [199, 44] width 95 height 13
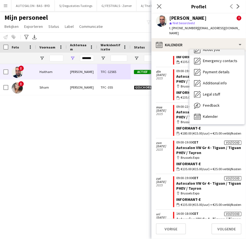
click at [214, 48] on div "About you About you" at bounding box center [217, 49] width 55 height 11
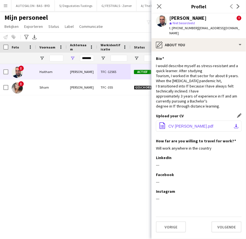
click at [194, 121] on button "office-file-sheet CV [PERSON_NAME].pdf download-bottom" at bounding box center [199, 126] width 86 height 11
click at [165, 70] on div "I would describe myself as stress-resistant and a quick learner. After studying…" at bounding box center [199, 86] width 86 height 46
click at [83, 61] on input "*******" at bounding box center [87, 58] width 14 height 7
click at [88, 58] on input "*******" at bounding box center [87, 58] width 14 height 7
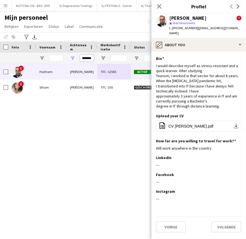
paste input "*****"
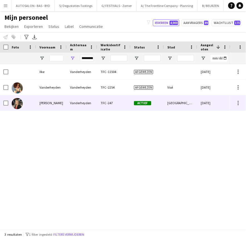
click at [59, 101] on div "[PERSON_NAME]" at bounding box center [51, 102] width 31 height 15
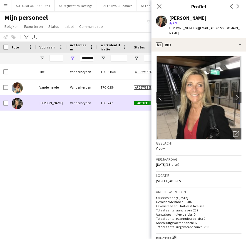
click at [65, 92] on div "Vanderheyden" at bounding box center [51, 87] width 31 height 15
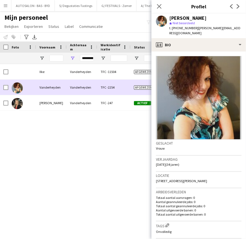
click at [61, 78] on div "Ilke" at bounding box center [51, 71] width 31 height 15
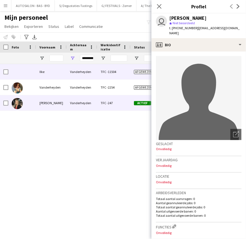
click at [58, 99] on div "[PERSON_NAME]" at bounding box center [51, 102] width 31 height 15
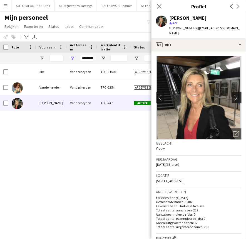
click at [234, 95] on app-icon "chevron-right" at bounding box center [238, 98] width 9 height 6
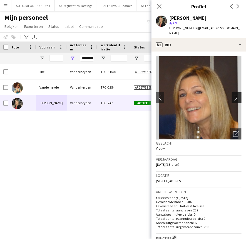
click at [234, 95] on app-icon "chevron-right" at bounding box center [238, 98] width 9 height 6
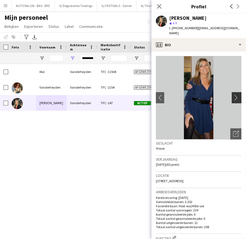
click at [234, 95] on app-icon "chevron-right" at bounding box center [238, 98] width 9 height 6
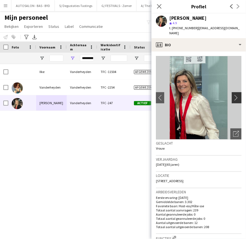
click at [234, 95] on app-icon "chevron-right" at bounding box center [238, 98] width 9 height 6
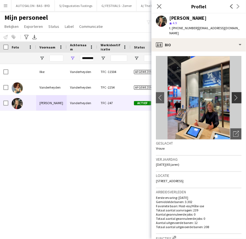
click at [234, 95] on app-icon "chevron-right" at bounding box center [238, 98] width 9 height 6
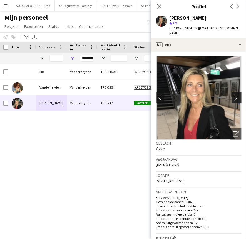
click at [234, 95] on app-icon "chevron-right" at bounding box center [238, 98] width 9 height 6
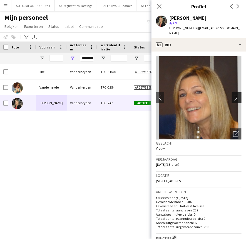
click at [234, 95] on app-icon "chevron-right" at bounding box center [238, 98] width 9 height 6
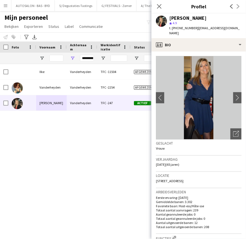
click at [216, 97] on img at bounding box center [199, 98] width 86 height 84
click at [229, 94] on img at bounding box center [199, 98] width 86 height 84
click at [234, 95] on app-icon "chevron-right" at bounding box center [238, 98] width 9 height 6
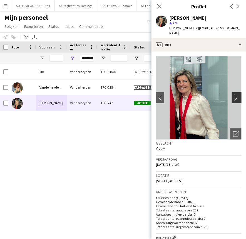
click at [234, 95] on app-icon "chevron-right" at bounding box center [238, 98] width 9 height 6
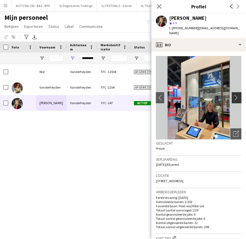
click at [234, 95] on app-icon "chevron-right" at bounding box center [238, 98] width 9 height 6
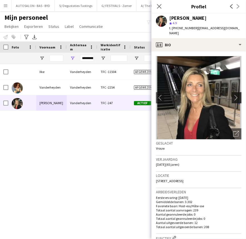
click at [234, 95] on app-icon "chevron-right" at bounding box center [238, 98] width 9 height 6
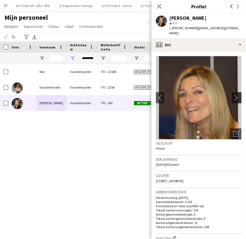
click at [234, 95] on app-icon "chevron-right" at bounding box center [238, 98] width 9 height 6
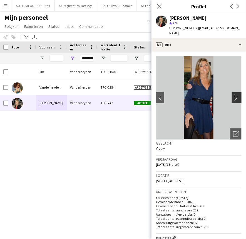
click at [234, 95] on app-icon "chevron-right" at bounding box center [238, 98] width 9 height 6
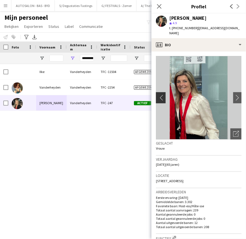
drag, startPoint x: 162, startPoint y: 94, endPoint x: 167, endPoint y: 94, distance: 4.7
click at [162, 95] on app-icon "chevron-left" at bounding box center [160, 98] width 9 height 6
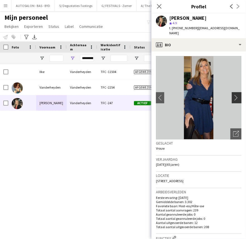
drag, startPoint x: 238, startPoint y: 95, endPoint x: 234, endPoint y: 96, distance: 4.6
click at [234, 95] on app-crew-profile-bio "chevron-left chevron-right Foto's pop-up openen Geslacht Vrouw Verjaardag [DATE…" at bounding box center [199, 145] width 95 height 187
click at [232, 96] on button "chevron-right" at bounding box center [237, 97] width 11 height 11
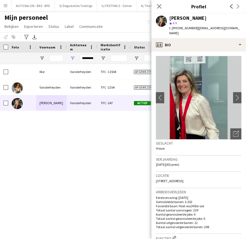
click at [212, 106] on img at bounding box center [199, 98] width 86 height 84
click at [212, 149] on div "Geslacht Vrouw" at bounding box center [199, 148] width 86 height 16
click at [234, 98] on img at bounding box center [199, 98] width 86 height 84
click at [234, 95] on app-icon "chevron-right" at bounding box center [238, 98] width 9 height 6
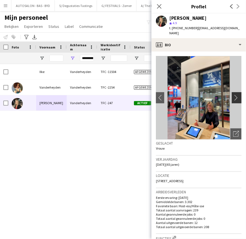
click at [234, 95] on app-icon "chevron-right" at bounding box center [238, 98] width 9 height 6
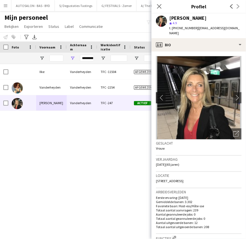
click at [161, 95] on app-icon "chevron-left" at bounding box center [160, 98] width 9 height 6
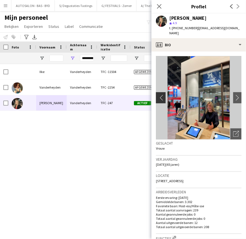
click at [160, 95] on app-icon "chevron-left" at bounding box center [160, 98] width 9 height 6
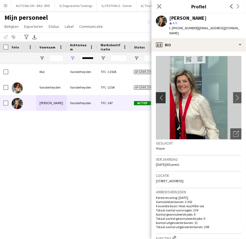
click at [160, 95] on app-icon "chevron-left" at bounding box center [160, 98] width 9 height 6
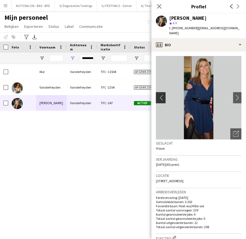
click at [160, 95] on app-icon "chevron-left" at bounding box center [160, 98] width 9 height 6
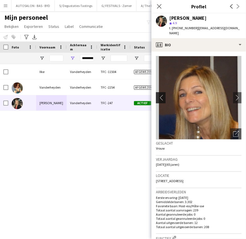
click at [160, 95] on app-icon "chevron-left" at bounding box center [160, 98] width 9 height 6
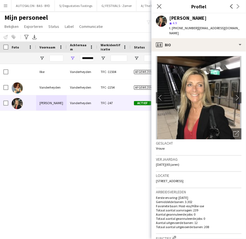
click at [126, 220] on div "[PERSON_NAME] TFC -11504 Afgewezen [DATE] [EMAIL_ADDRESS][DOMAIN_NAME] [PERSON_…" at bounding box center [115, 144] width 230 height 161
click at [84, 57] on input "**********" at bounding box center [87, 58] width 14 height 7
paste input "Achternaam Filter Invoer"
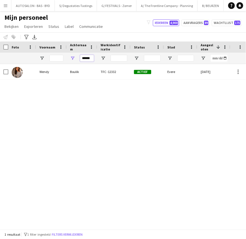
type input "******"
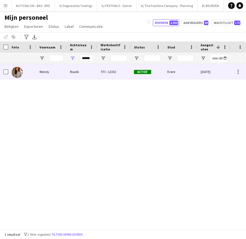
click at [72, 74] on div "Boulik" at bounding box center [82, 71] width 31 height 15
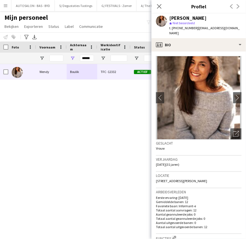
click at [193, 225] on p "Totaal aantal uitgevoerde banen: 12" at bounding box center [199, 227] width 86 height 4
click at [234, 95] on app-icon "chevron-right" at bounding box center [238, 98] width 9 height 6
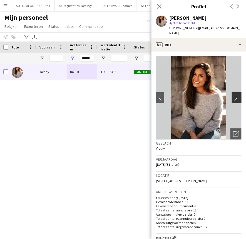
click at [234, 95] on app-icon "chevron-right" at bounding box center [238, 98] width 9 height 6
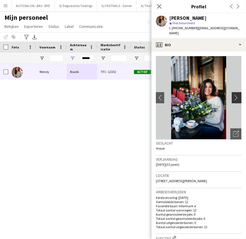
click at [234, 95] on app-icon "chevron-right" at bounding box center [238, 98] width 9 height 6
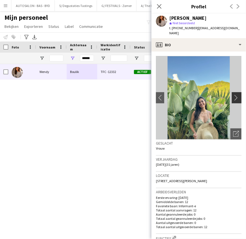
click at [234, 95] on app-icon "chevron-right" at bounding box center [238, 98] width 9 height 6
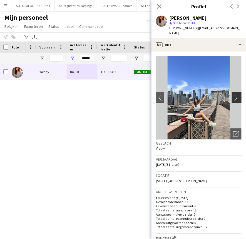
click at [234, 95] on app-icon "chevron-right" at bounding box center [238, 98] width 9 height 6
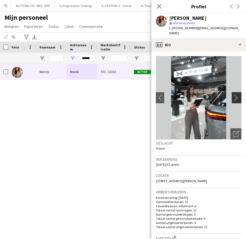
click at [234, 95] on app-icon "chevron-right" at bounding box center [238, 98] width 9 height 6
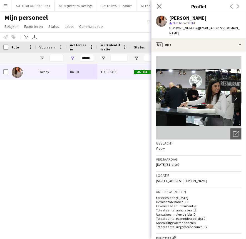
click at [234, 95] on app-icon "chevron-right" at bounding box center [238, 98] width 9 height 6
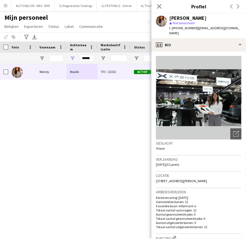
click at [234, 95] on app-icon "chevron-right" at bounding box center [238, 98] width 9 height 6
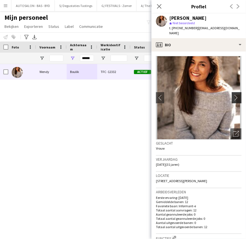
click at [234, 95] on app-icon "chevron-right" at bounding box center [238, 98] width 9 height 6
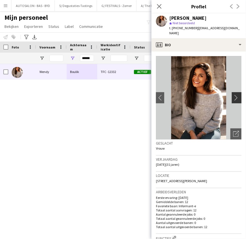
click at [234, 95] on app-icon "chevron-right" at bounding box center [238, 98] width 9 height 6
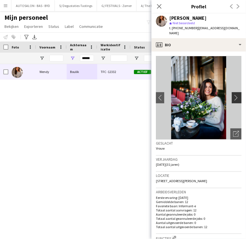
click at [234, 95] on app-icon "chevron-right" at bounding box center [238, 98] width 9 height 6
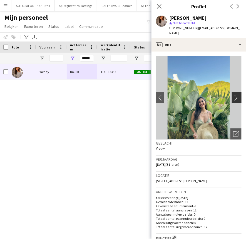
click at [234, 95] on app-icon "chevron-right" at bounding box center [238, 98] width 9 height 6
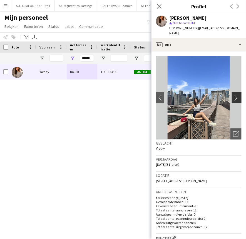
click at [234, 95] on app-icon "chevron-right" at bounding box center [238, 98] width 9 height 6
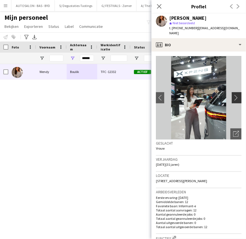
click at [234, 95] on app-icon "chevron-right" at bounding box center [238, 98] width 9 height 6
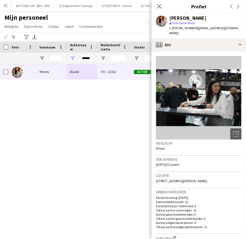
click at [158, 95] on app-icon "chevron-left" at bounding box center [160, 98] width 9 height 6
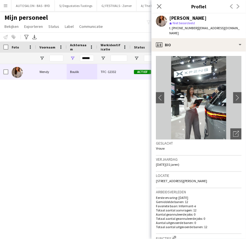
drag, startPoint x: 207, startPoint y: 220, endPoint x: 202, endPoint y: 155, distance: 65.1
click at [207, 225] on p "Totaal aantal uitgevoerde banen: 12" at bounding box center [199, 227] width 86 height 4
click at [234, 95] on app-icon "chevron-right" at bounding box center [238, 98] width 9 height 6
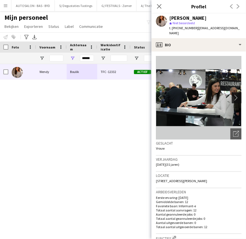
click at [234, 95] on app-icon "chevron-right" at bounding box center [238, 98] width 9 height 6
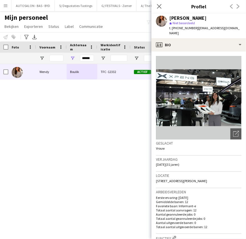
click at [234, 95] on app-icon "chevron-right" at bounding box center [238, 98] width 9 height 6
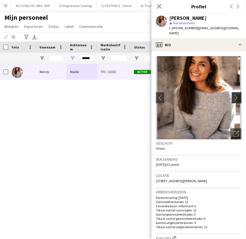
click at [234, 95] on app-icon "chevron-right" at bounding box center [238, 98] width 9 height 6
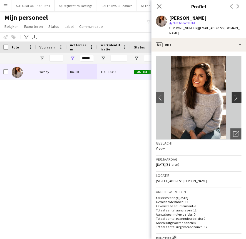
click at [234, 95] on app-icon "chevron-right" at bounding box center [238, 98] width 9 height 6
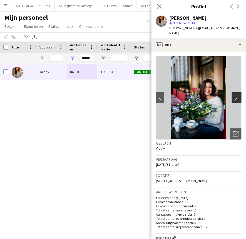
click at [234, 95] on app-icon "chevron-right" at bounding box center [238, 98] width 9 height 6
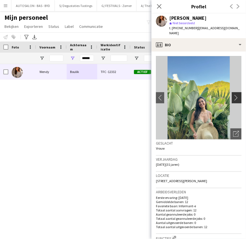
click at [234, 95] on app-icon "chevron-right" at bounding box center [238, 98] width 9 height 6
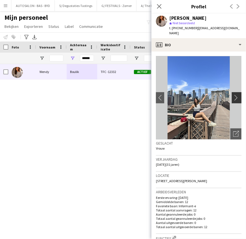
click at [234, 95] on app-icon "chevron-right" at bounding box center [238, 98] width 9 height 6
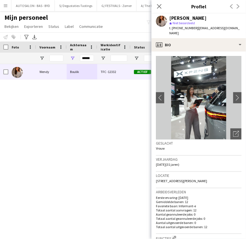
click at [227, 95] on img at bounding box center [199, 98] width 86 height 84
click at [234, 95] on app-icon "chevron-right" at bounding box center [238, 98] width 9 height 6
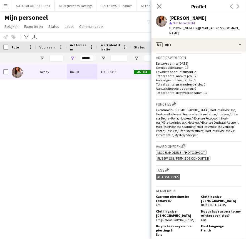
drag, startPoint x: 200, startPoint y: 164, endPoint x: 196, endPoint y: 189, distance: 24.9
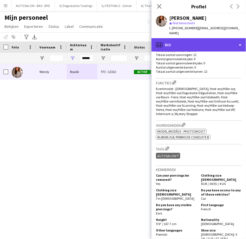
click at [192, 38] on div "profile Bio" at bounding box center [199, 44] width 95 height 13
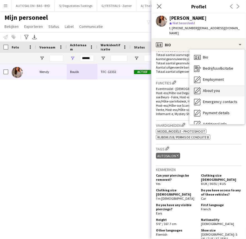
click at [212, 88] on span "About you" at bounding box center [211, 90] width 17 height 5
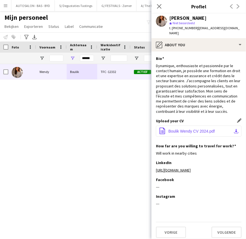
click at [198, 129] on span "Boulik Wendy CV 2024.pdf" at bounding box center [192, 131] width 47 height 4
click at [63, 117] on div "[PERSON_NAME] TFC -12332 Actief Evere [DATE] [EMAIL_ADDRESS][DOMAIN_NAME]" at bounding box center [115, 144] width 230 height 161
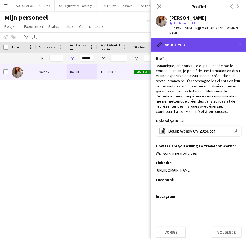
click at [172, 44] on div "pencil4 About you" at bounding box center [199, 44] width 95 height 13
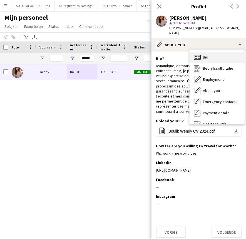
click at [206, 55] on span "Bio" at bounding box center [205, 57] width 5 height 5
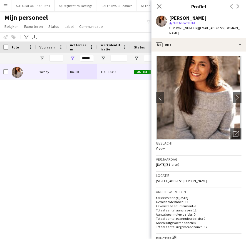
click at [47, 129] on div "[PERSON_NAME] TFC -12332 Actief Evere [DATE] [EMAIL_ADDRESS][DOMAIN_NAME]" at bounding box center [115, 144] width 230 height 161
click at [43, 102] on div "[PERSON_NAME] TFC -12332 Actief Evere [DATE] [EMAIL_ADDRESS][DOMAIN_NAME]" at bounding box center [115, 144] width 230 height 161
